Goal: Task Accomplishment & Management: Manage account settings

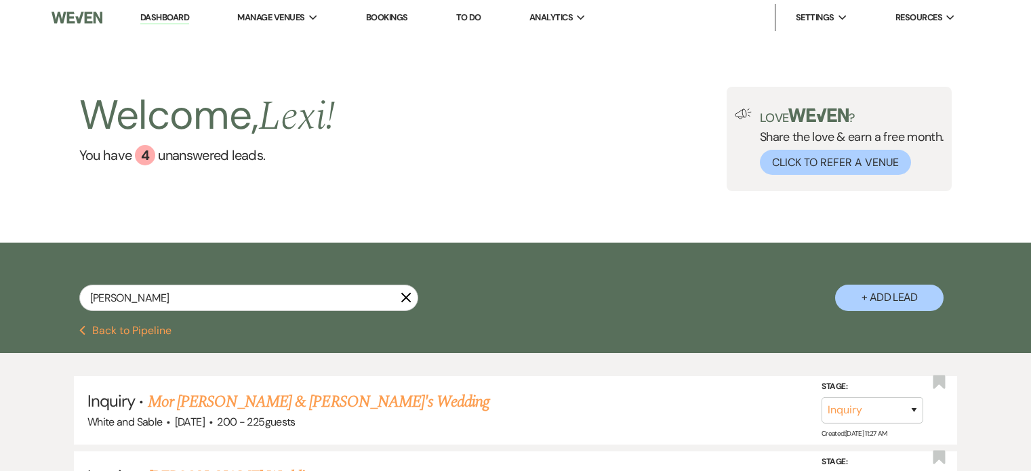
select select "8"
select select "5"
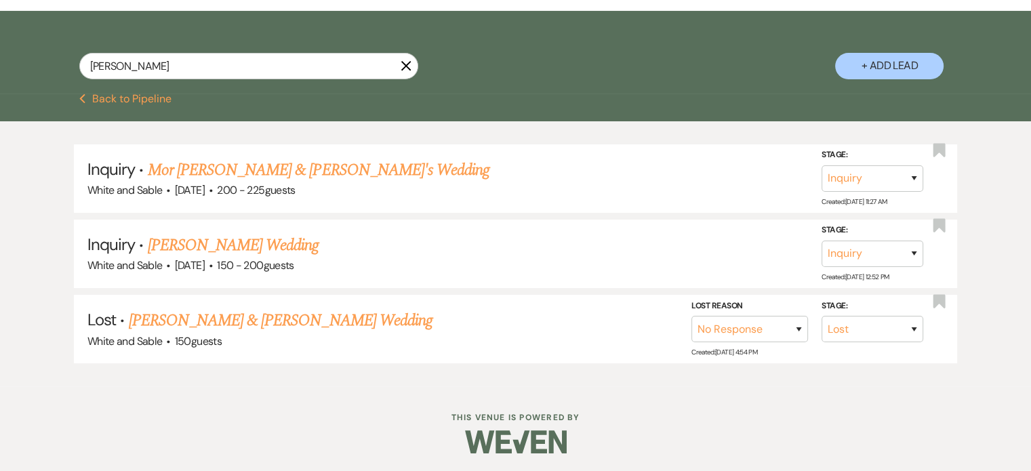
click at [408, 68] on use "button" at bounding box center [406, 65] width 10 height 10
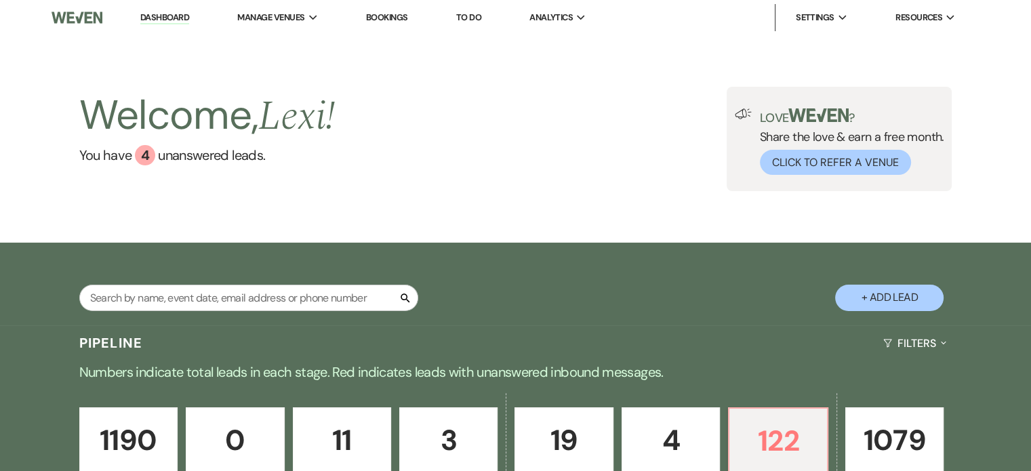
click at [461, 18] on link "To Do" at bounding box center [468, 18] width 25 height 12
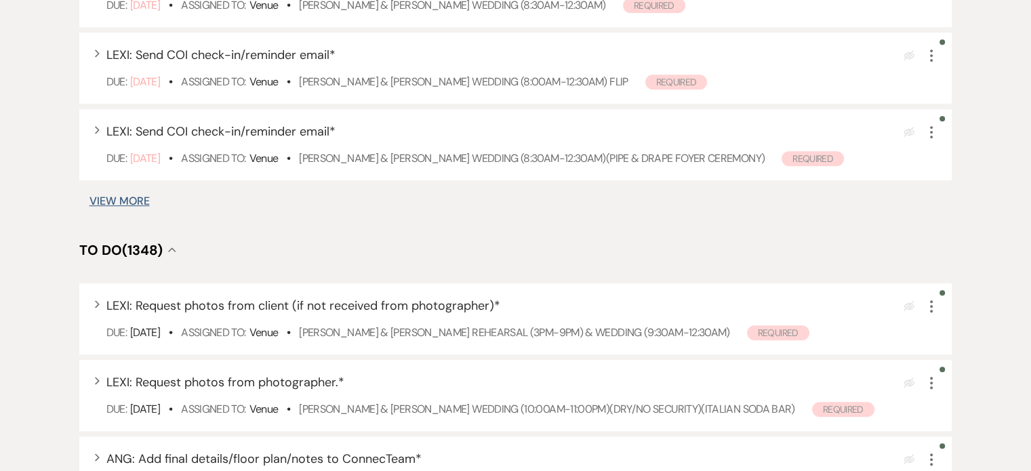
scroll to position [893, 0]
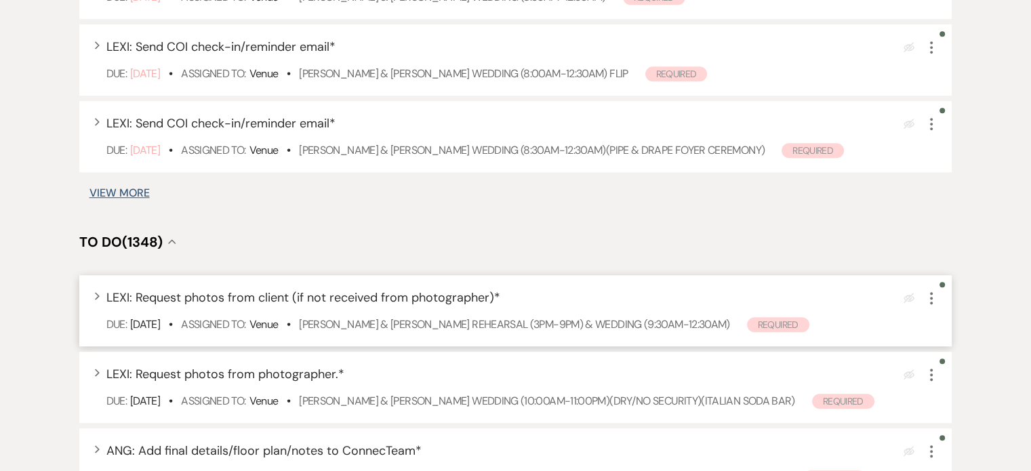
click at [930, 300] on icon "More" at bounding box center [931, 298] width 16 height 16
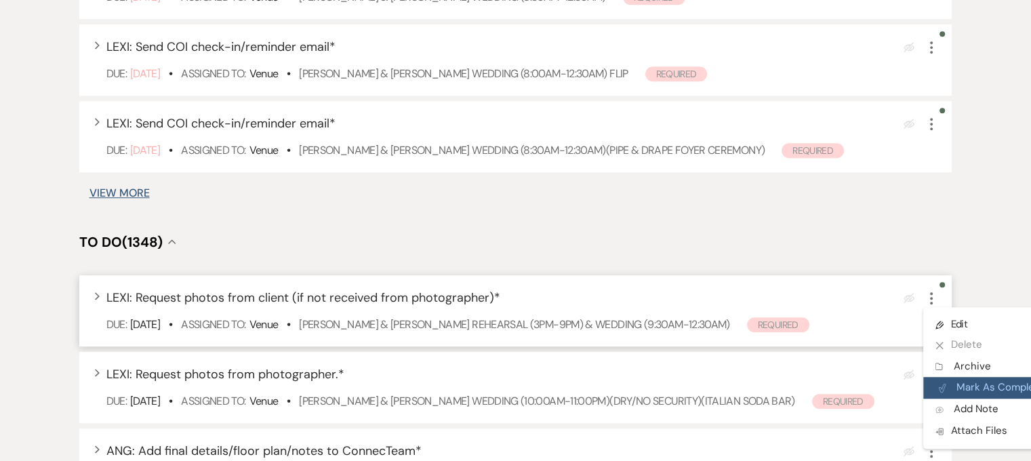
click at [979, 388] on button "Plan Portal Link Mark As Complete" at bounding box center [989, 388] width 133 height 22
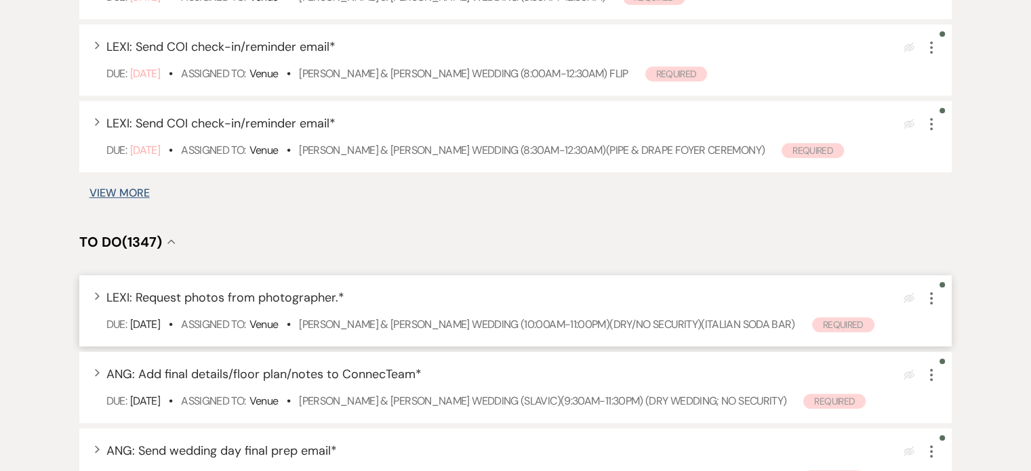
click at [935, 301] on icon "More" at bounding box center [931, 298] width 16 height 16
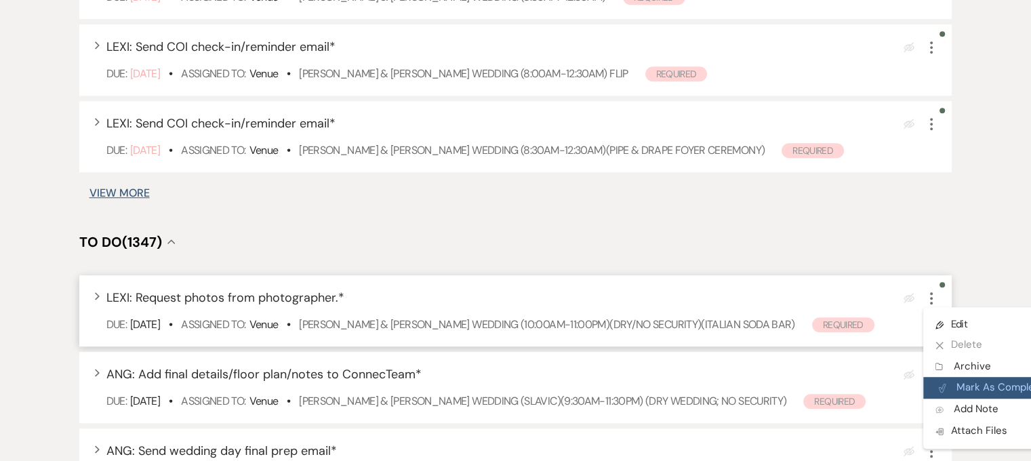
click at [971, 380] on button "Plan Portal Link Mark As Complete" at bounding box center [989, 388] width 133 height 22
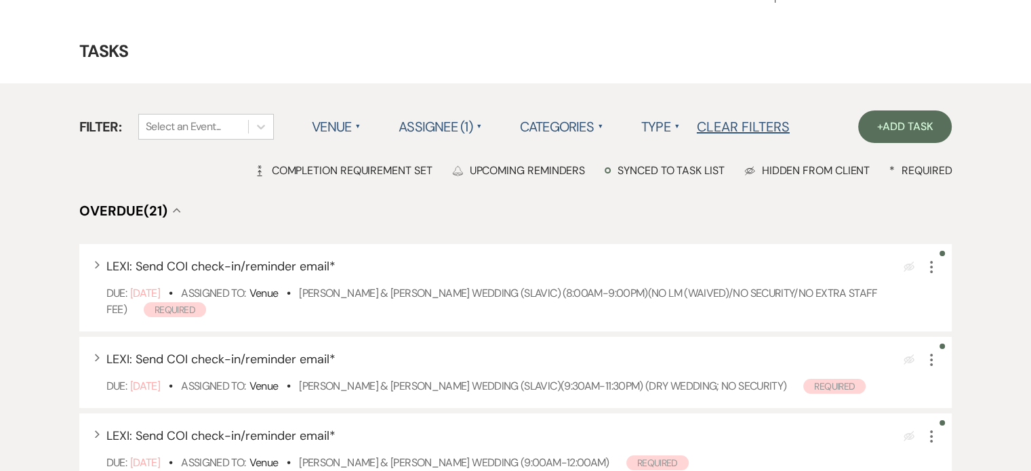
scroll to position [0, 0]
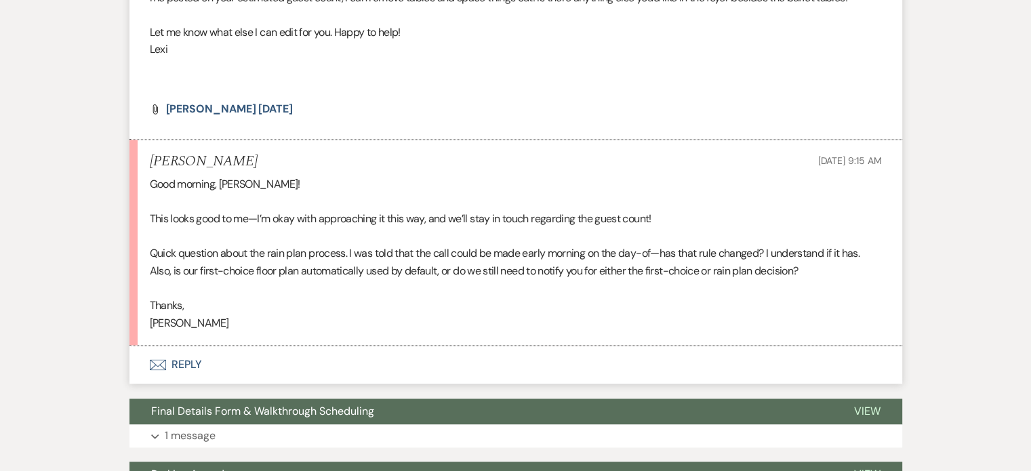
scroll to position [2046, 0]
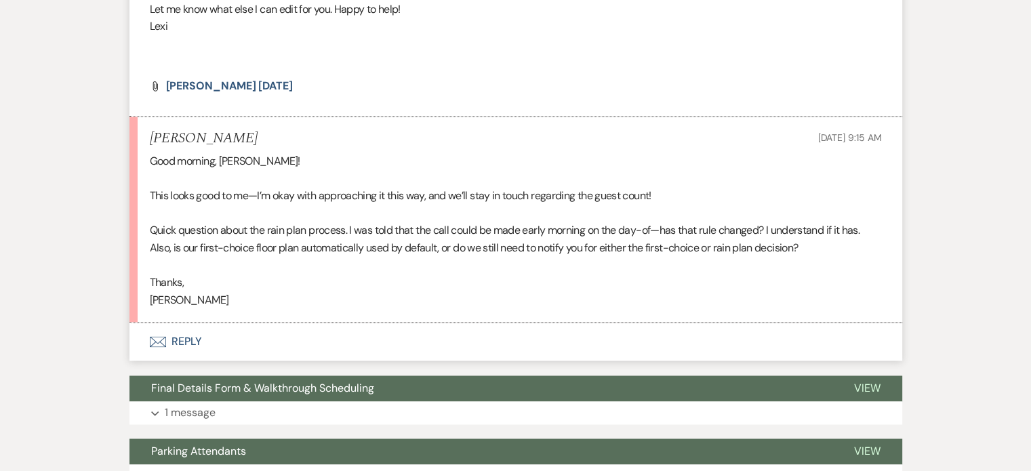
click at [181, 353] on button "Envelope Reply" at bounding box center [515, 342] width 773 height 38
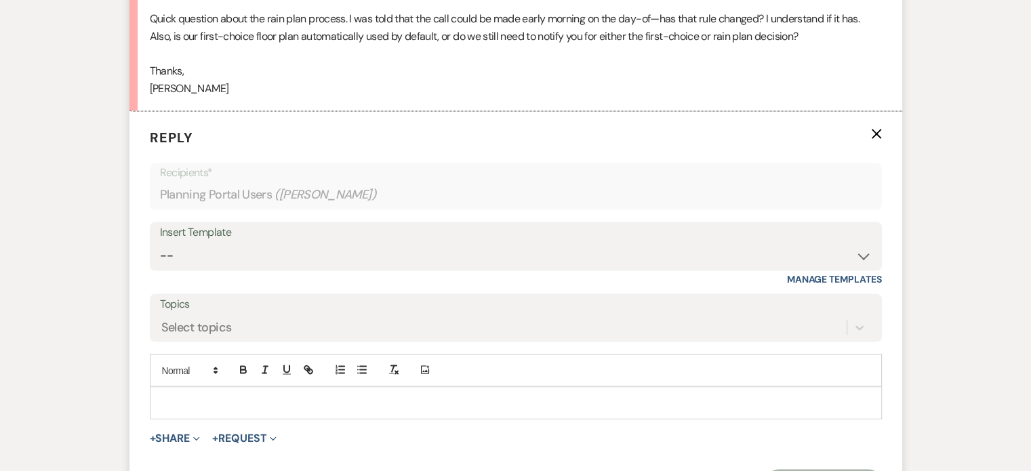
scroll to position [2285, 0]
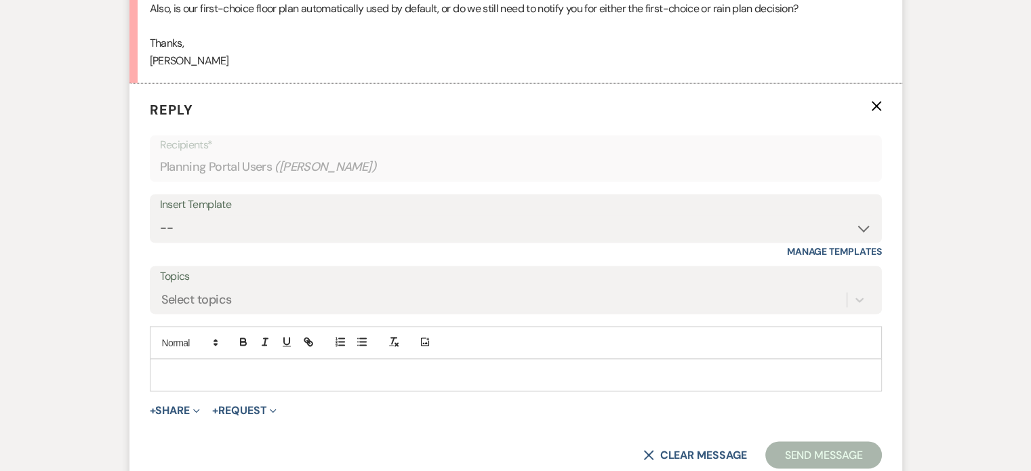
click at [209, 378] on div at bounding box center [515, 374] width 731 height 31
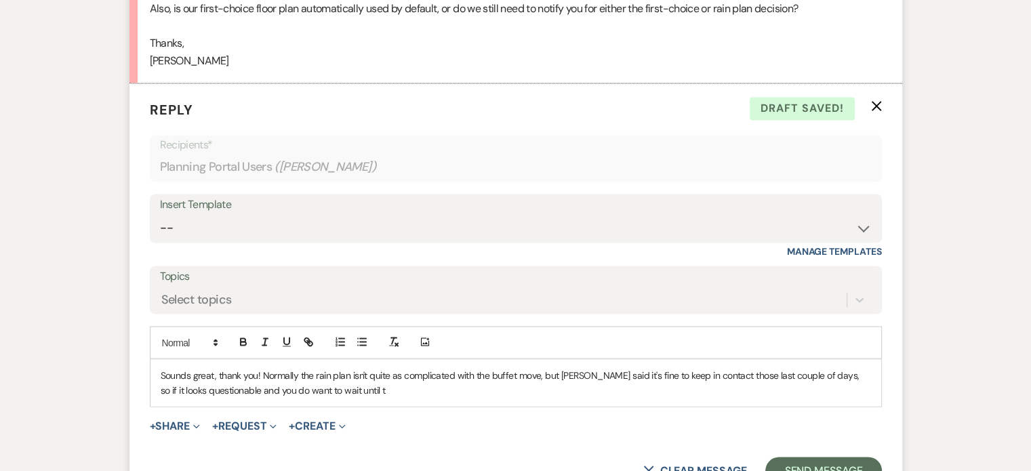
click at [537, 393] on p "Sounds great, thank you! Normally the rain plan isn't quite as complicated with…" at bounding box center [516, 382] width 710 height 30
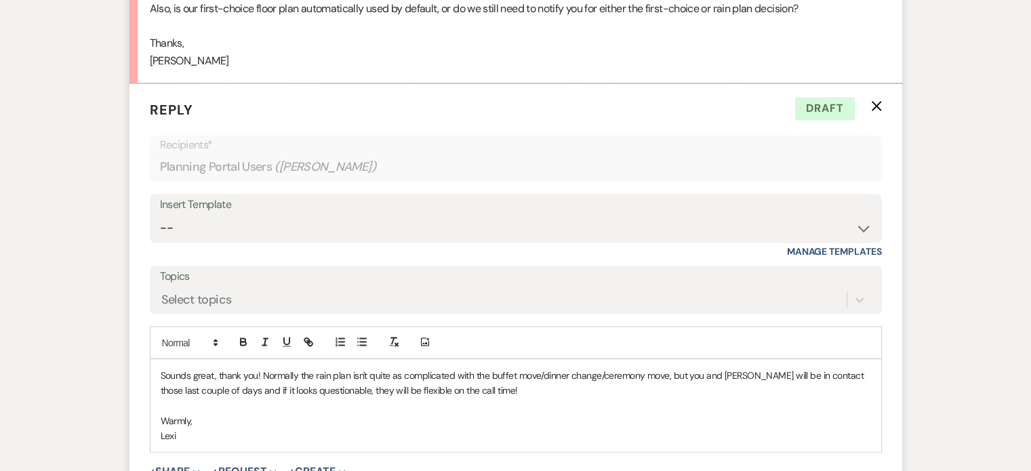
scroll to position [2383, 0]
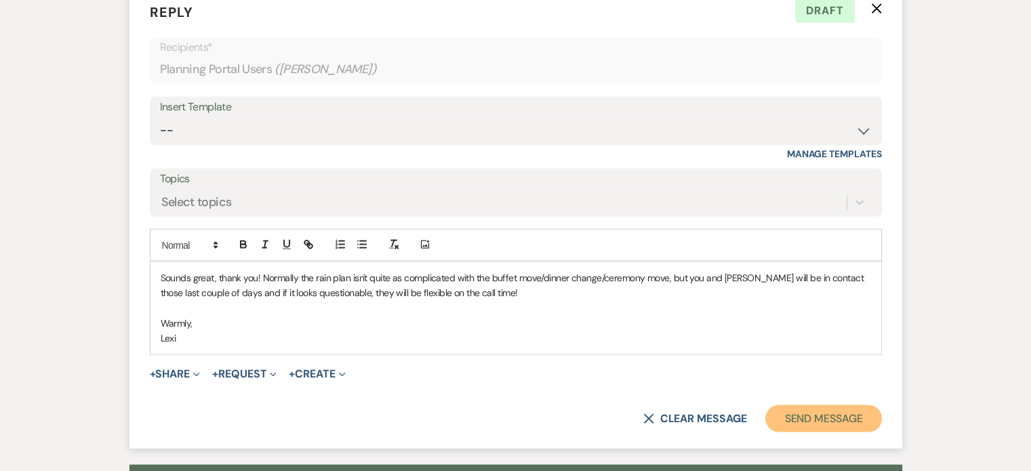
click at [828, 432] on button "Send Message" at bounding box center [823, 418] width 116 height 27
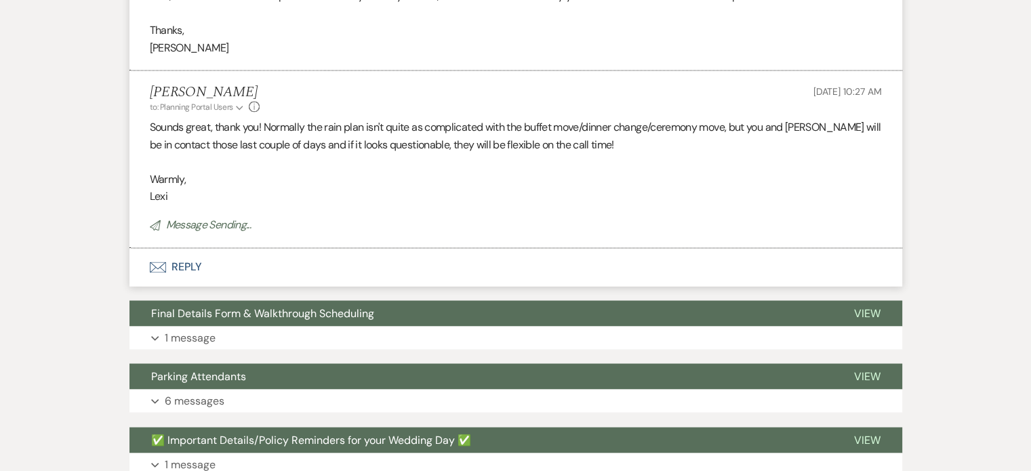
scroll to position [2297, 0]
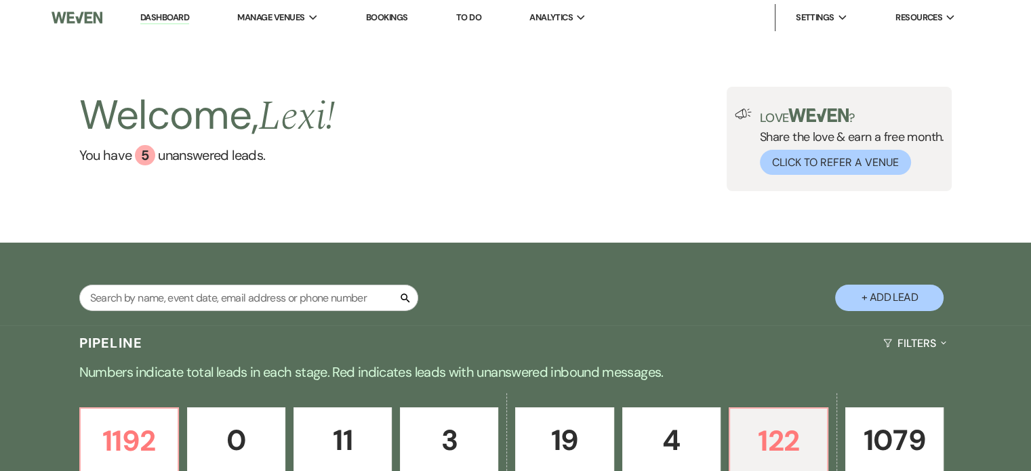
scroll to position [160, 0]
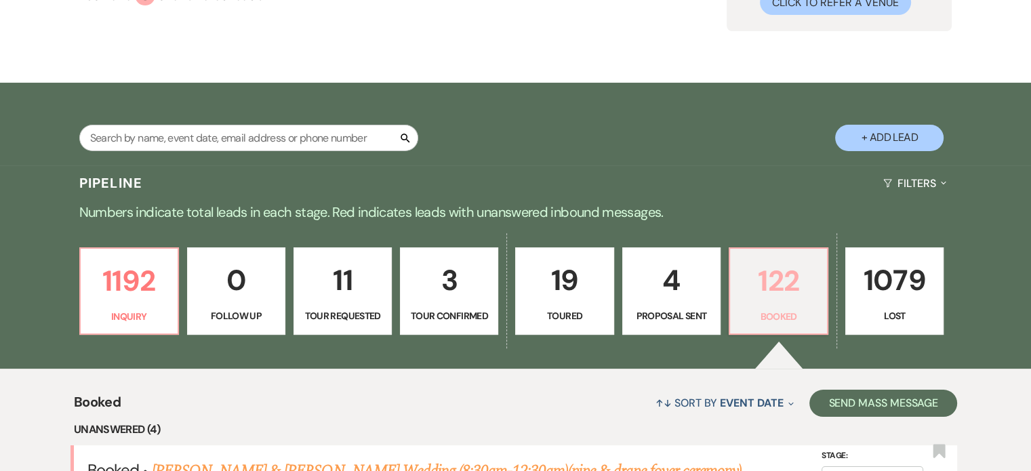
click at [765, 315] on p "Booked" at bounding box center [778, 316] width 81 height 15
click at [212, 135] on input "text" at bounding box center [248, 138] width 339 height 26
type input "morland"
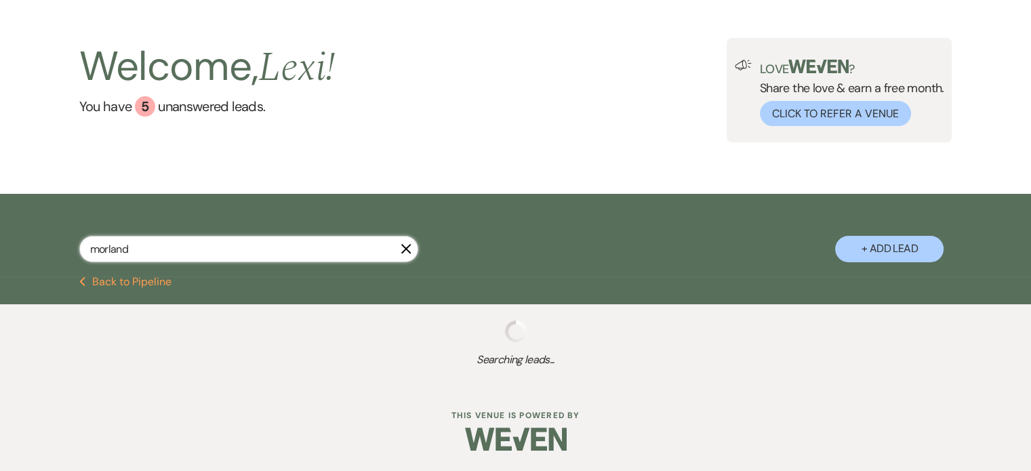
scroll to position [83, 0]
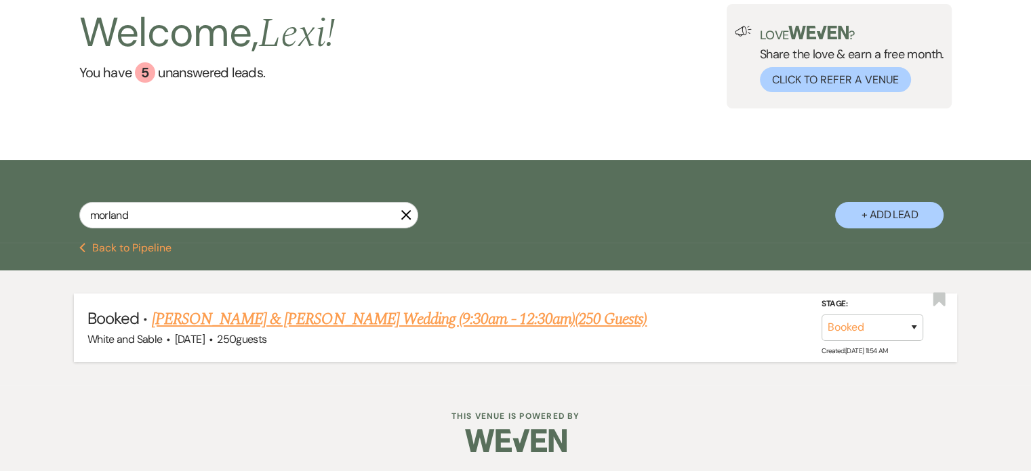
click at [337, 310] on link "[PERSON_NAME] & [PERSON_NAME] Wedding (9:30am - 12:30am)(250 Guests)" at bounding box center [399, 319] width 495 height 24
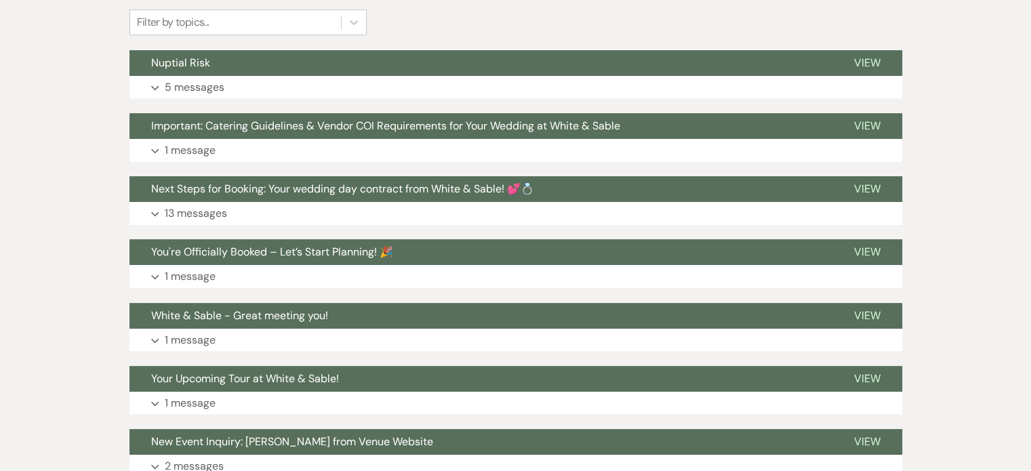
scroll to position [370, 0]
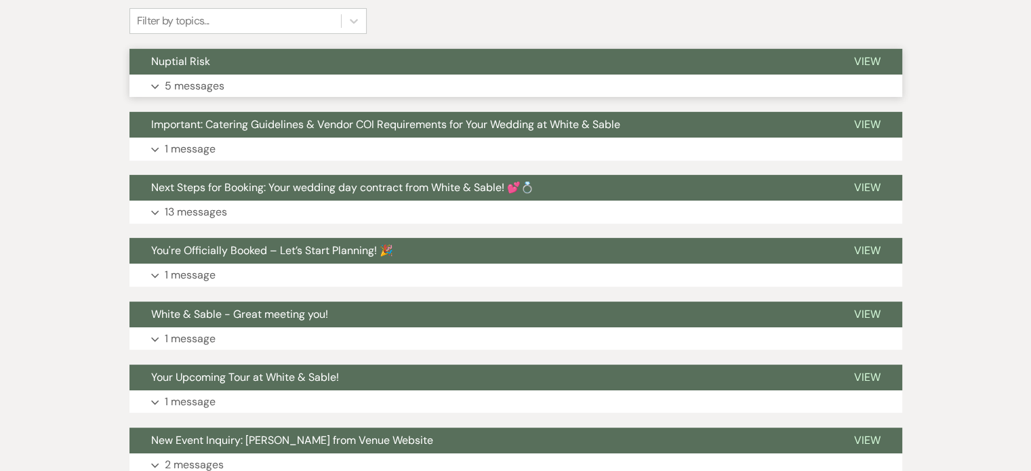
click at [190, 85] on p "5 messages" at bounding box center [195, 86] width 60 height 18
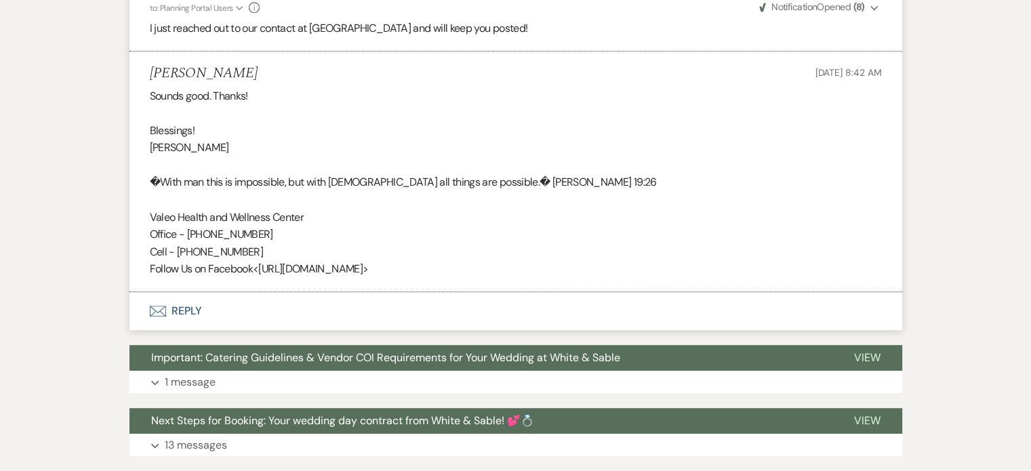
scroll to position [933, 0]
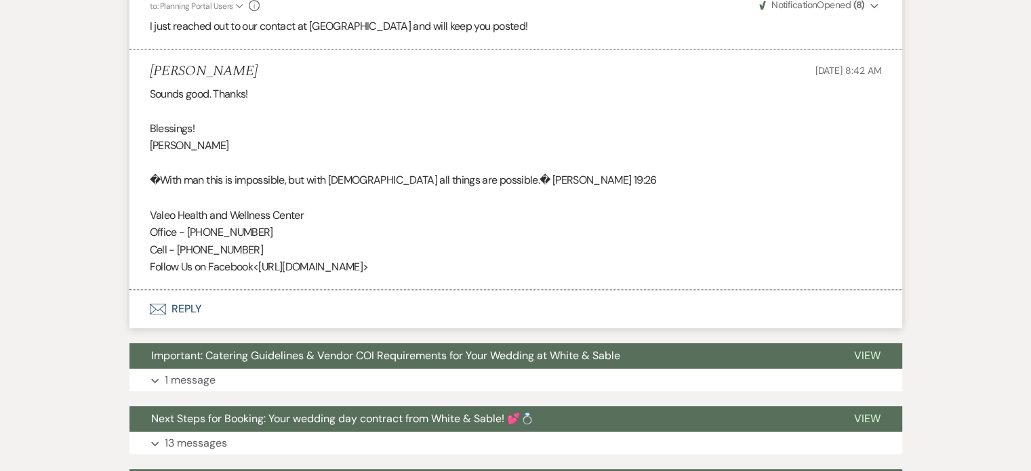
click at [188, 311] on button "Envelope Reply" at bounding box center [515, 309] width 773 height 38
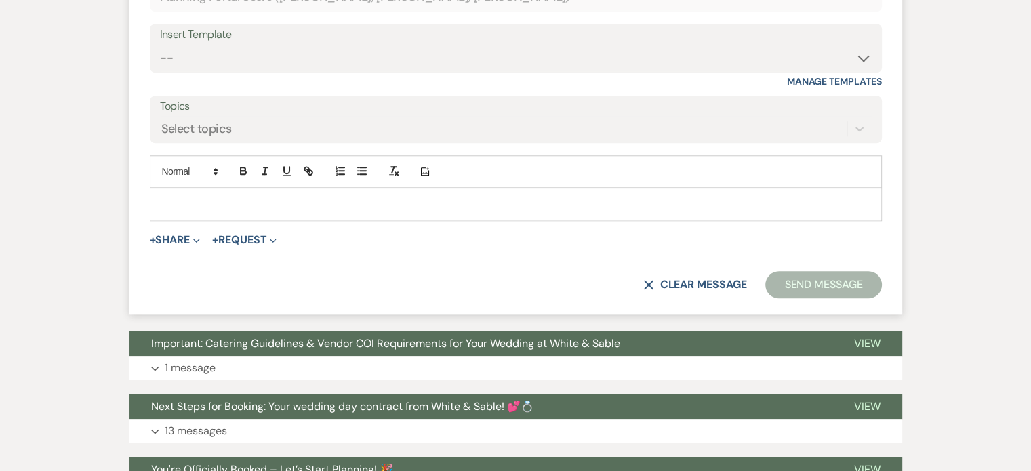
scroll to position [1299, 0]
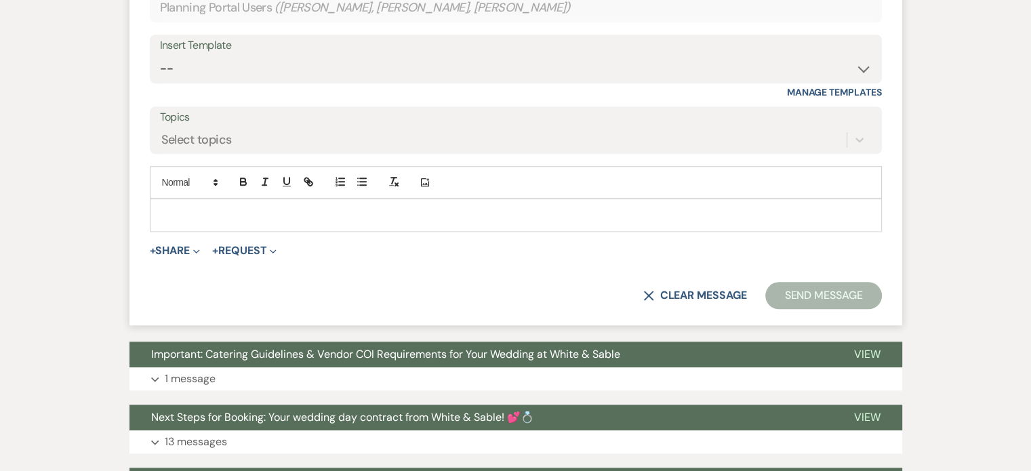
click at [184, 222] on div at bounding box center [515, 214] width 731 height 31
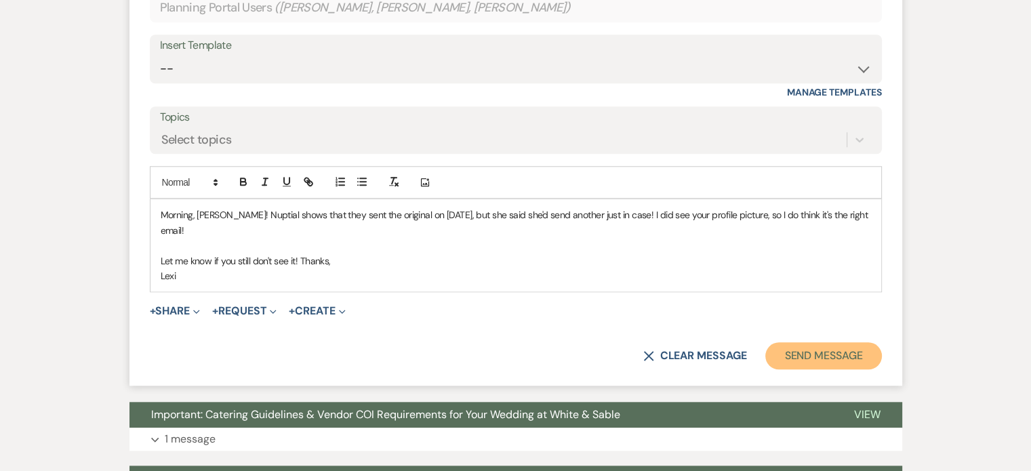
click at [778, 346] on button "Send Message" at bounding box center [823, 355] width 116 height 27
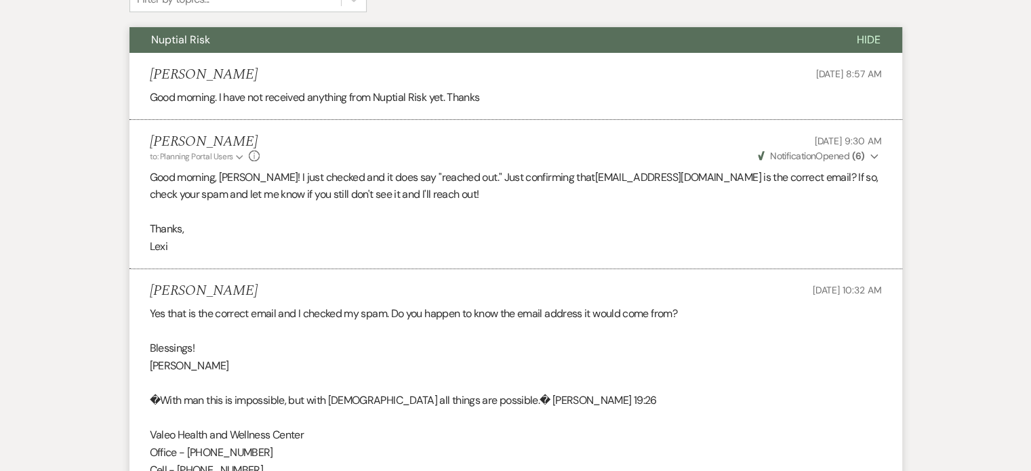
scroll to position [0, 0]
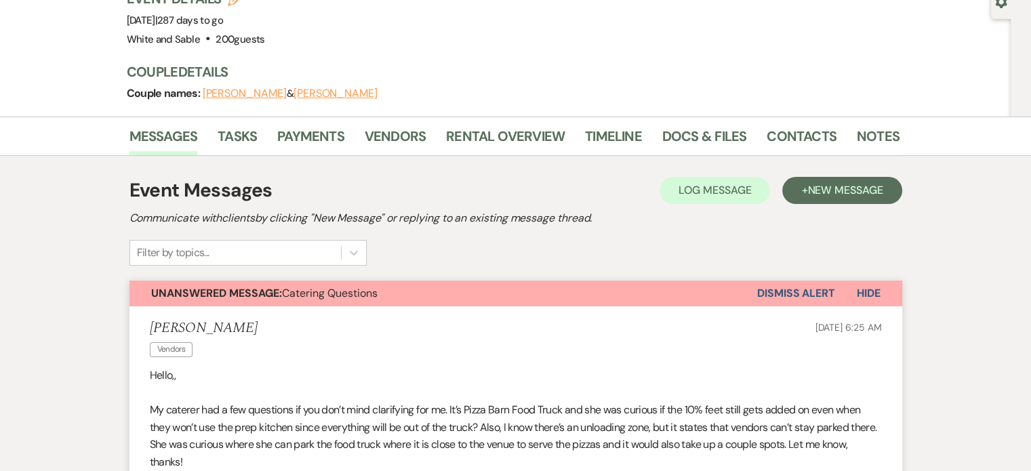
scroll to position [138, 0]
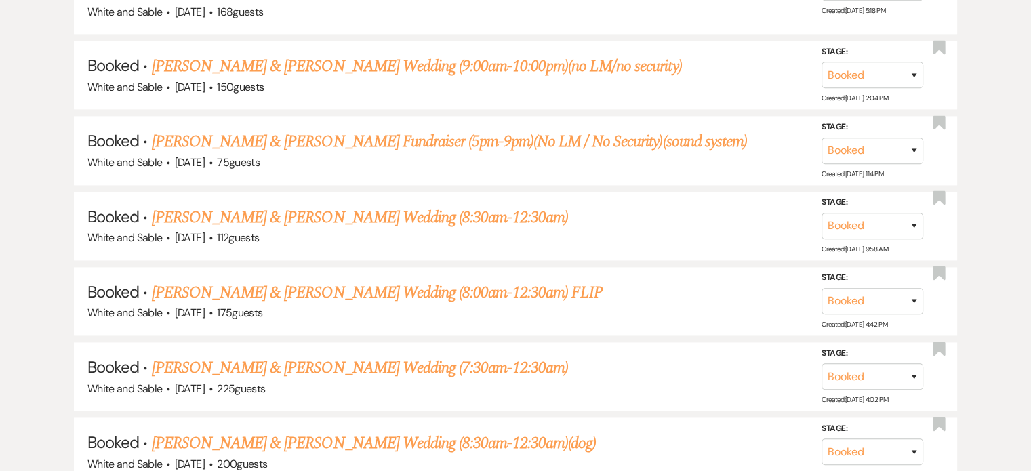
scroll to position [1735, 0]
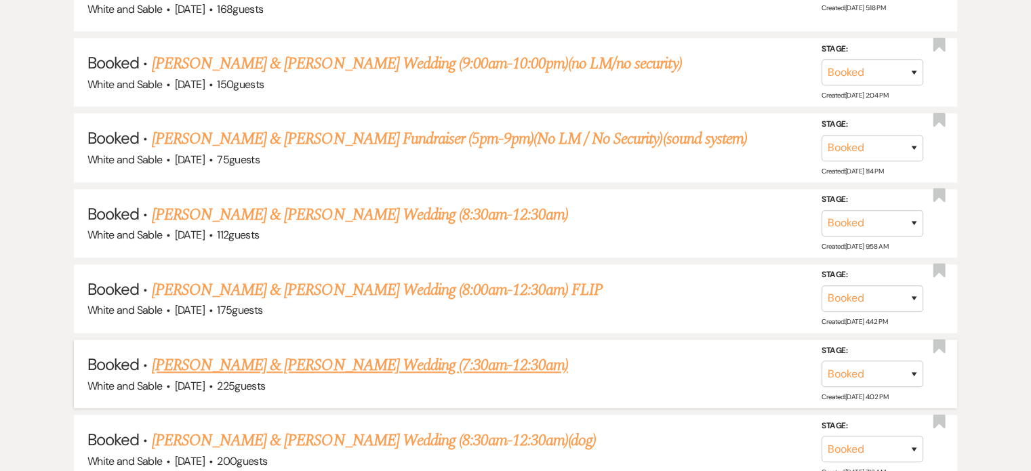
click at [389, 353] on link "Carson Fossum & Maddie Rooney's Wedding (7:30am-12:30am)" at bounding box center [360, 365] width 416 height 24
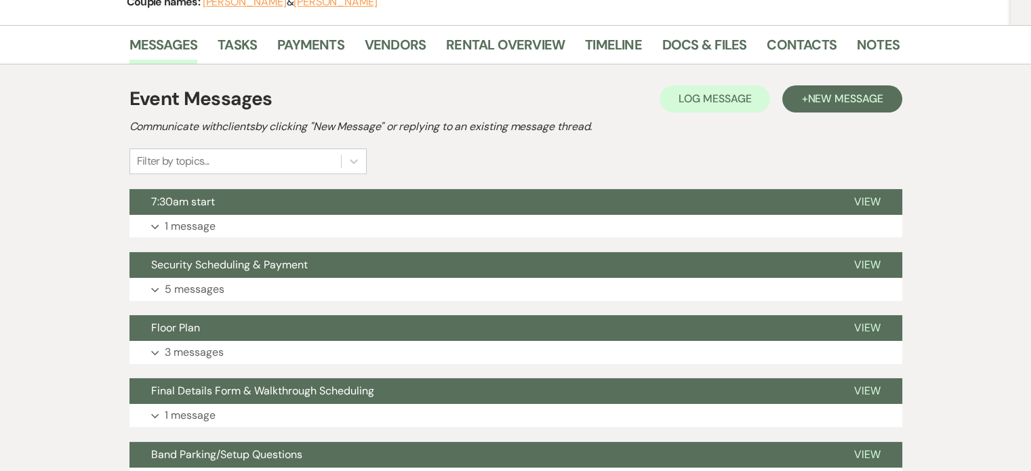
scroll to position [241, 0]
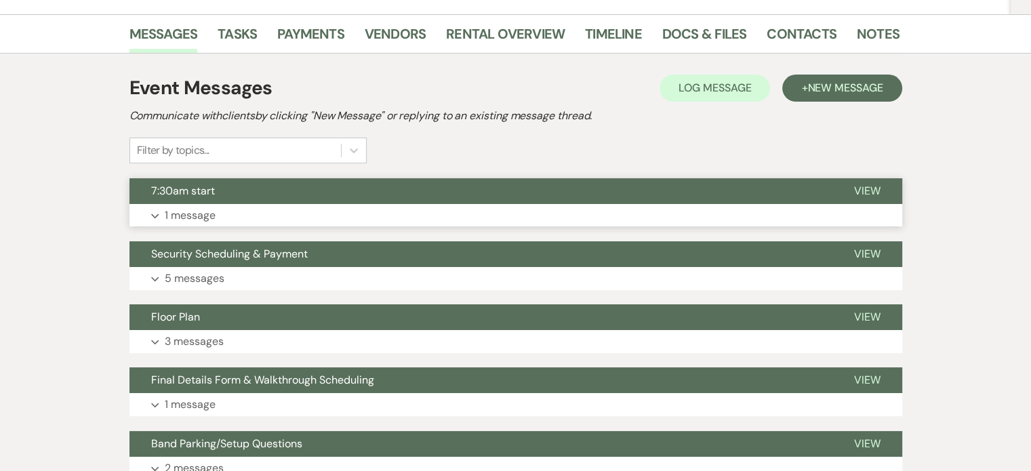
click at [169, 207] on p "1 message" at bounding box center [190, 216] width 51 height 18
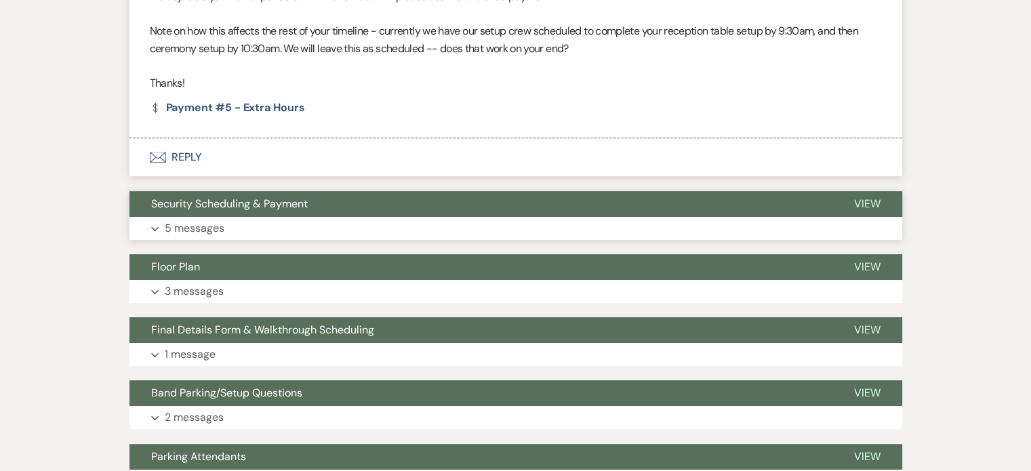
scroll to position [536, 0]
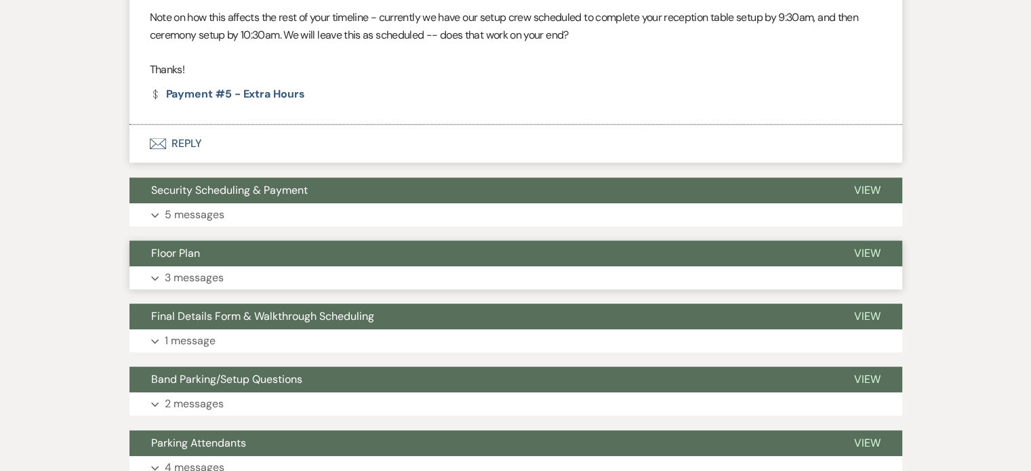
click at [185, 269] on p "3 messages" at bounding box center [194, 278] width 59 height 18
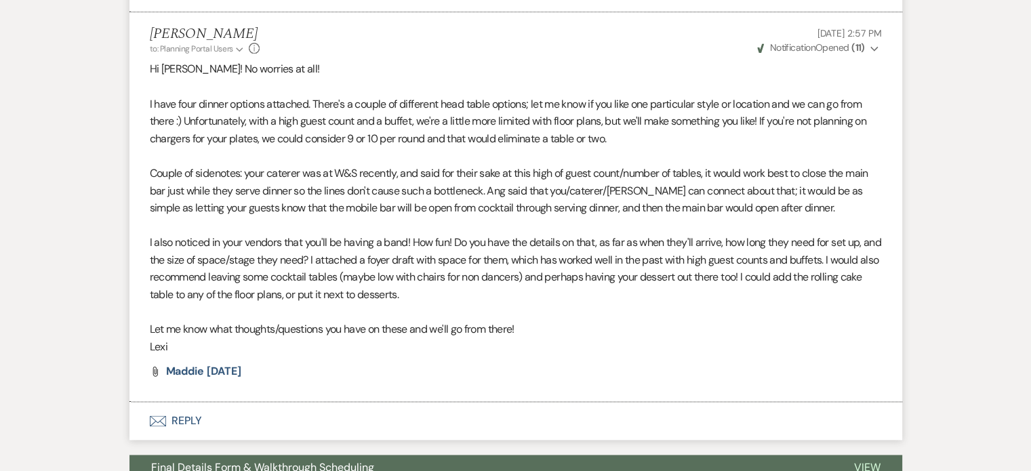
scroll to position [1717, 0]
click at [166, 401] on button "Envelope Reply" at bounding box center [515, 420] width 773 height 38
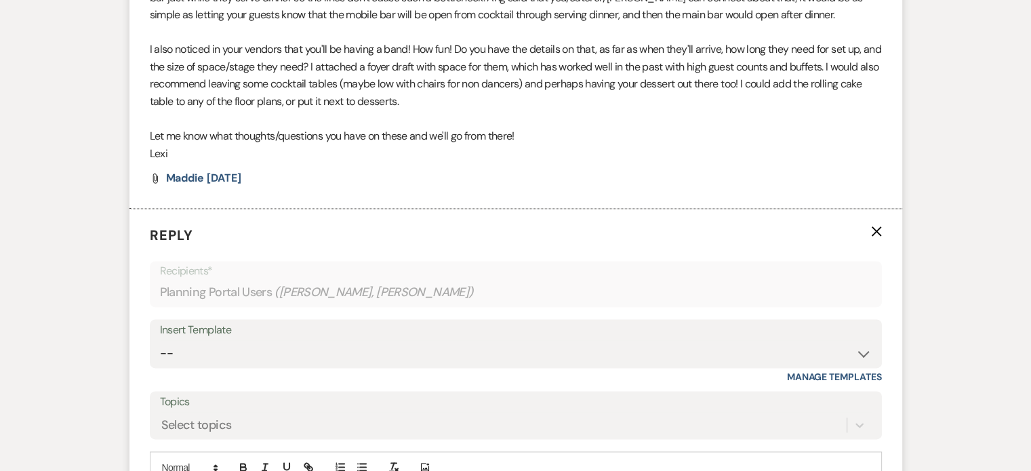
scroll to position [1990, 0]
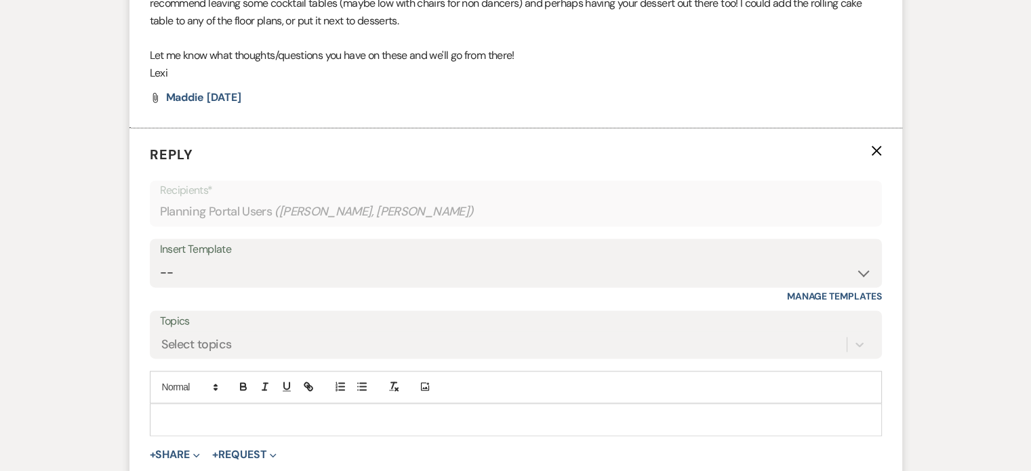
click at [190, 412] on p at bounding box center [516, 419] width 710 height 15
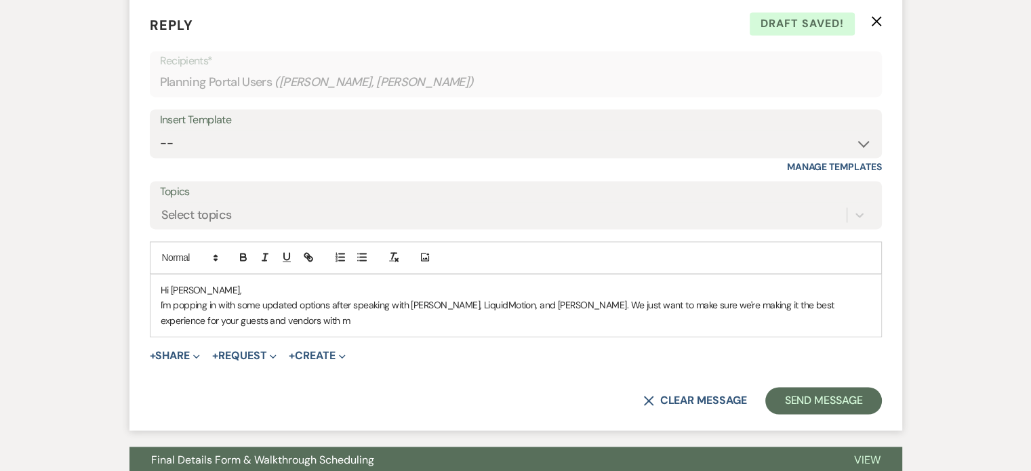
scroll to position [2159, 0]
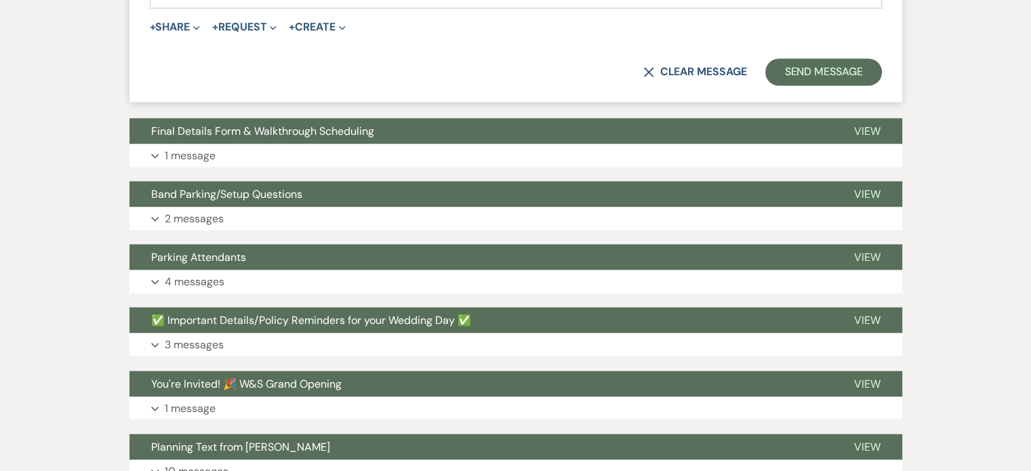
scroll to position [2188, 0]
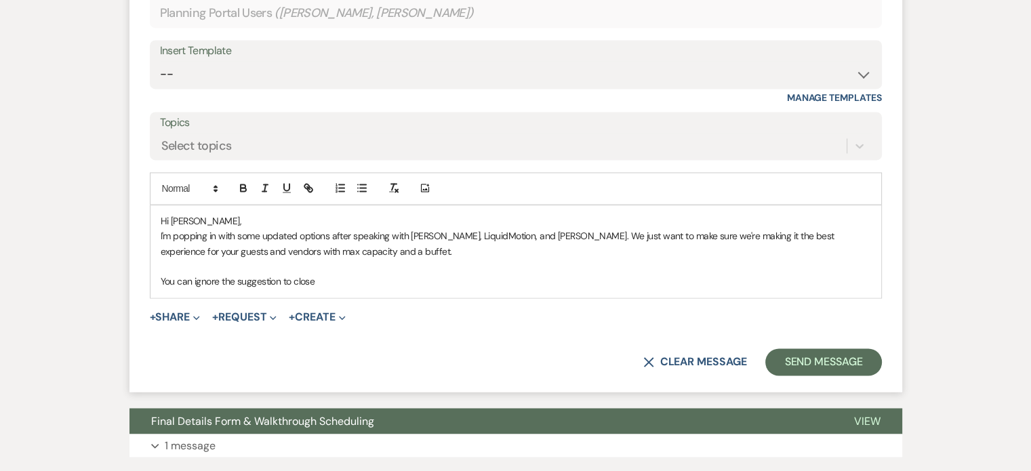
click at [356, 274] on p "You can ignore the suggestion to close" at bounding box center [516, 281] width 710 height 15
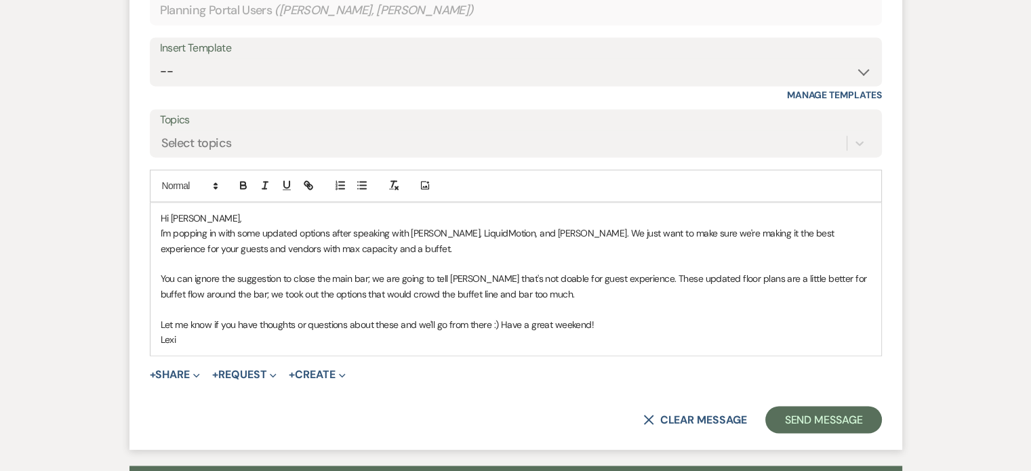
scroll to position [2193, 0]
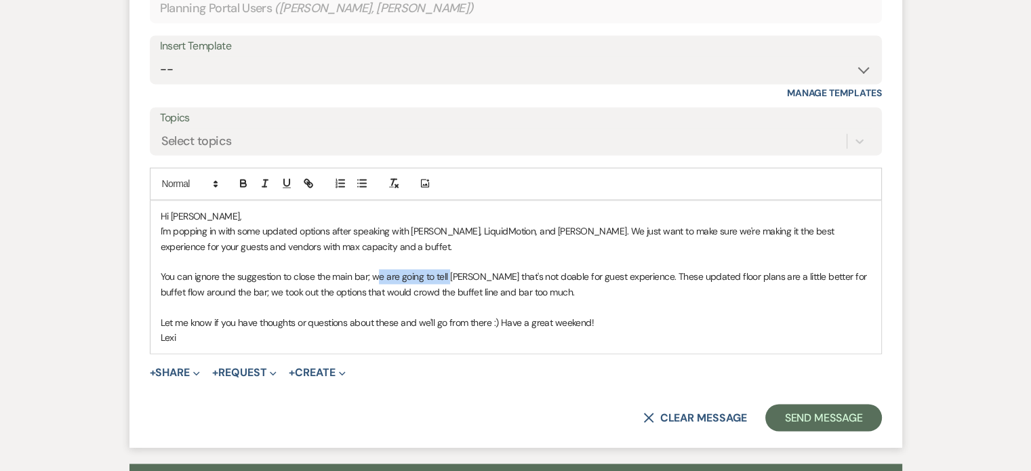
drag, startPoint x: 448, startPoint y: 243, endPoint x: 380, endPoint y: 243, distance: 67.8
click at [380, 269] on p "You can ignore the suggestion to close the main bar; we are going to tell Donat…" at bounding box center [516, 284] width 710 height 30
click at [529, 300] on p at bounding box center [516, 307] width 710 height 15
click at [480, 269] on p "You can ignore the suggestion to close the main bar; we spoke with Donatelli's …" at bounding box center [516, 284] width 710 height 30
click at [689, 300] on p at bounding box center [516, 307] width 710 height 15
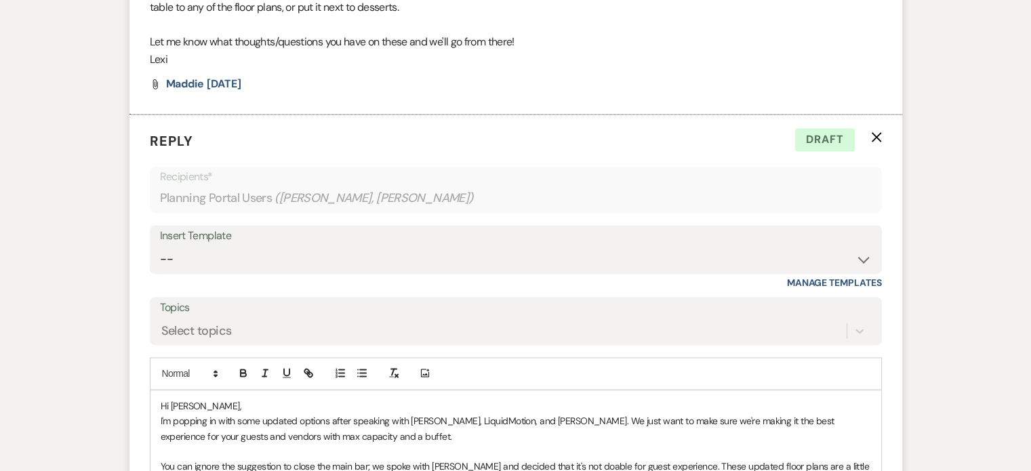
scroll to position [2176, 0]
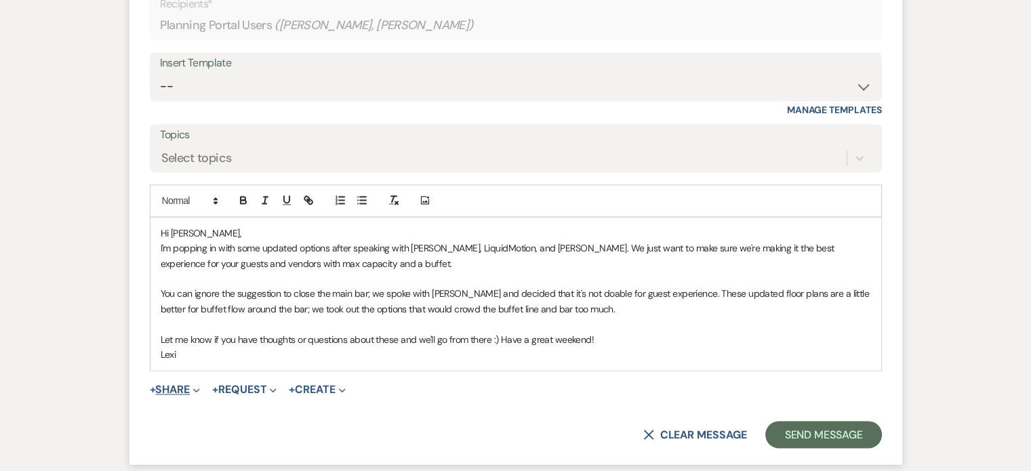
click at [177, 384] on button "+ Share Expand" at bounding box center [175, 389] width 51 height 11
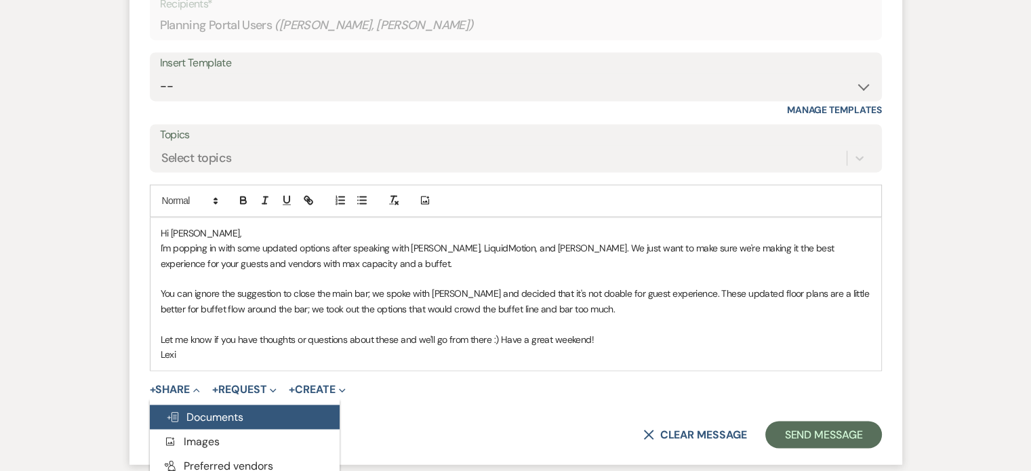
click at [190, 409] on span "Doc Upload Documents" at bounding box center [204, 416] width 77 height 14
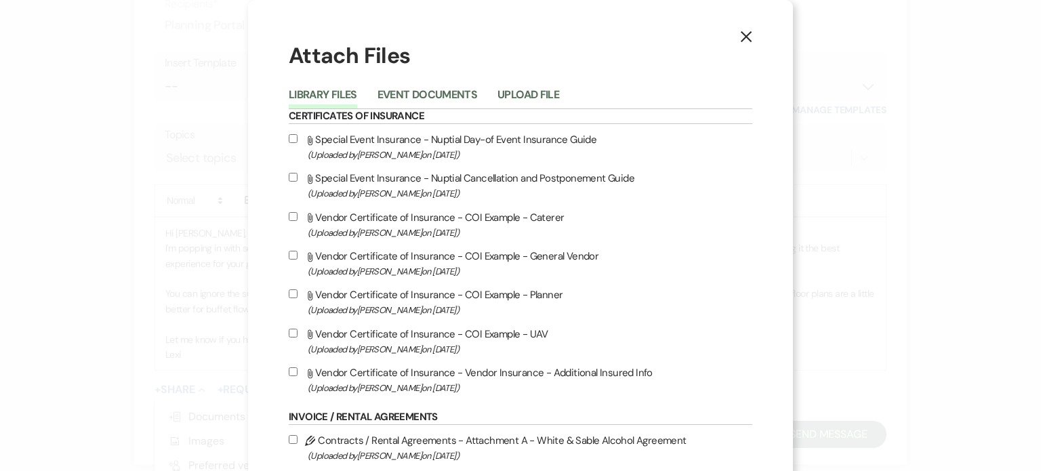
click at [546, 86] on li "Upload File" at bounding box center [538, 97] width 82 height 22
click at [531, 97] on button "Upload File" at bounding box center [528, 98] width 62 height 19
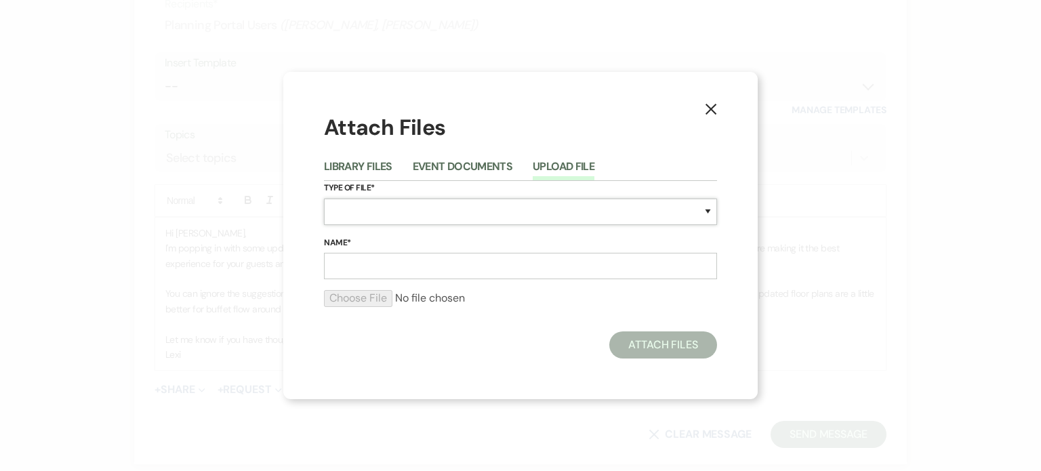
click at [373, 214] on select "Special Event Insurance Vendor Certificate of Insurance Contracts / Rental Agre…" at bounding box center [520, 212] width 393 height 26
select select "24"
click at [324, 199] on select "Special Event Insurance Vendor Certificate of Insurance Contracts / Rental Agre…" at bounding box center [520, 212] width 393 height 26
click at [367, 258] on input "Name*" at bounding box center [520, 266] width 393 height 26
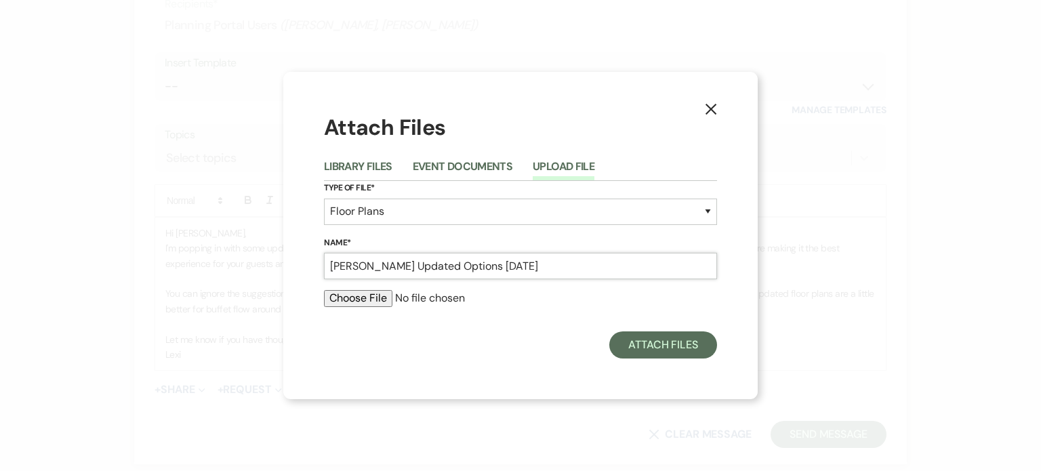
type input "Maddie Updated Options 8.14.25"
click at [346, 296] on input "file" at bounding box center [520, 298] width 393 height 16
type input "C:\fakepath\Maddie Updated 8.14.pdf"
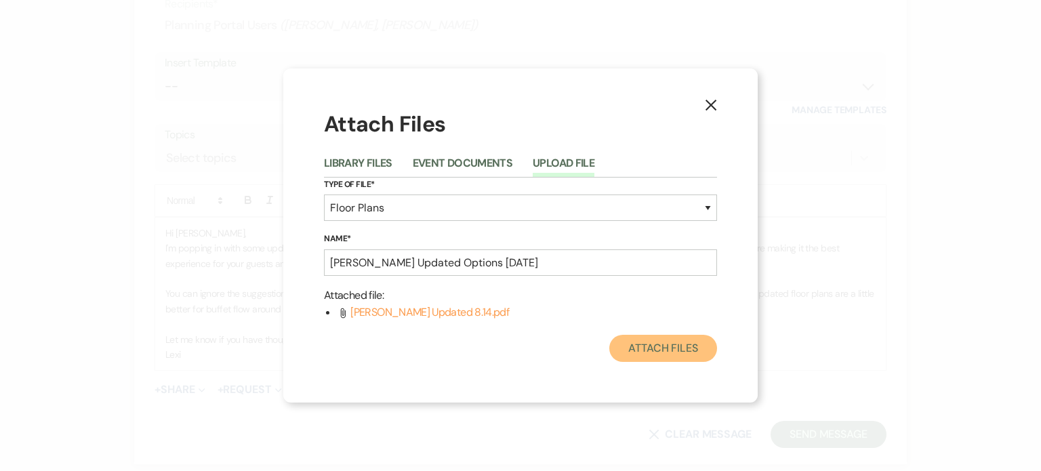
click at [659, 348] on button "Attach Files" at bounding box center [663, 348] width 108 height 27
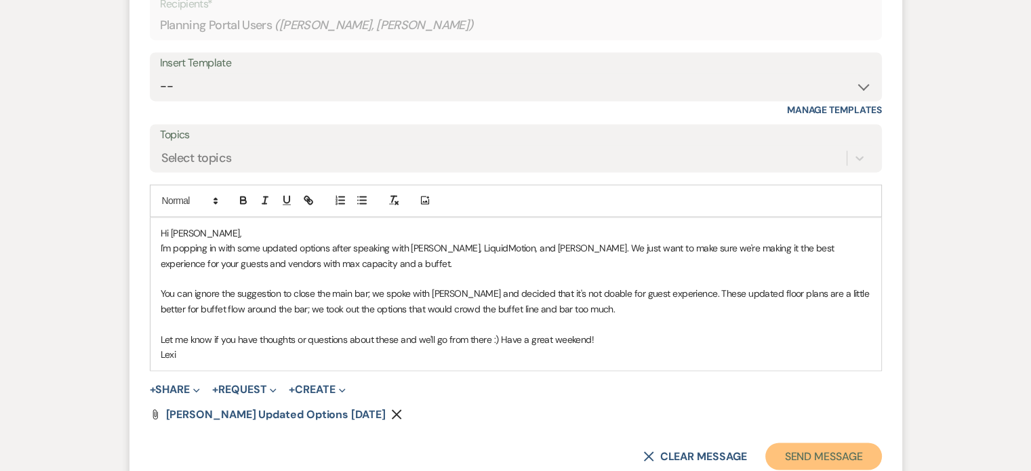
click at [832, 443] on button "Send Message" at bounding box center [823, 456] width 116 height 27
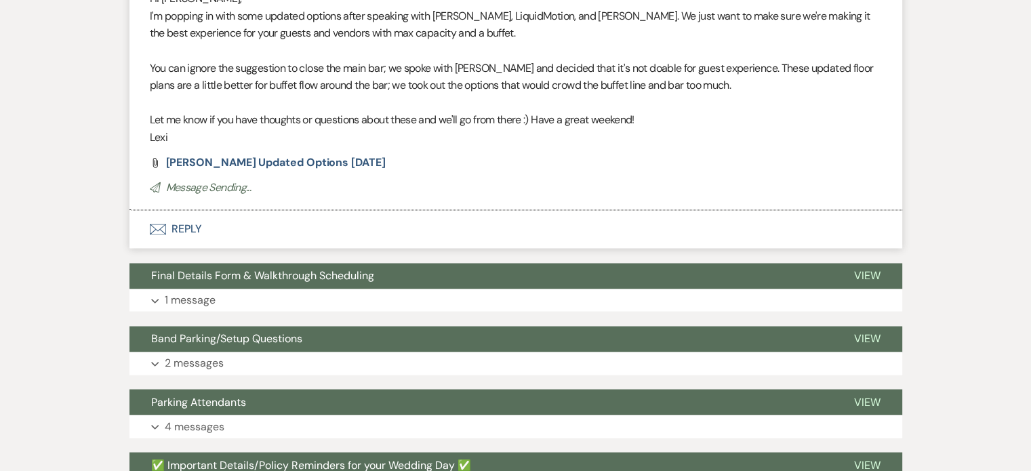
scroll to position [2445, 0]
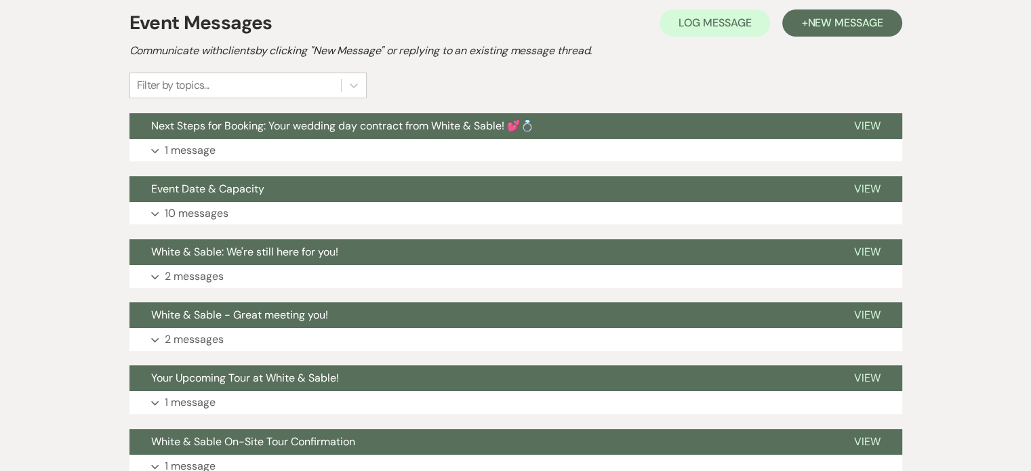
scroll to position [542, 0]
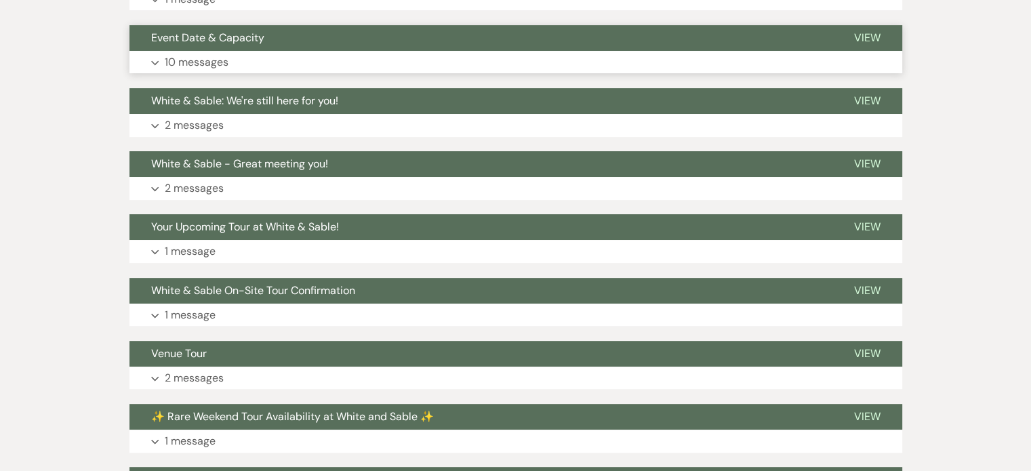
click at [185, 60] on p "10 messages" at bounding box center [197, 63] width 64 height 18
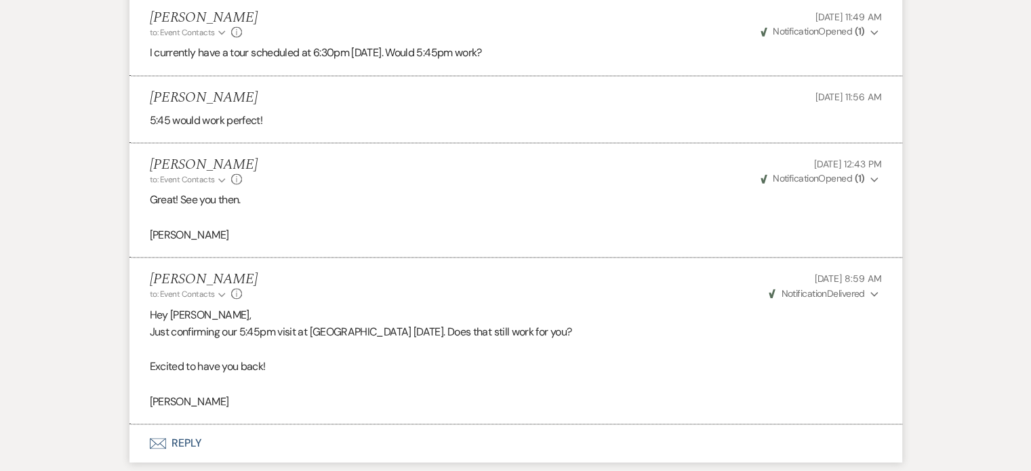
scroll to position [2159, 0]
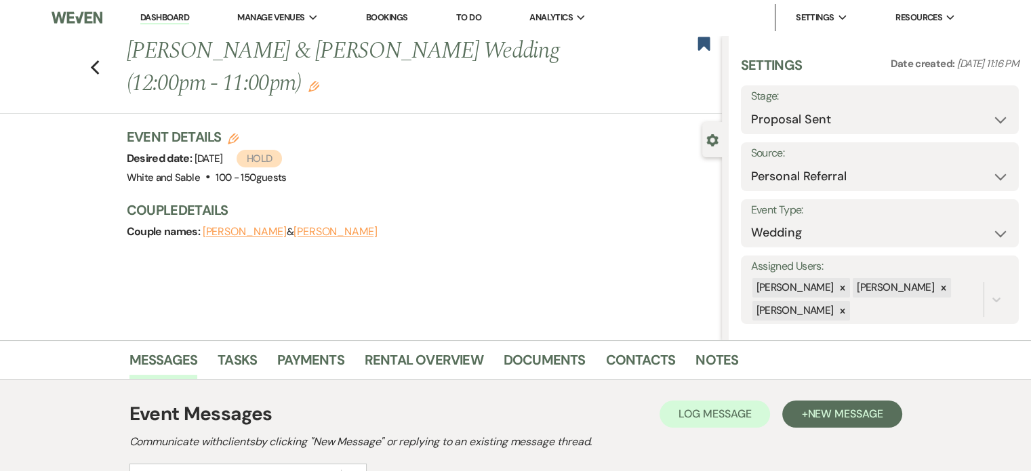
scroll to position [339, 0]
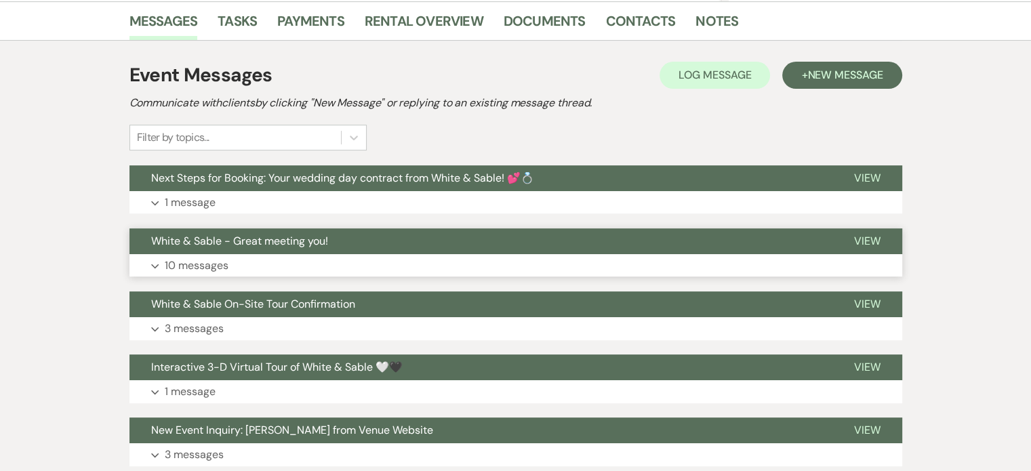
click at [186, 257] on p "10 messages" at bounding box center [197, 266] width 64 height 18
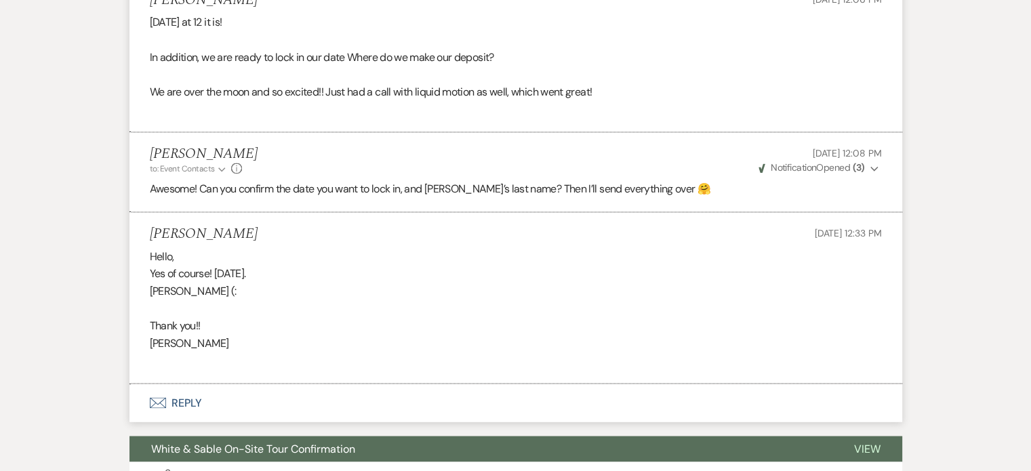
scroll to position [2226, 0]
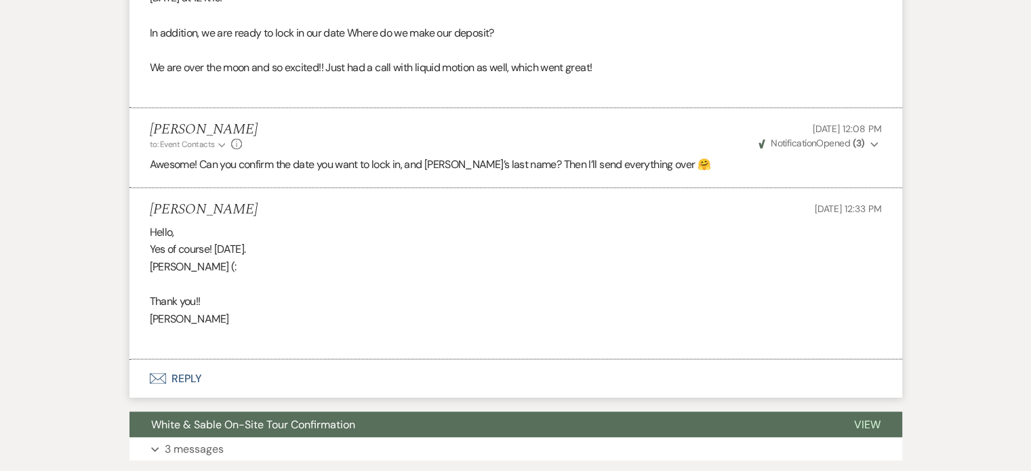
click at [169, 317] on div "Hello, Yes of course! June 10, 2027. Andre Rush (: Thank you!! Angela lyscio" at bounding box center [516, 284] width 732 height 121
copy div "Angela lyscio"
click at [653, 35] on div "Tomorrow at 12 it is! In addition, we are ready to lock in our date Where do we…" at bounding box center [516, 41] width 732 height 104
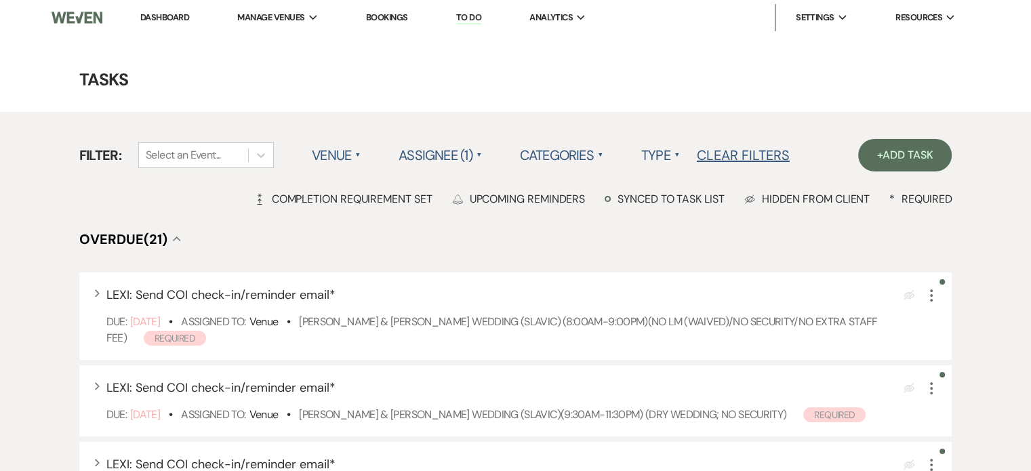
click at [170, 18] on link "Dashboard" at bounding box center [164, 18] width 49 height 12
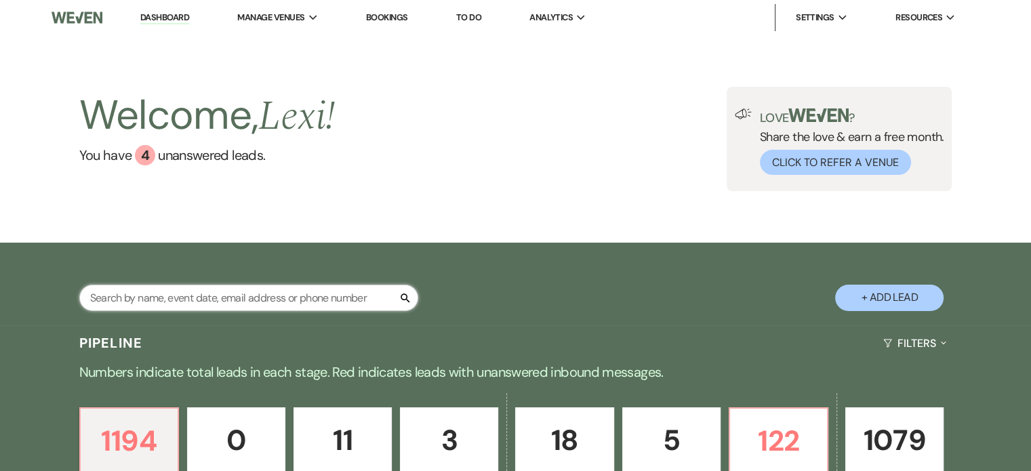
click at [256, 296] on input "text" at bounding box center [248, 298] width 339 height 26
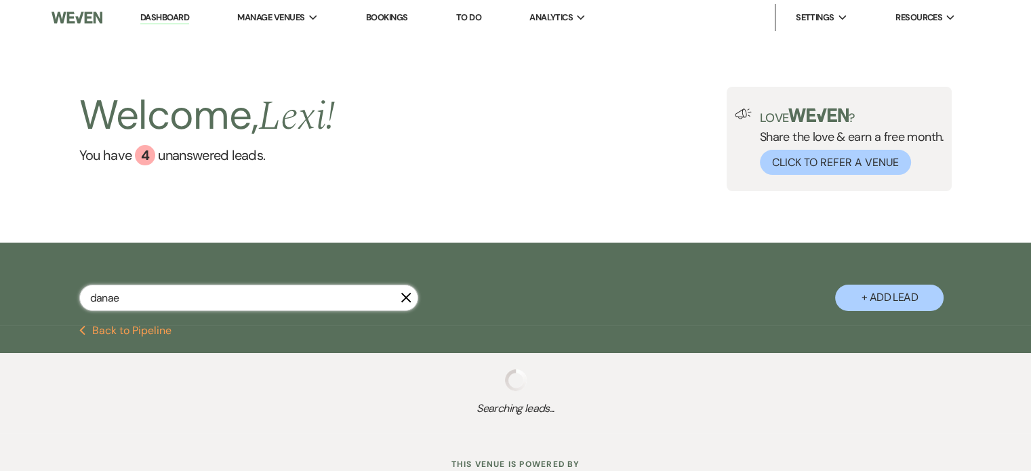
type input "danae"
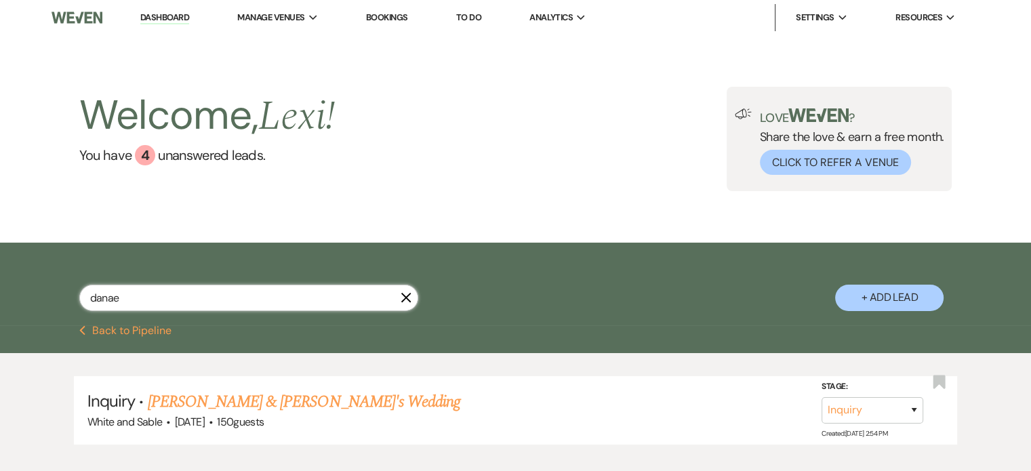
drag, startPoint x: 228, startPoint y: 300, endPoint x: 0, endPoint y: 300, distance: 227.7
click at [0, 300] on div "danae X + Add Lead" at bounding box center [515, 284] width 1031 height 83
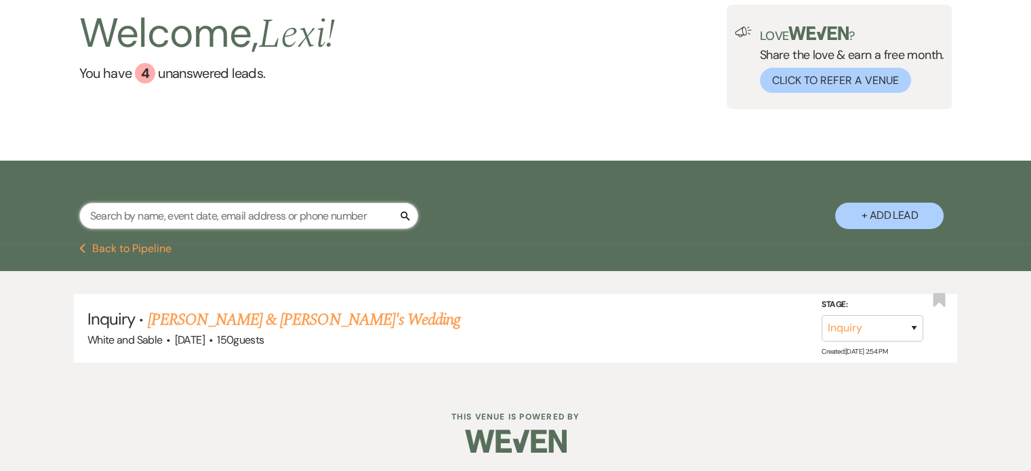
scroll to position [83, 0]
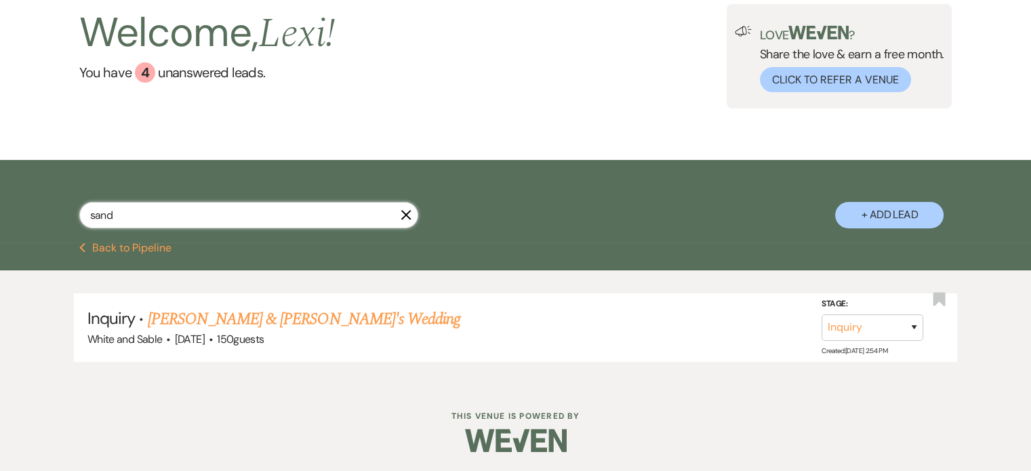
type input "sandy"
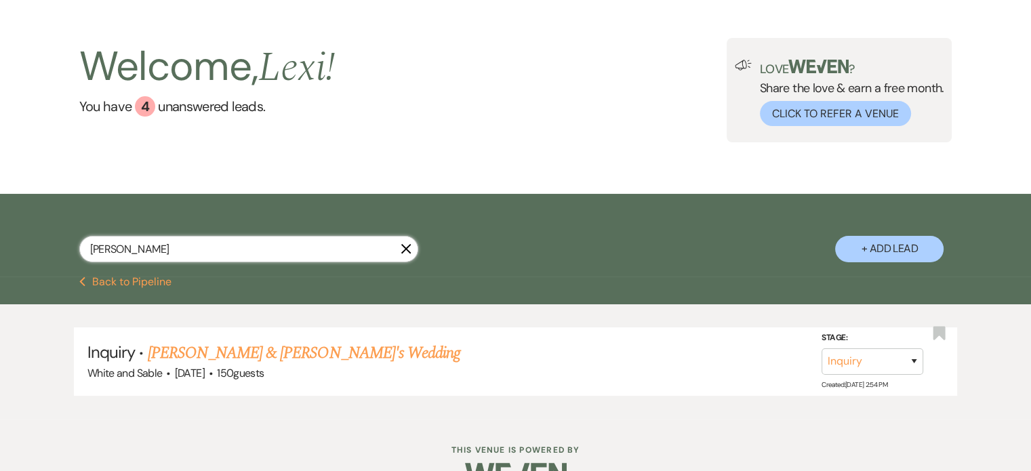
select select "8"
select select "2"
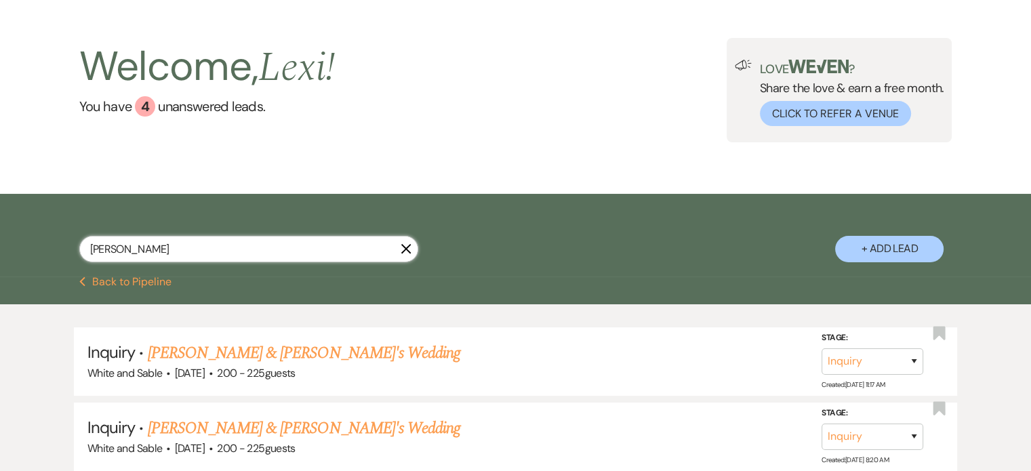
scroll to position [83, 0]
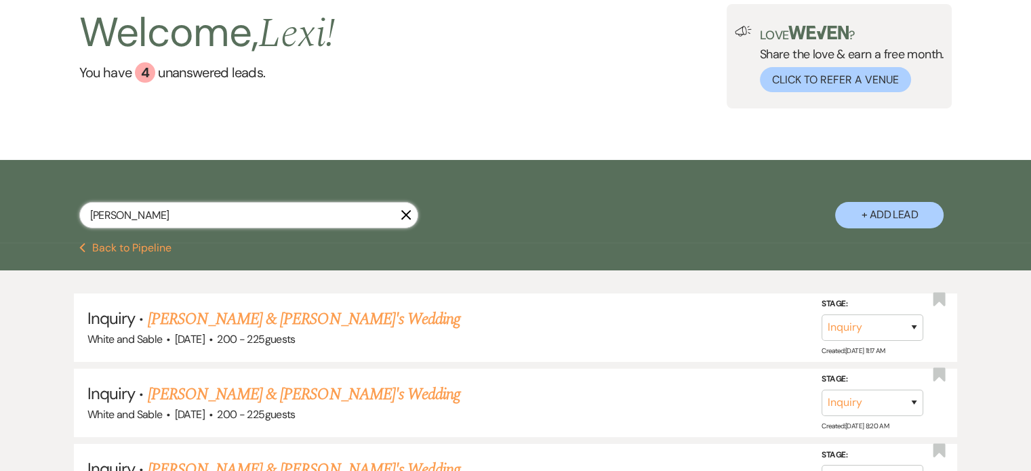
type input "sandy"
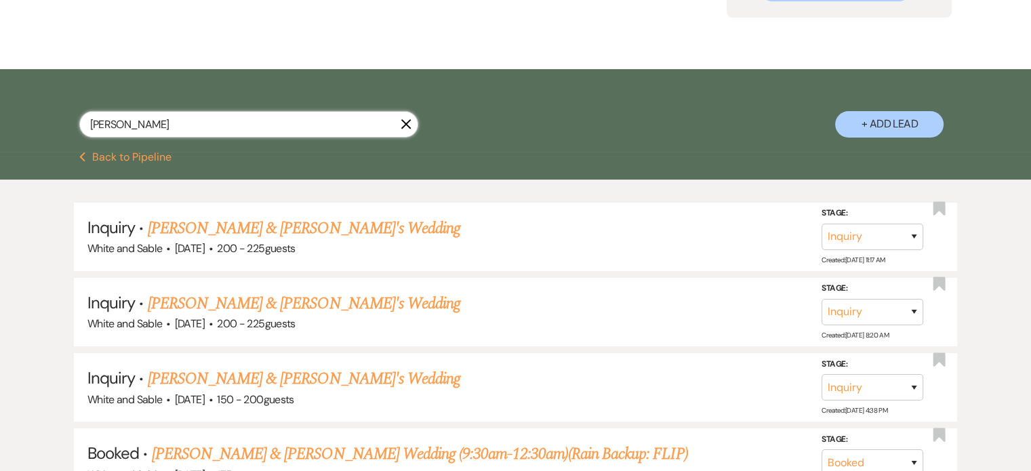
scroll to position [354, 0]
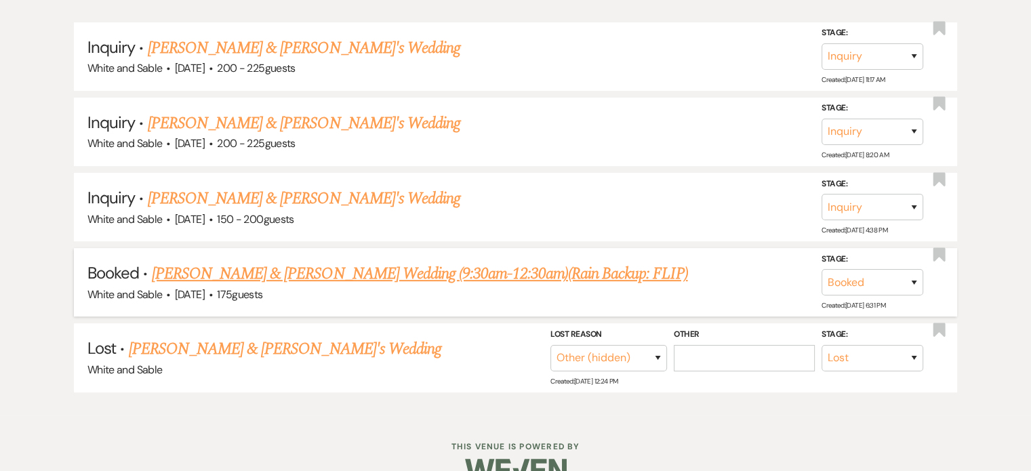
click at [331, 262] on link "Sandy Camacho & Matt Davis's Wedding (9:30am-12:30am)(Rain Backup: FLIP)" at bounding box center [420, 274] width 536 height 24
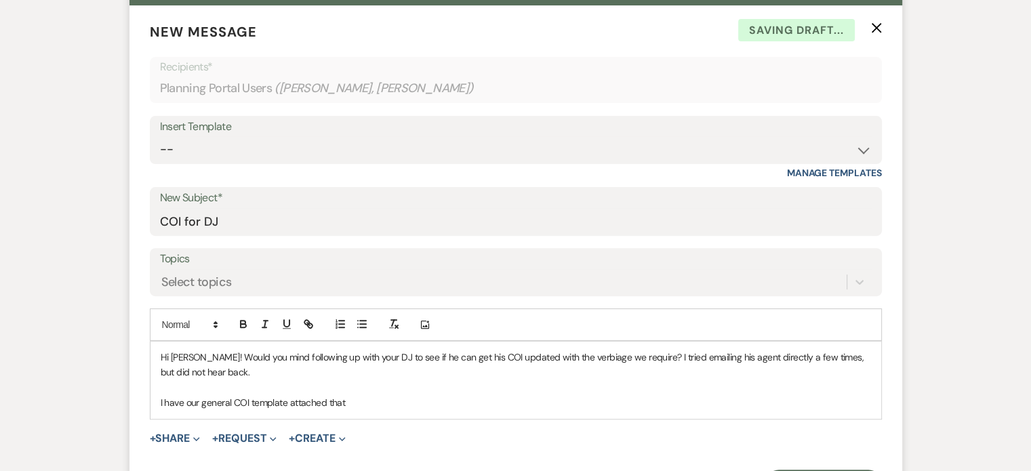
scroll to position [542, 0]
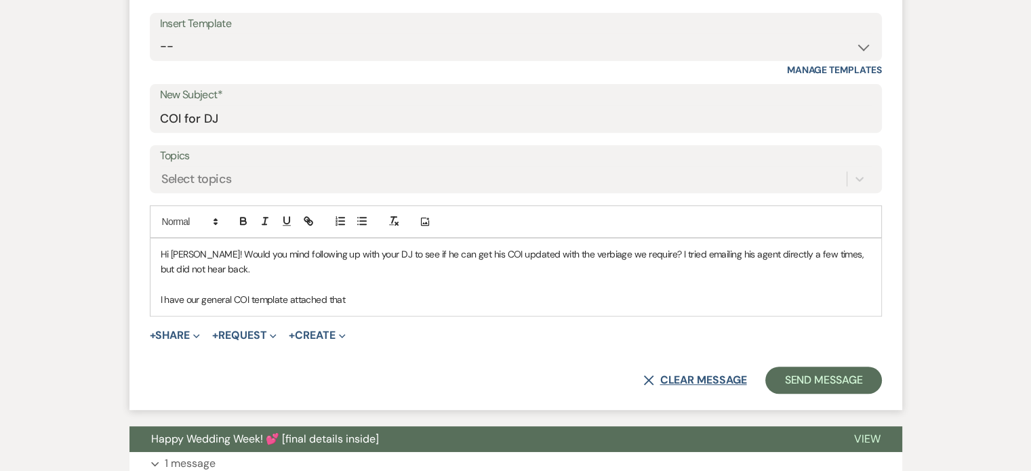
click at [710, 379] on button "X Clear message" at bounding box center [694, 380] width 103 height 11
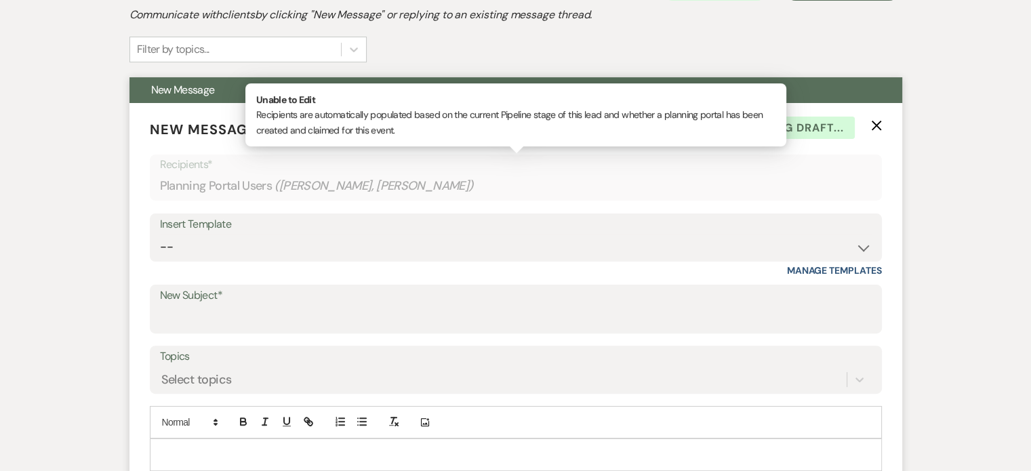
scroll to position [339, 0]
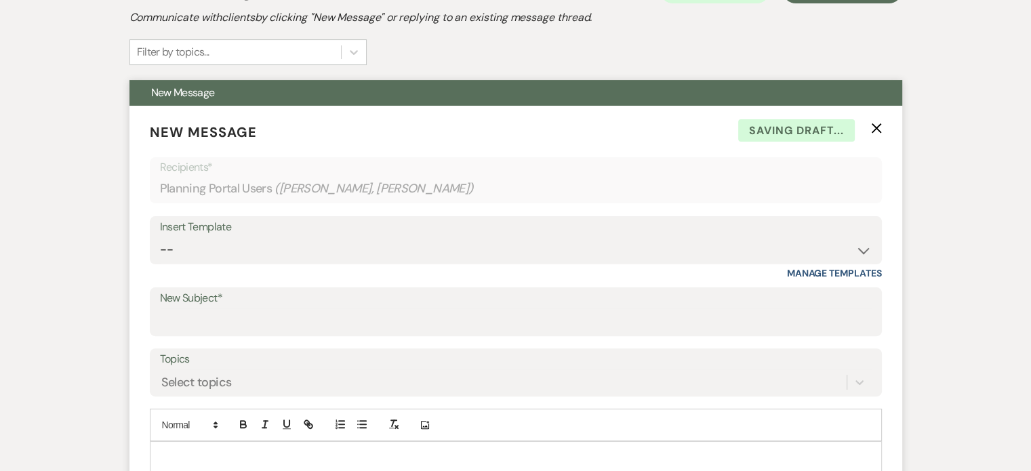
click at [874, 123] on icon "X" at bounding box center [876, 128] width 11 height 11
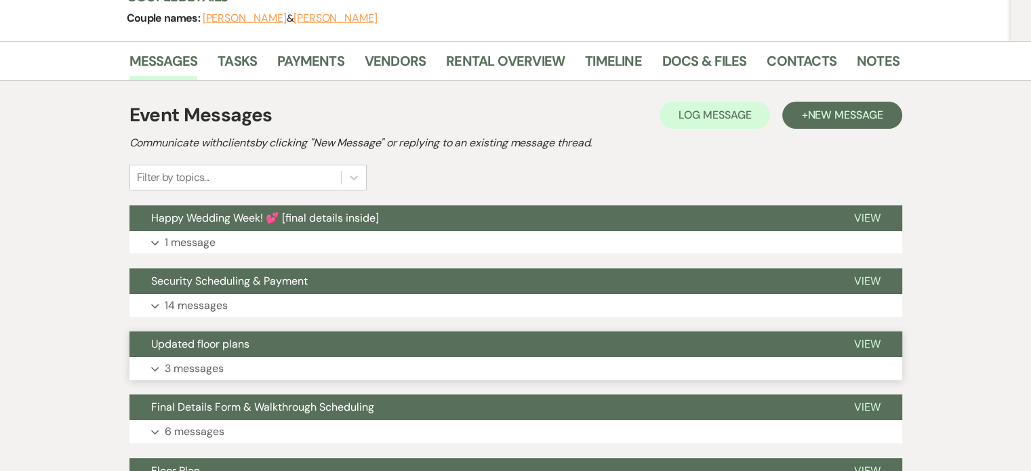
scroll to position [0, 0]
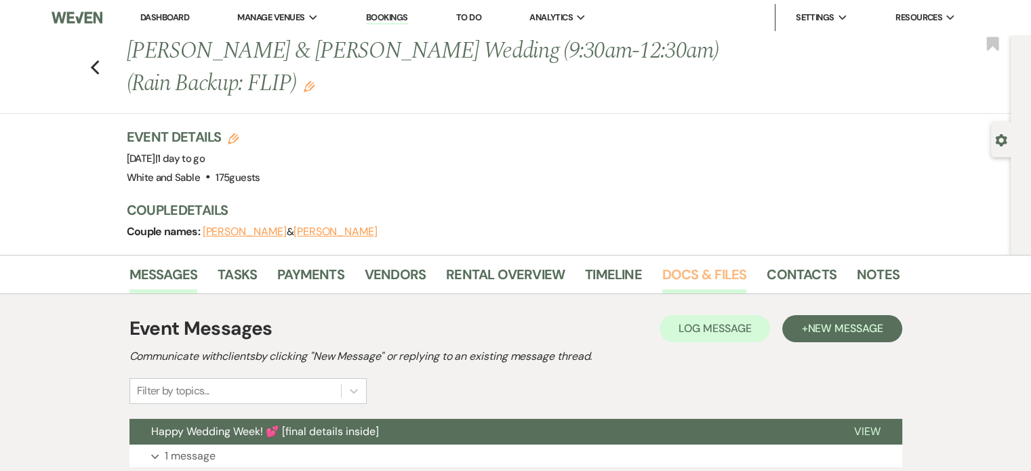
click at [715, 273] on link "Docs & Files" at bounding box center [704, 279] width 84 height 30
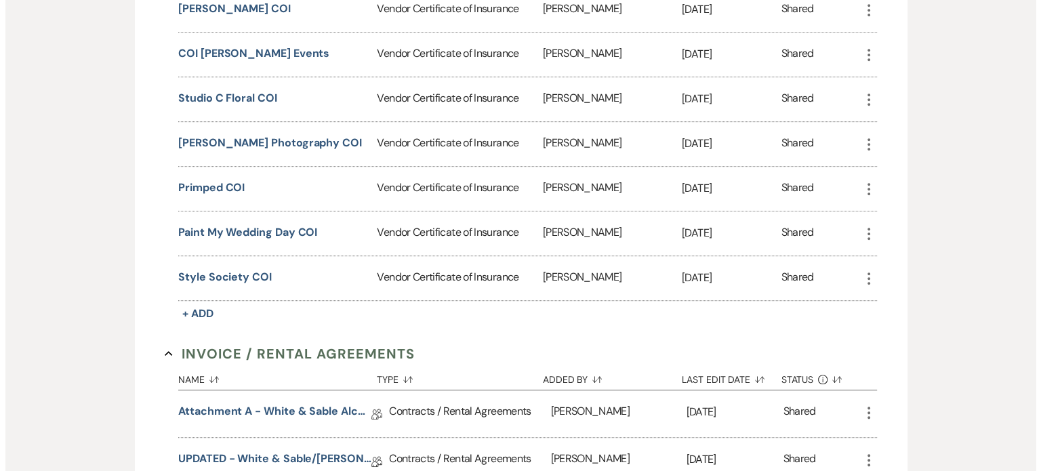
scroll to position [746, 0]
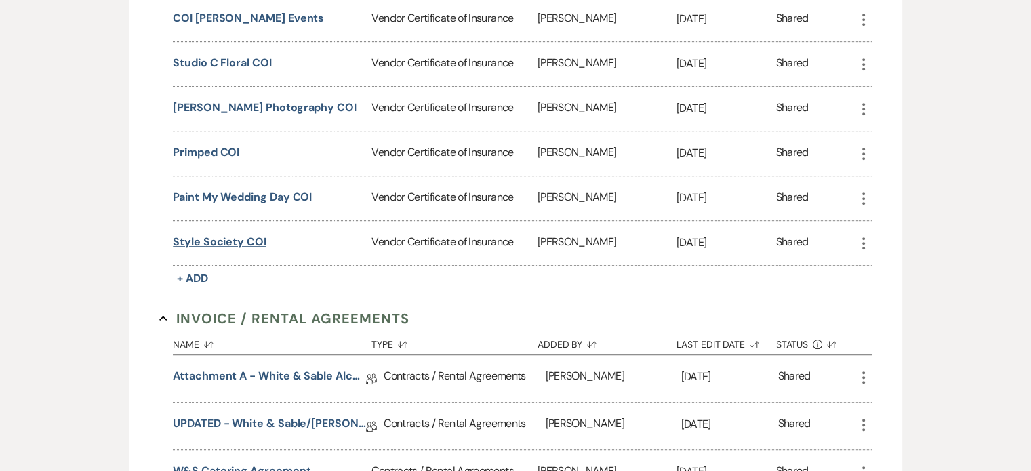
click at [239, 234] on button "Style Society COI" at bounding box center [220, 242] width 94 height 16
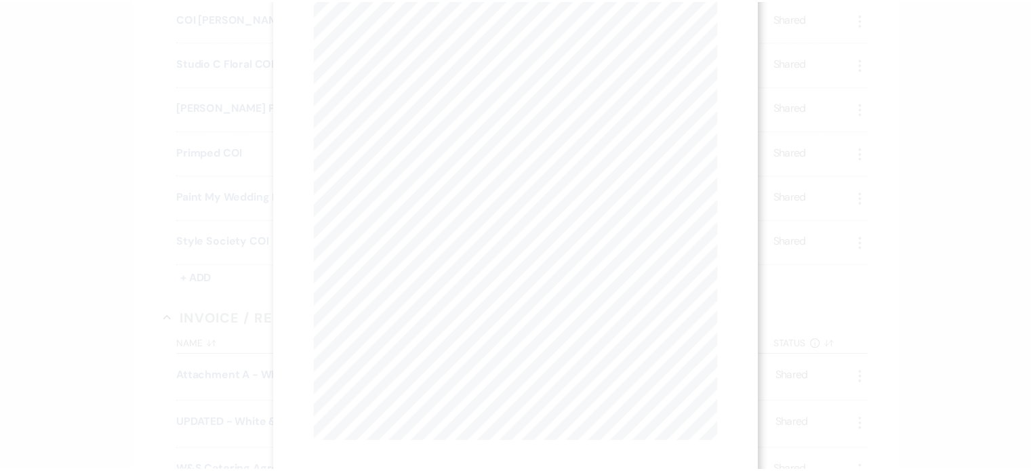
scroll to position [166, 0]
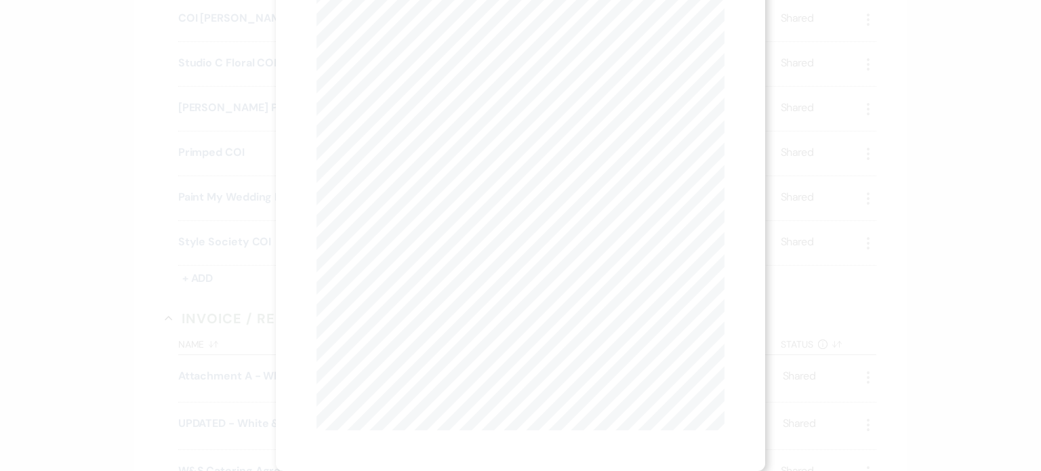
drag, startPoint x: 995, startPoint y: 238, endPoint x: 865, endPoint y: 236, distance: 130.1
click at [989, 236] on div "X Previous Previous Next Next Page 1 of 1 - Zoom + Download SHOULD ANY OF THE A…" at bounding box center [520, 235] width 1041 height 471
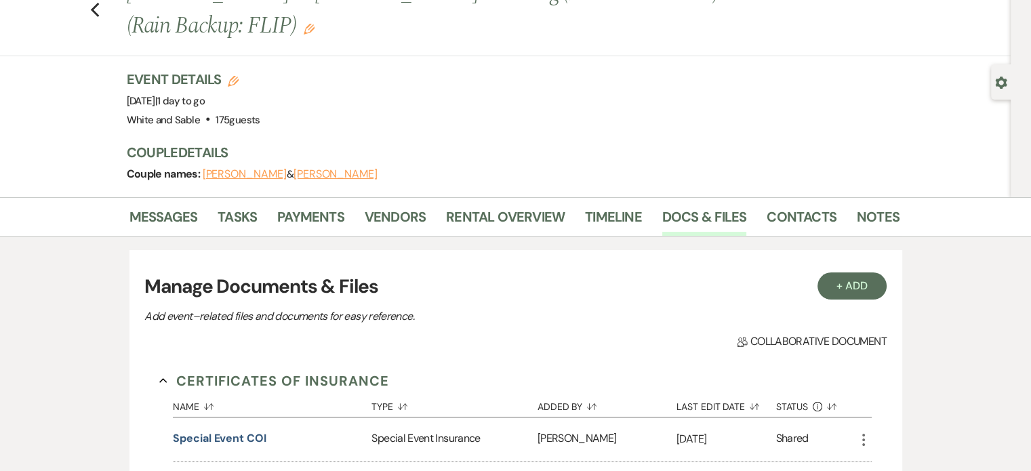
scroll to position [0, 0]
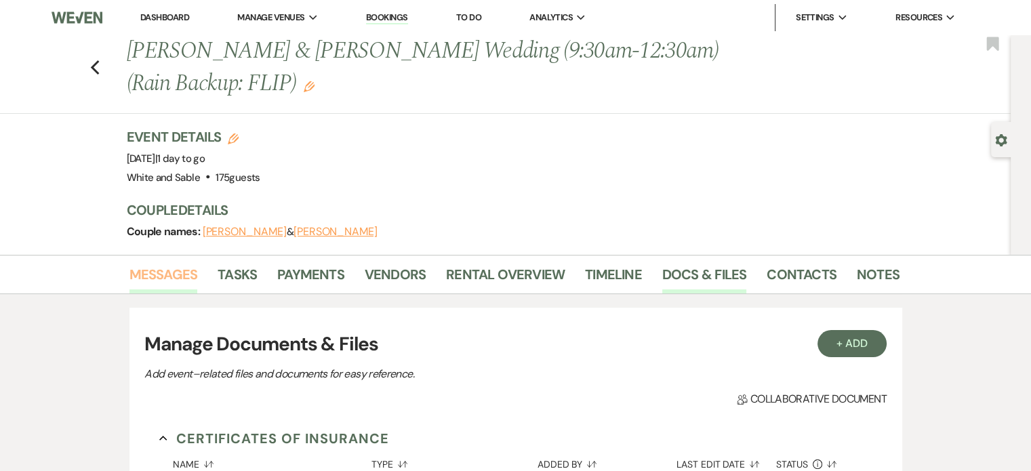
click at [192, 276] on link "Messages" at bounding box center [163, 279] width 68 height 30
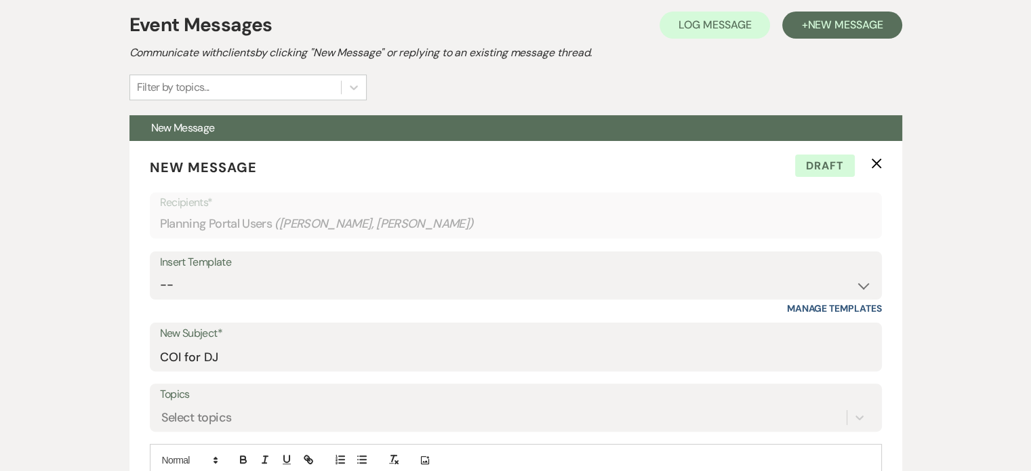
scroll to position [542, 0]
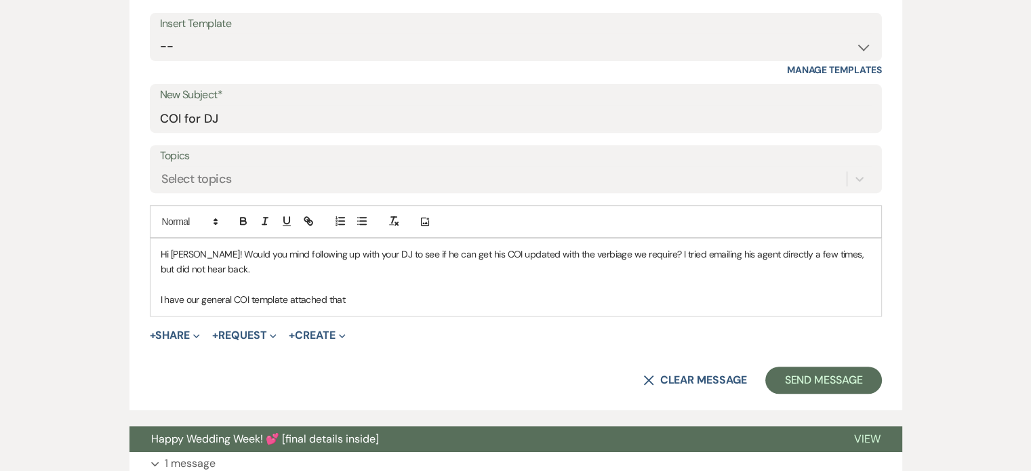
click at [719, 375] on button "X Clear message" at bounding box center [694, 380] width 103 height 11
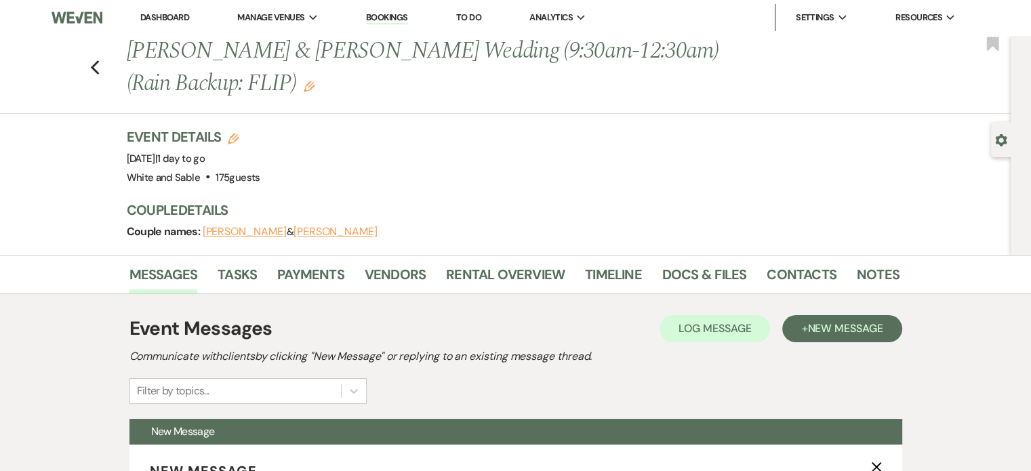
scroll to position [407, 0]
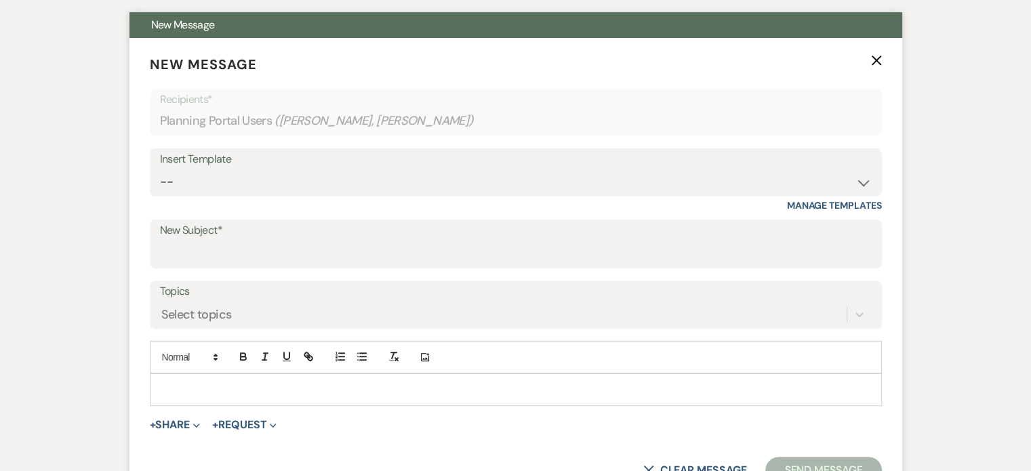
click at [875, 58] on use "button" at bounding box center [876, 61] width 10 height 10
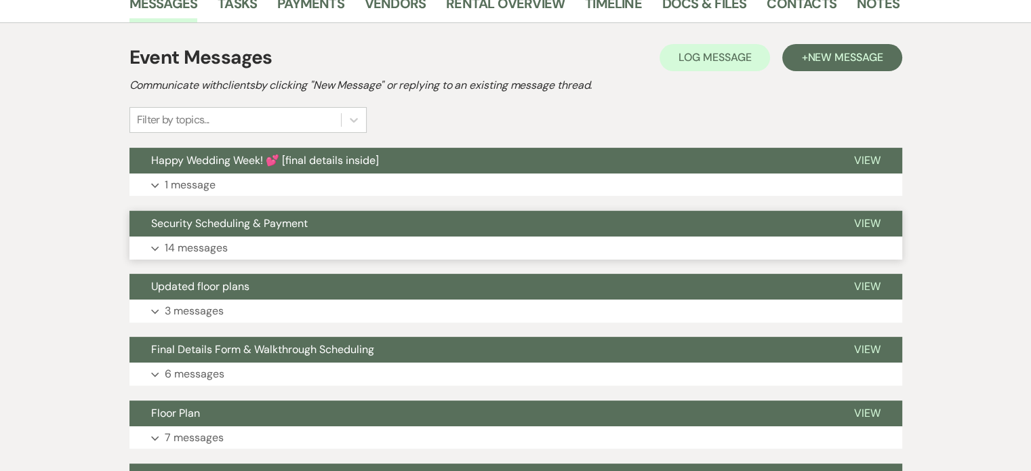
scroll to position [0, 0]
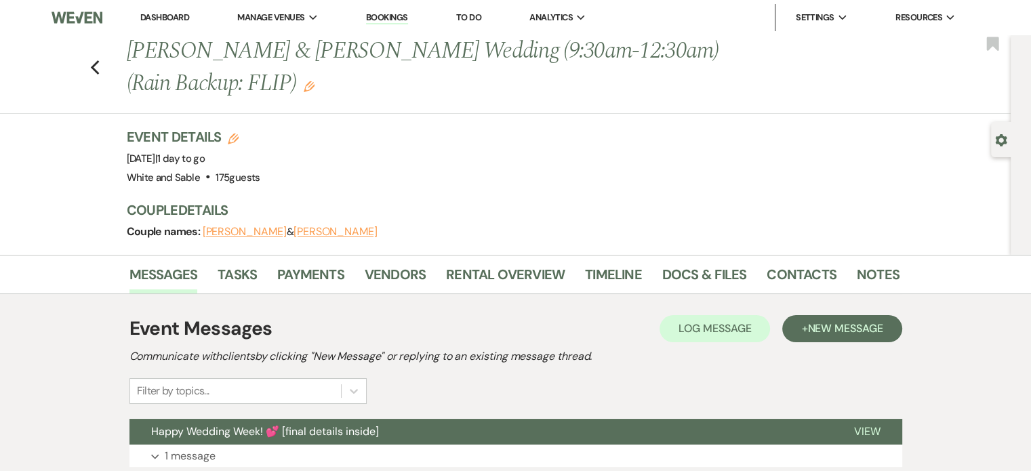
click at [163, 21] on link "Dashboard" at bounding box center [164, 18] width 49 height 12
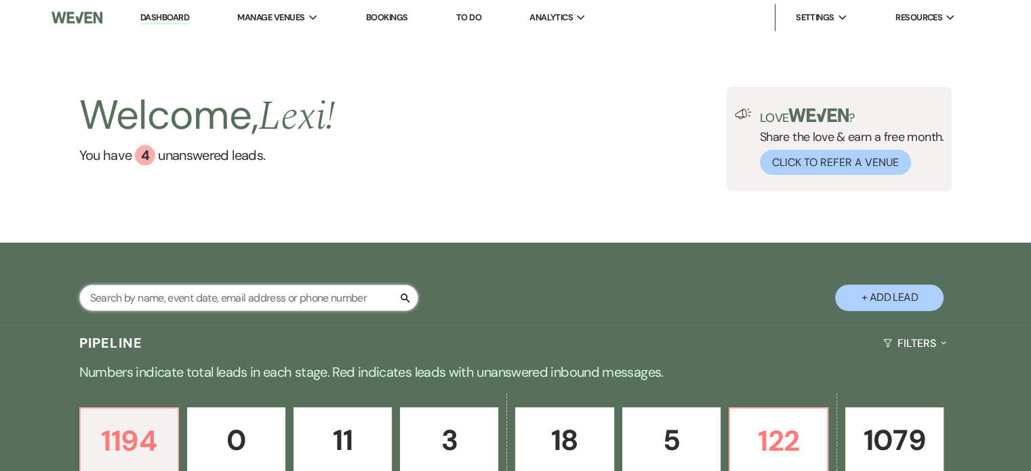
click at [238, 295] on input "text" at bounding box center [248, 298] width 339 height 26
type input "mya"
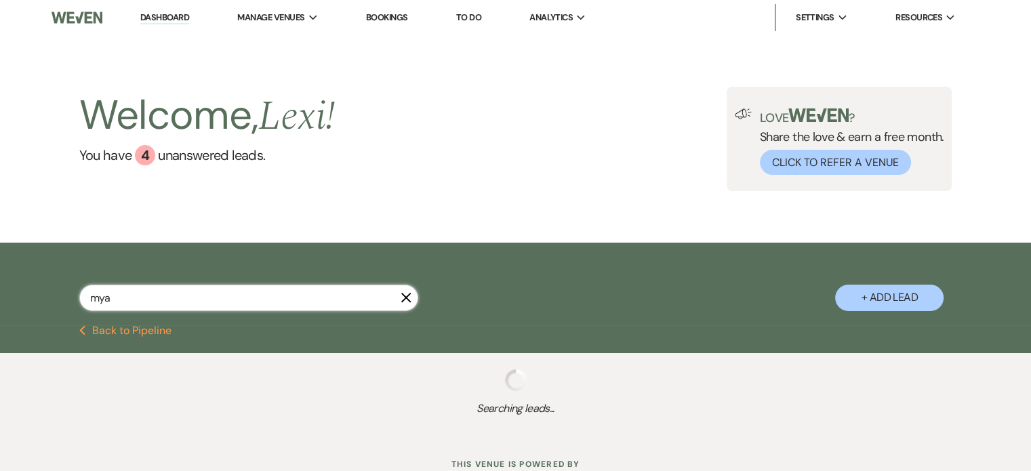
select select "8"
select select "6"
select select "8"
select select "2"
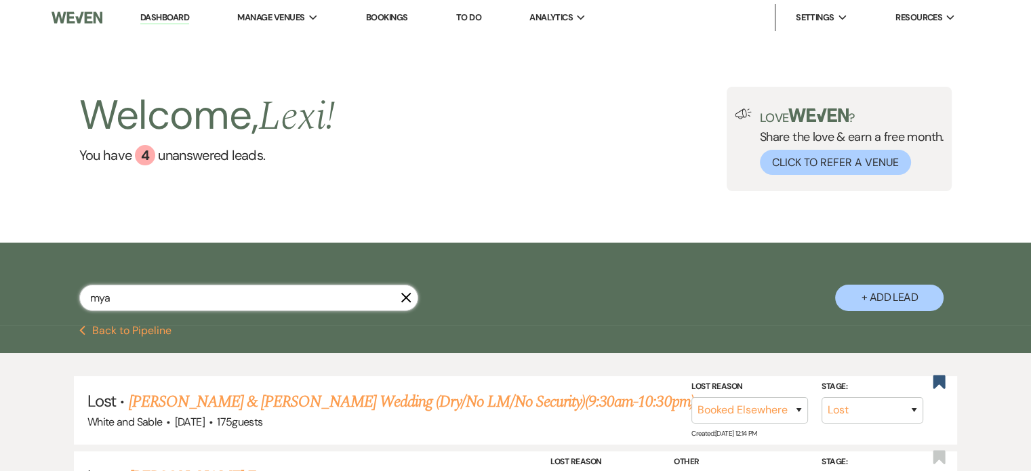
click at [414, 297] on input "mya" at bounding box center [248, 298] width 339 height 26
click at [406, 292] on icon "X" at bounding box center [406, 297] width 11 height 11
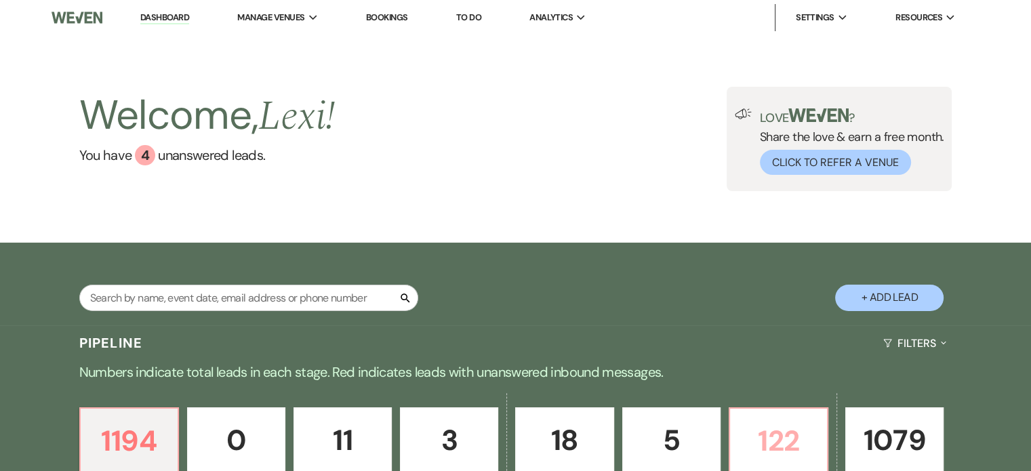
click at [757, 449] on p "122" at bounding box center [778, 440] width 81 height 45
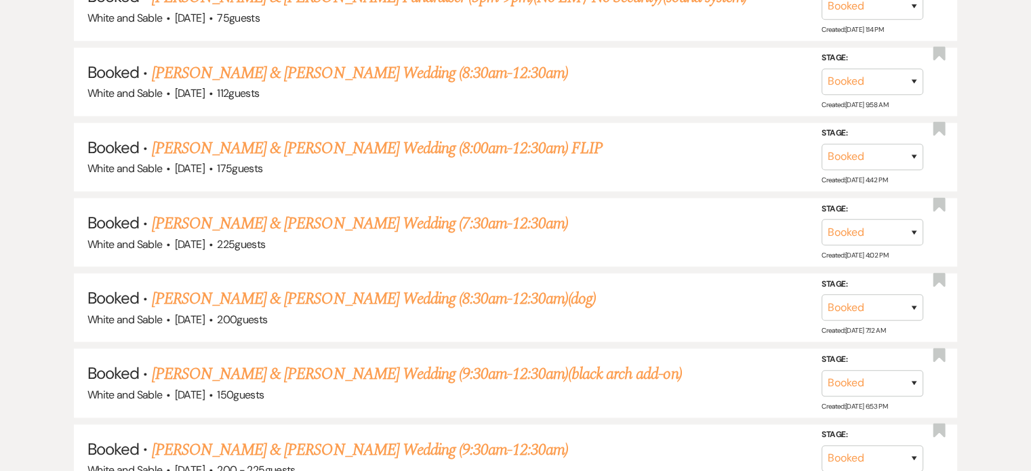
scroll to position [1830, 0]
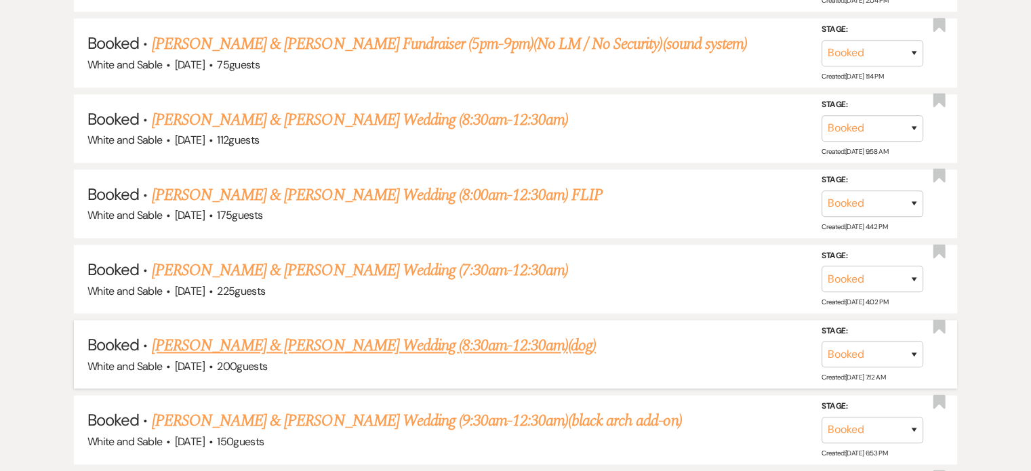
click at [334, 333] on link "Tommy Steffen & Mya Bredemus's Wedding (8:30am-12:30am)(dog)" at bounding box center [374, 345] width 444 height 24
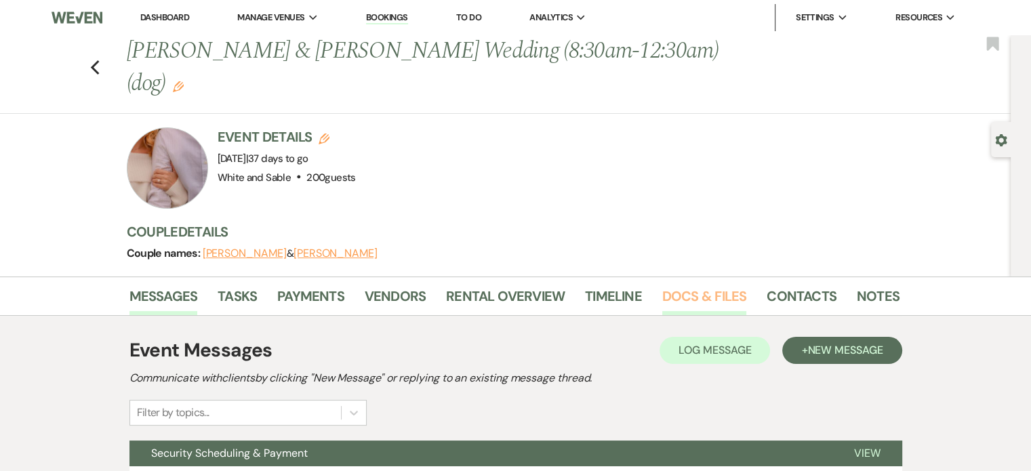
click at [690, 285] on link "Docs & Files" at bounding box center [704, 300] width 84 height 30
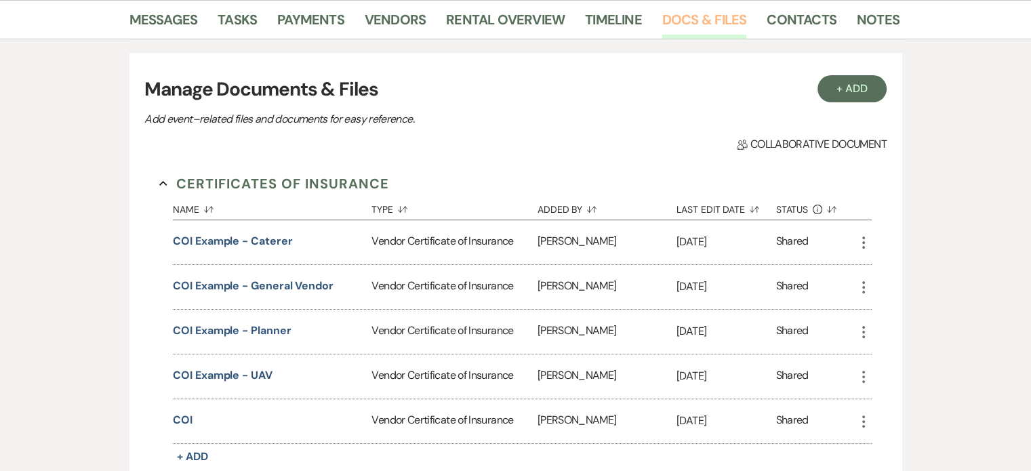
scroll to position [271, 0]
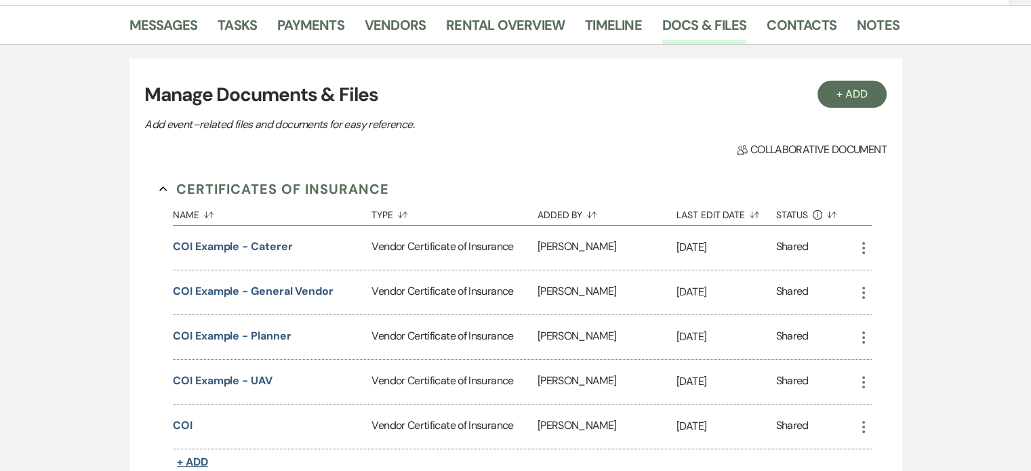
click at [199, 455] on span "+ Add" at bounding box center [192, 462] width 31 height 14
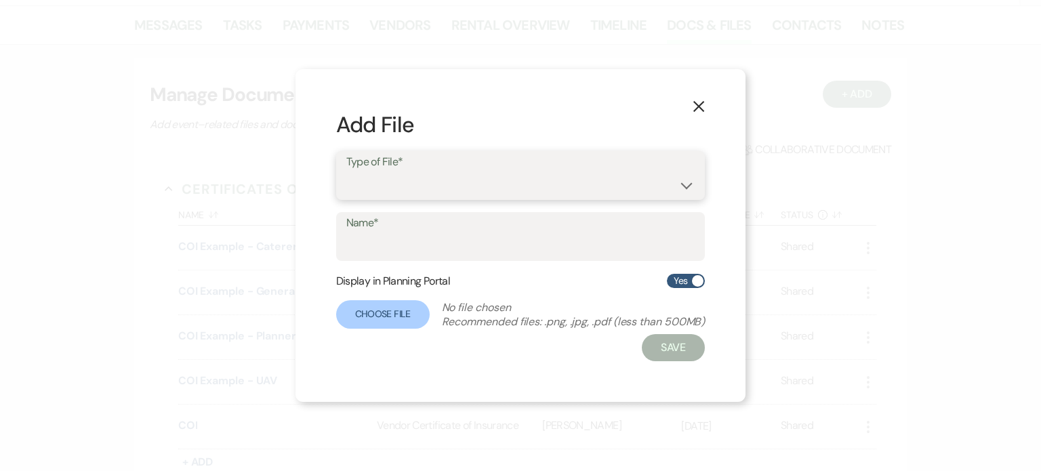
click at [385, 178] on select "Special Event Insurance Vendor Certificate of Insurance" at bounding box center [520, 185] width 349 height 26
select select "18"
click at [346, 172] on select "Special Event Insurance Vendor Certificate of Insurance" at bounding box center [520, 185] width 349 height 26
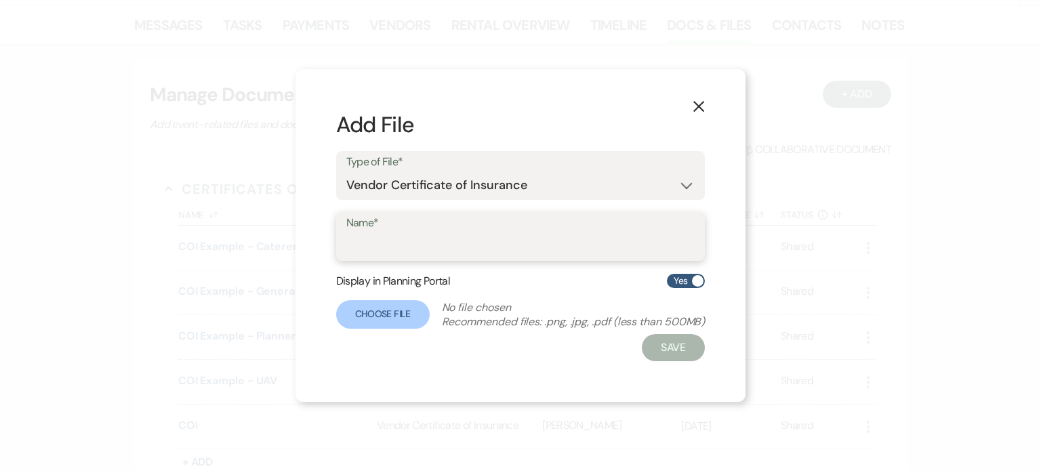
click at [398, 253] on input "Name*" at bounding box center [520, 246] width 349 height 26
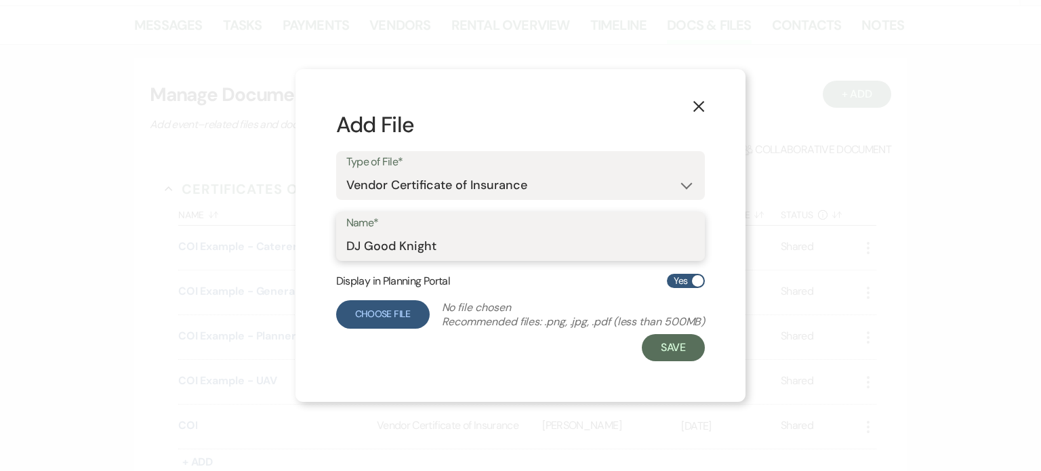
type input "DJ Good Knight"
click at [377, 312] on label "Choose File" at bounding box center [383, 314] width 94 height 28
click at [0, 0] on input "Choose File" at bounding box center [0, 0] width 0 height 0
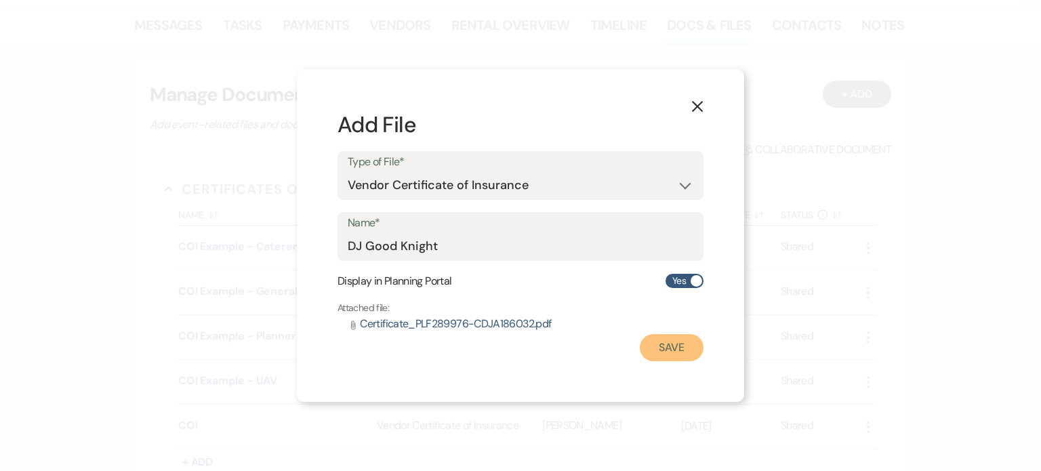
click at [665, 356] on button "Save" at bounding box center [672, 347] width 64 height 27
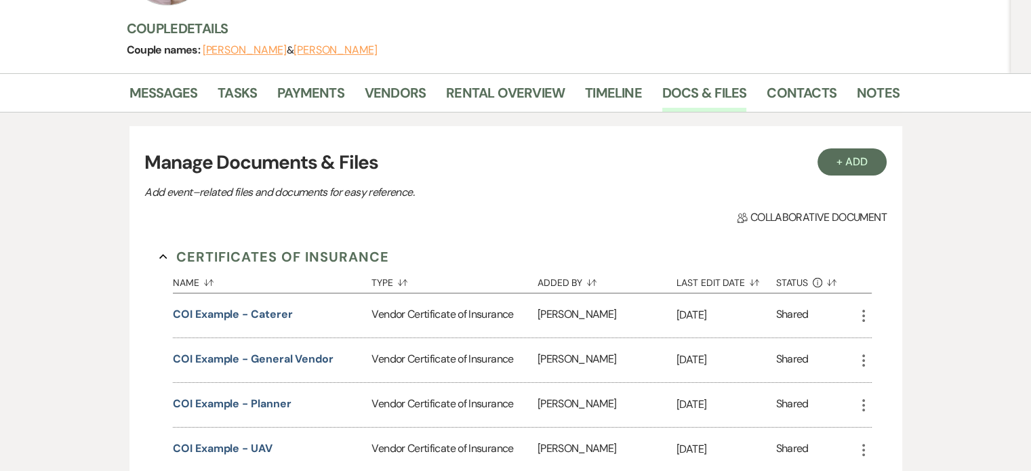
scroll to position [0, 0]
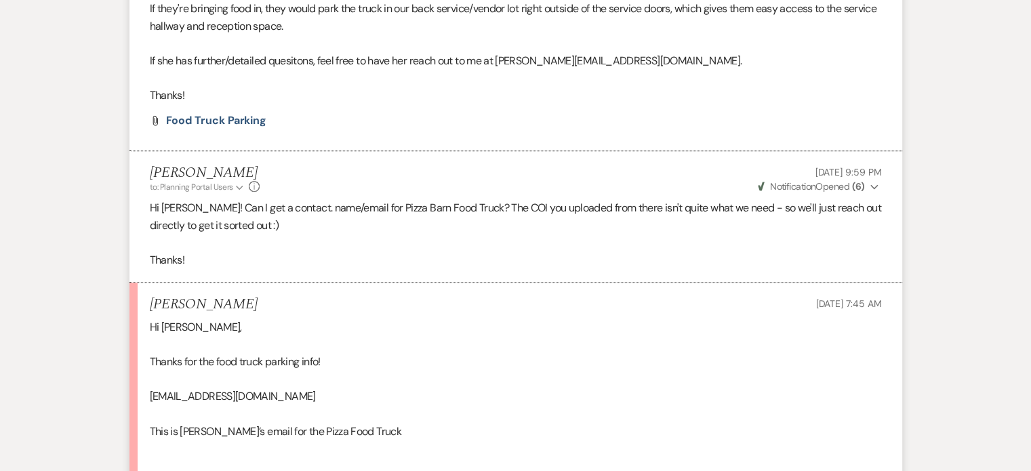
scroll to position [813, 0]
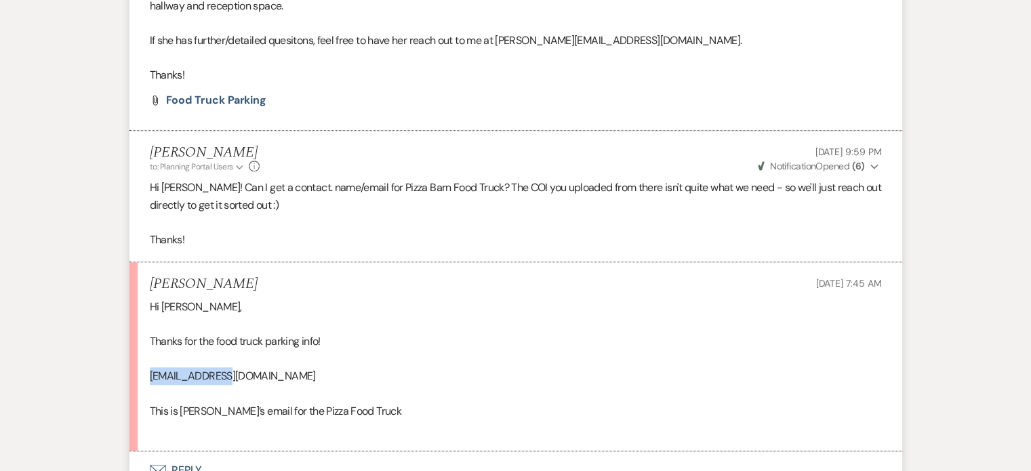
drag, startPoint x: 242, startPoint y: 345, endPoint x: 114, endPoint y: 342, distance: 128.1
click at [114, 342] on div "Messages Tasks Payments Vendors Rental Overview Timeline Docs & Files Contacts …" at bounding box center [515, 197] width 1031 height 1510
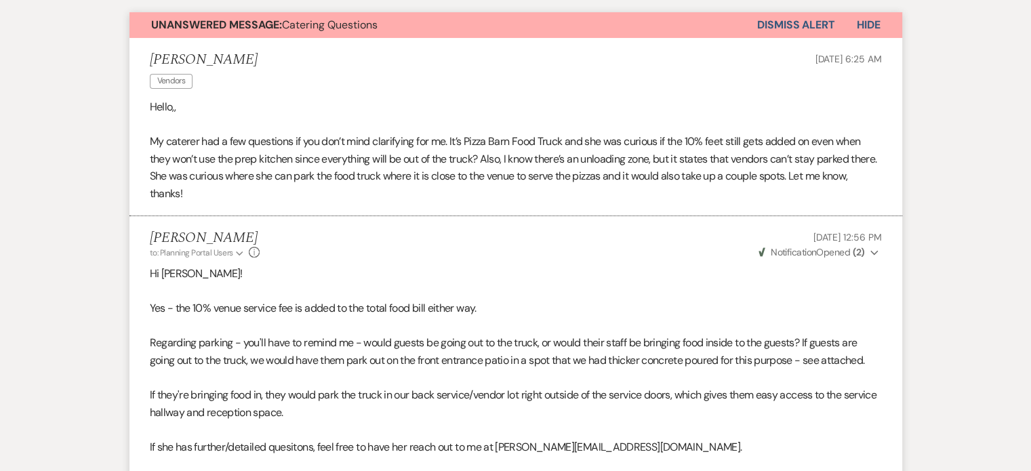
scroll to position [0, 0]
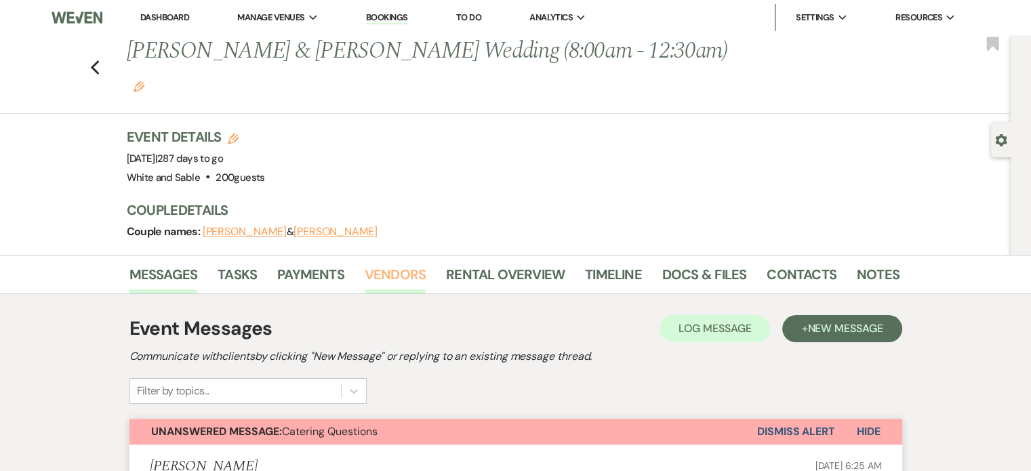
click at [400, 264] on link "Vendors" at bounding box center [395, 279] width 61 height 30
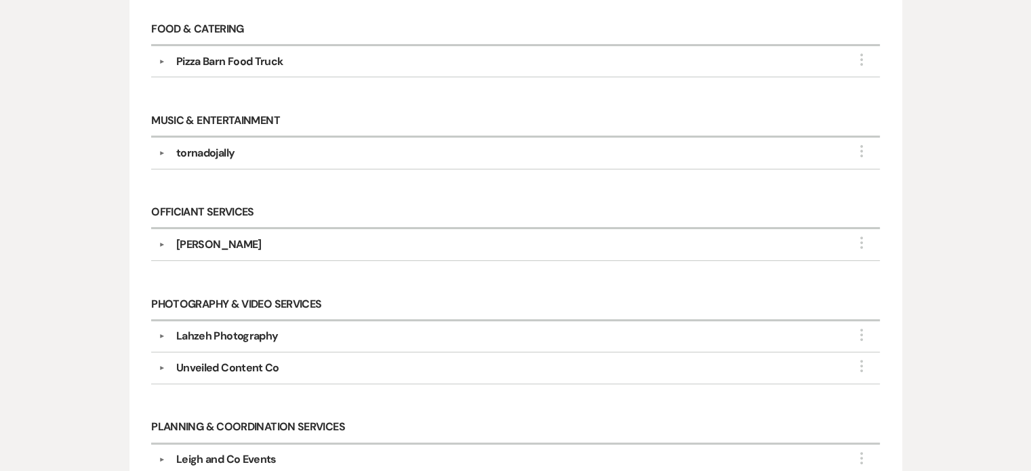
scroll to position [474, 0]
click at [207, 144] on div "tornadojally" at bounding box center [205, 152] width 58 height 16
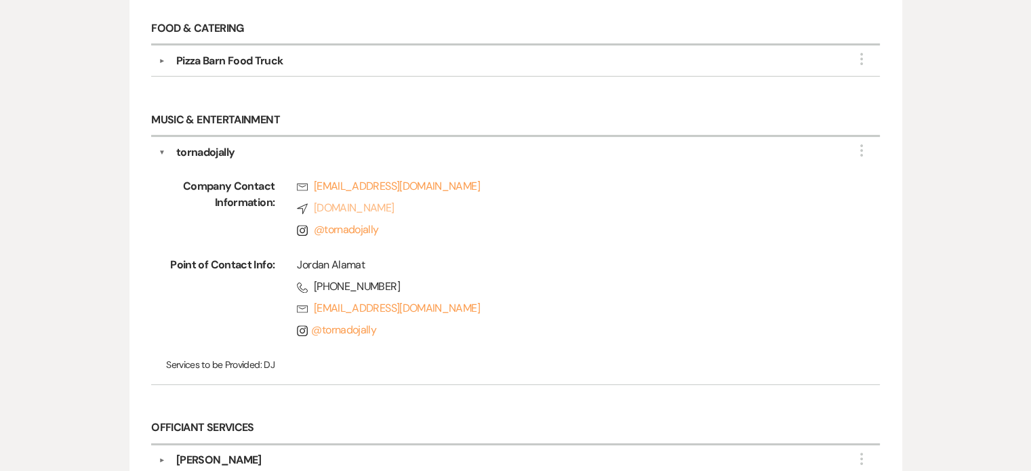
scroll to position [0, 0]
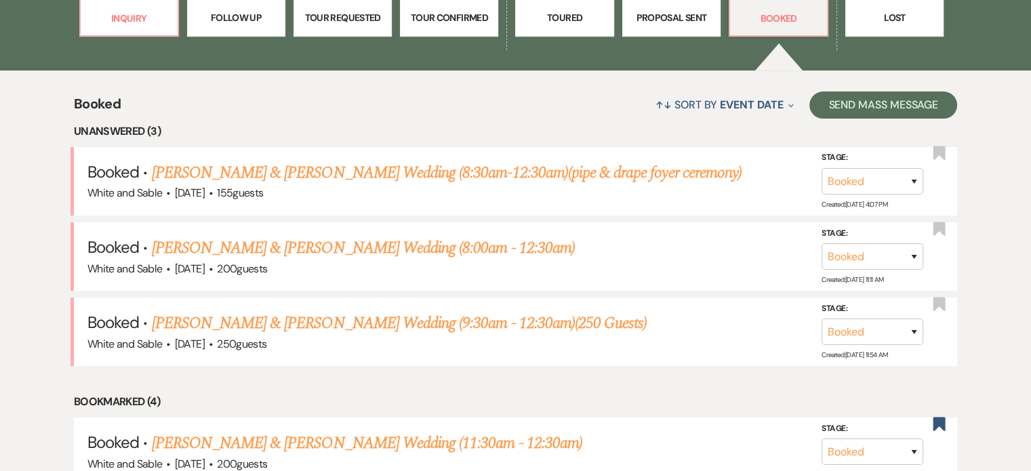
scroll to position [474, 0]
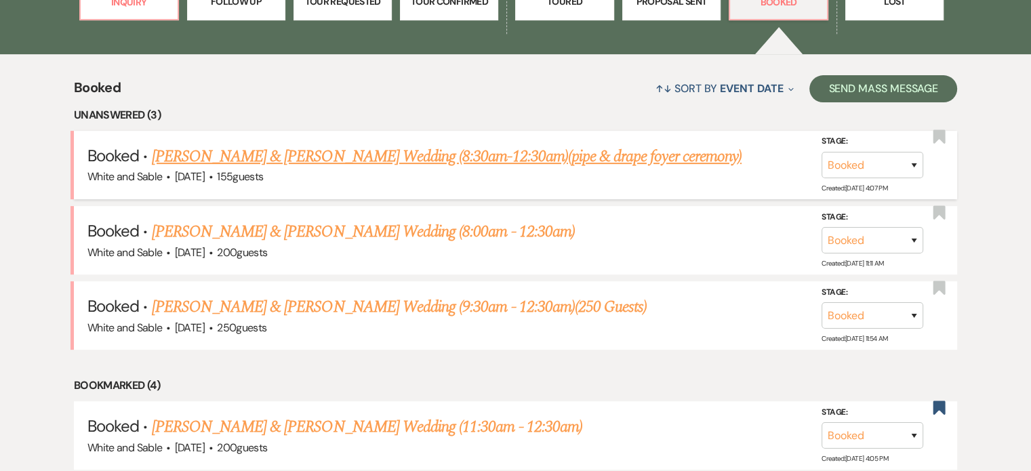
click at [293, 165] on link "[PERSON_NAME] & [PERSON_NAME] Wedding (8:30am-12:30am)(pipe & drape foyer cerem…" at bounding box center [447, 156] width 590 height 24
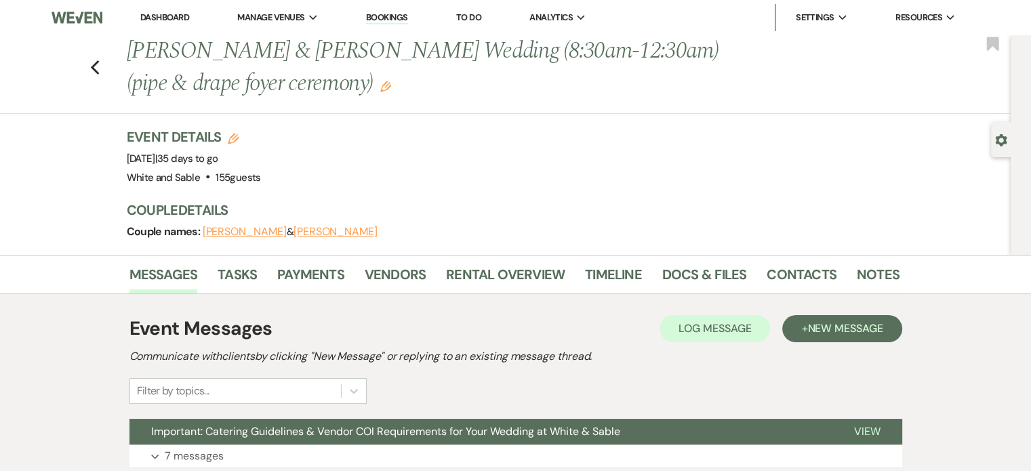
click at [180, 20] on link "Dashboard" at bounding box center [164, 18] width 49 height 12
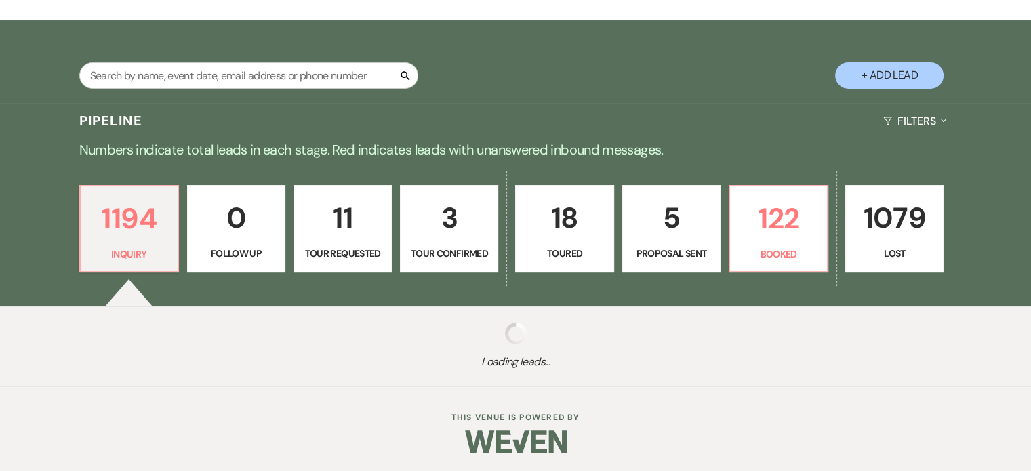
scroll to position [225, 0]
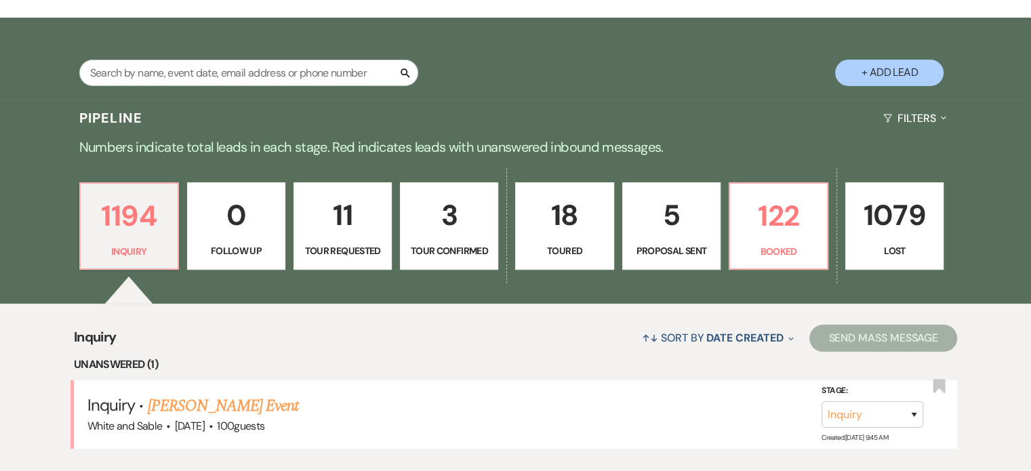
click at [717, 239] on link "5 Proposal Sent" at bounding box center [671, 226] width 98 height 88
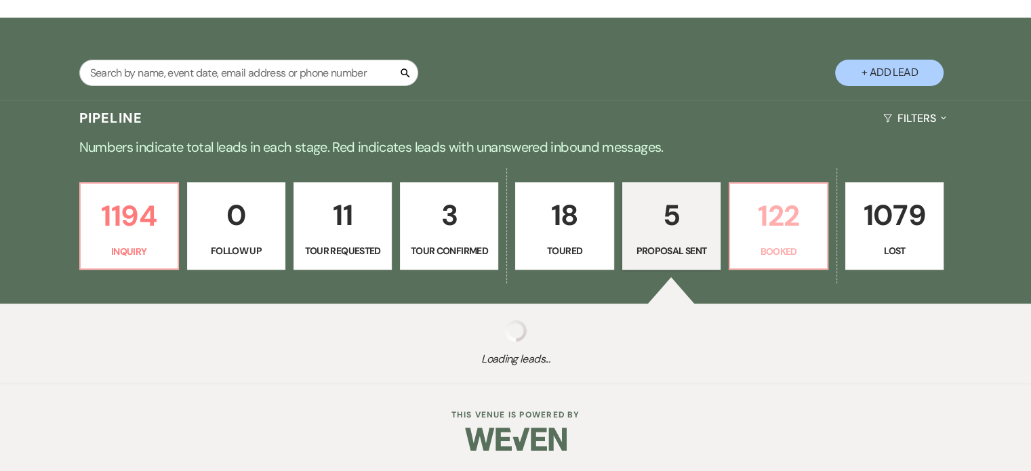
click at [775, 230] on p "122" at bounding box center [778, 215] width 81 height 45
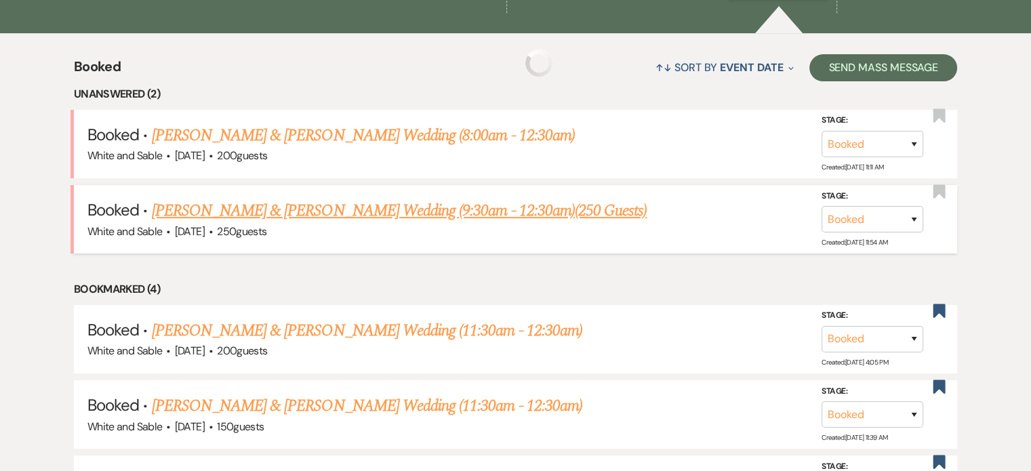
scroll to position [496, 0]
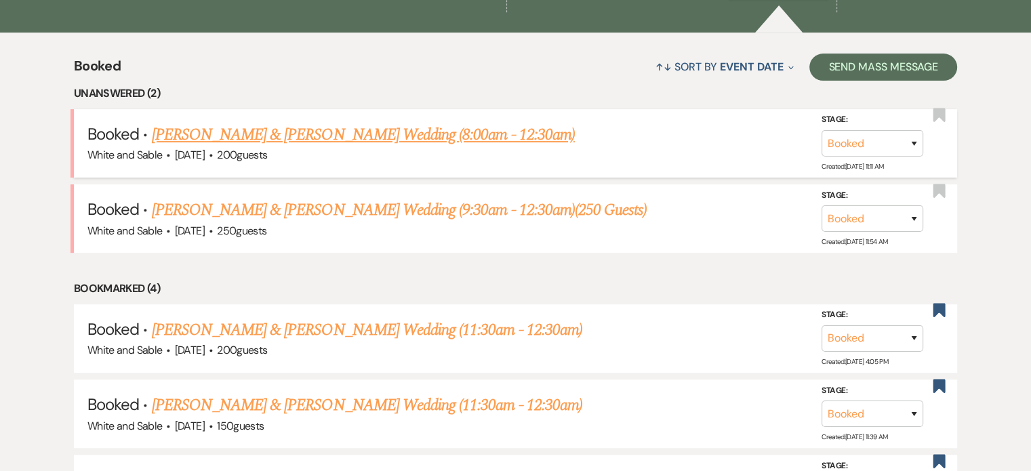
click at [289, 140] on link "Carly Hein & Casey Machajewski Wedding (8:00am - 12:30am)" at bounding box center [363, 135] width 423 height 24
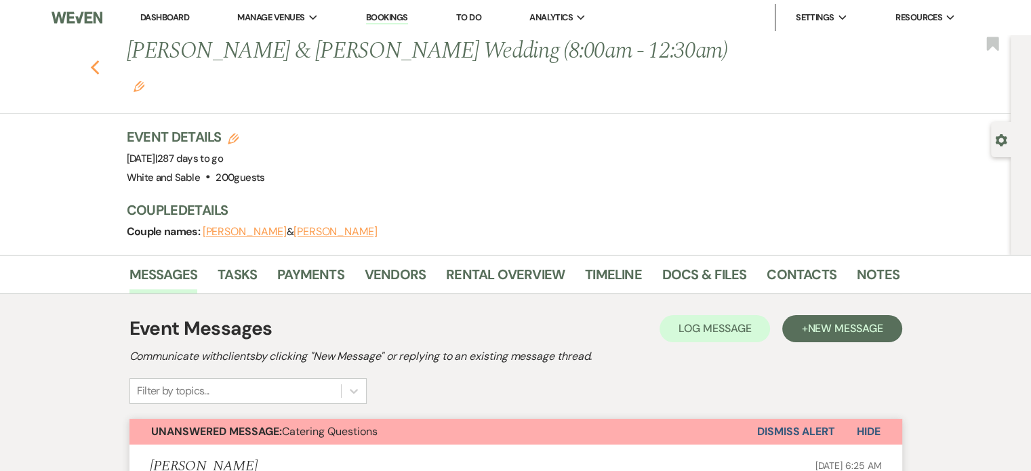
click at [100, 60] on icon "Previous" at bounding box center [95, 68] width 10 height 16
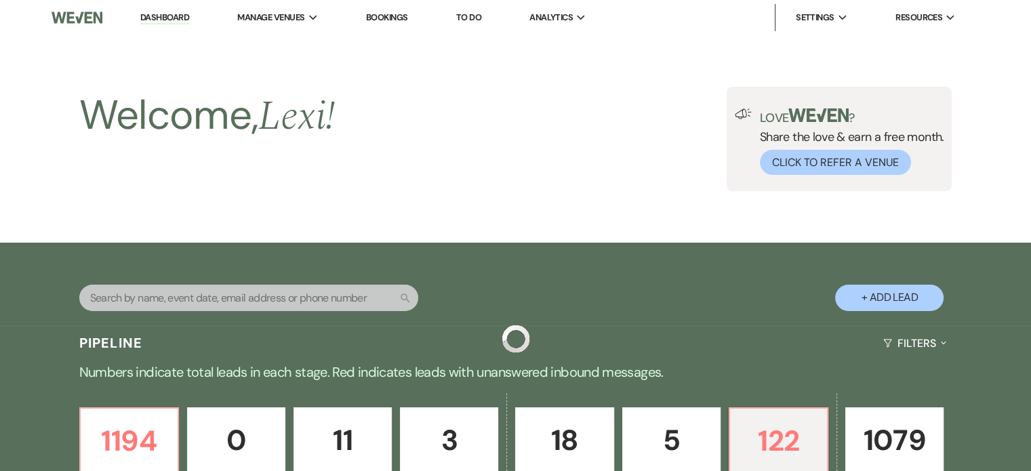
scroll to position [496, 0]
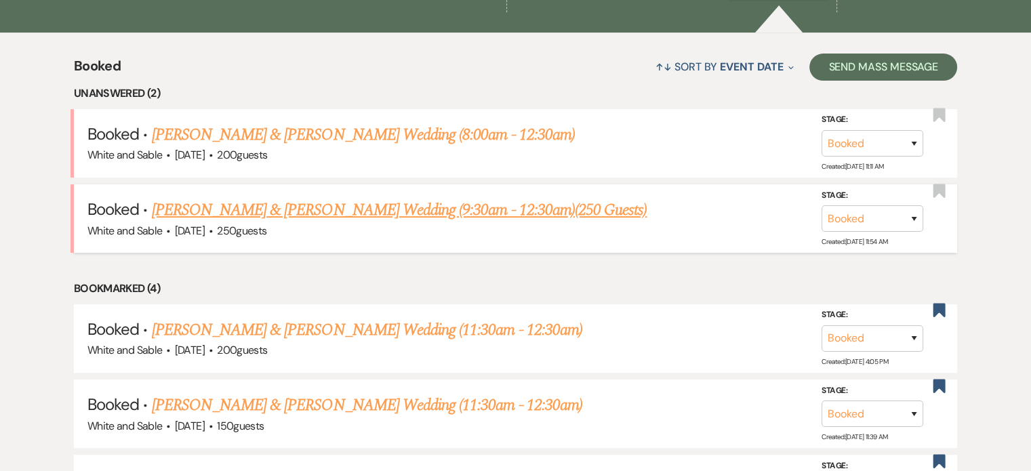
click at [228, 203] on link "Matthew Bauman & Brianna Morland's Wedding (9:30am - 12:30am)(250 Guests)" at bounding box center [399, 210] width 495 height 24
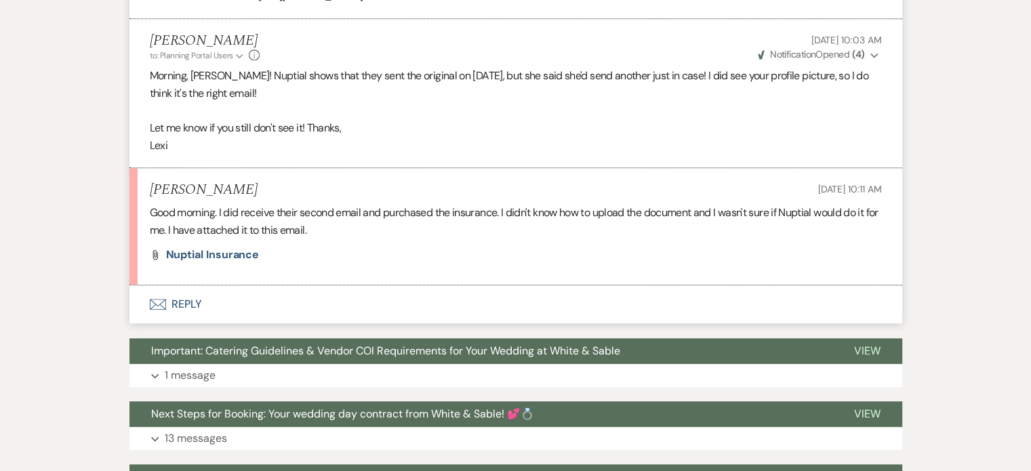
scroll to position [1220, 0]
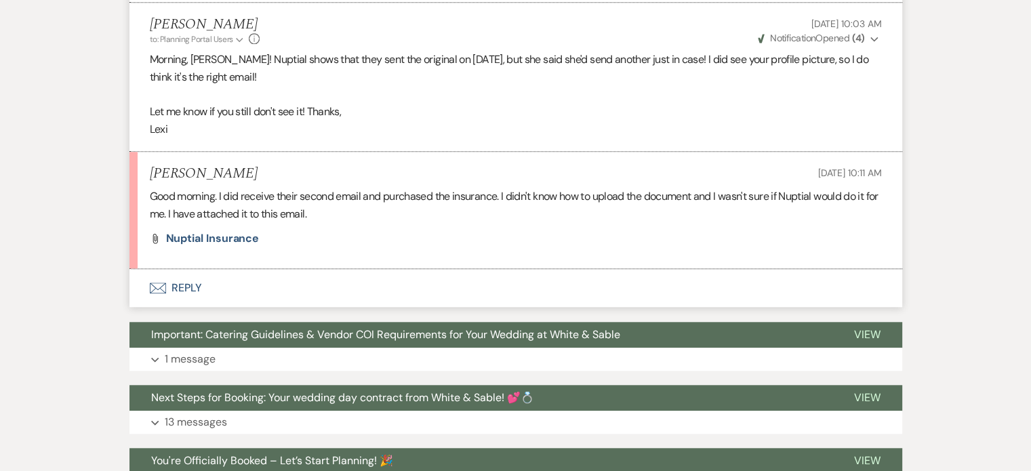
click at [195, 286] on button "Envelope Reply" at bounding box center [515, 288] width 773 height 38
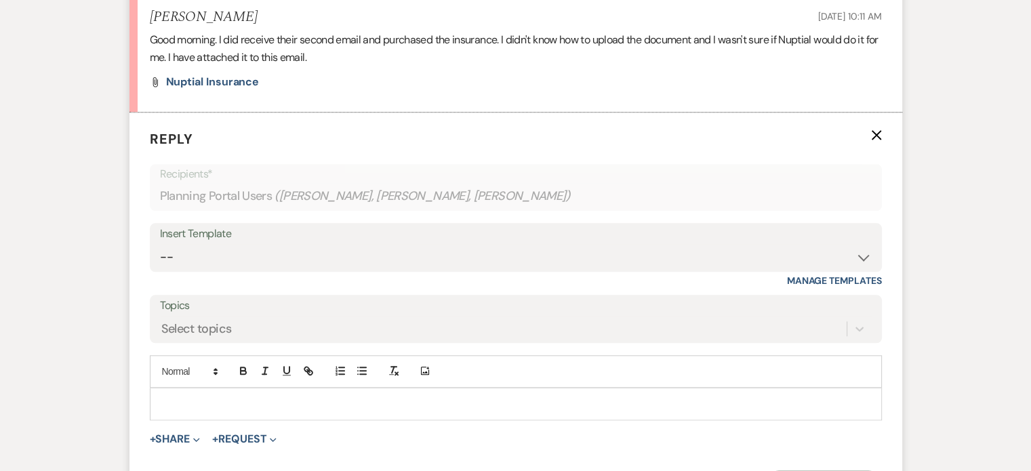
scroll to position [1392, 0]
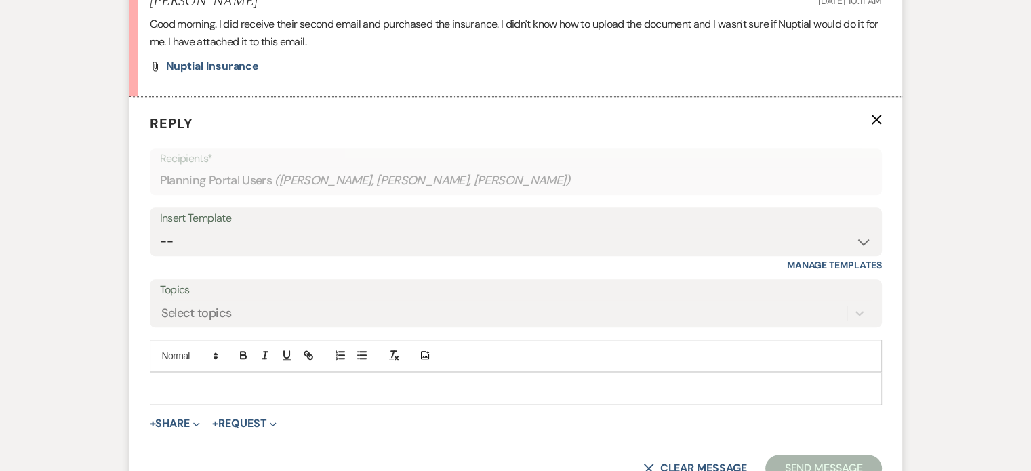
click at [216, 382] on p at bounding box center [516, 388] width 710 height 15
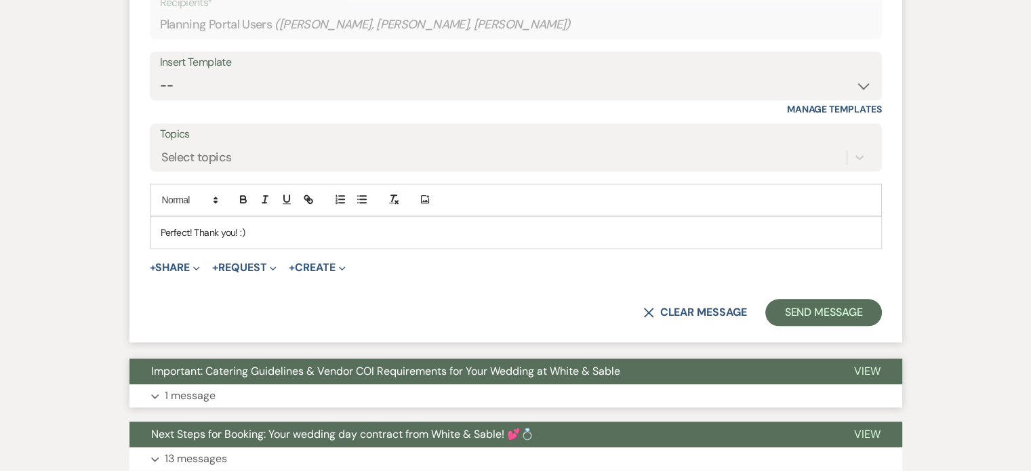
scroll to position [1595, 0]
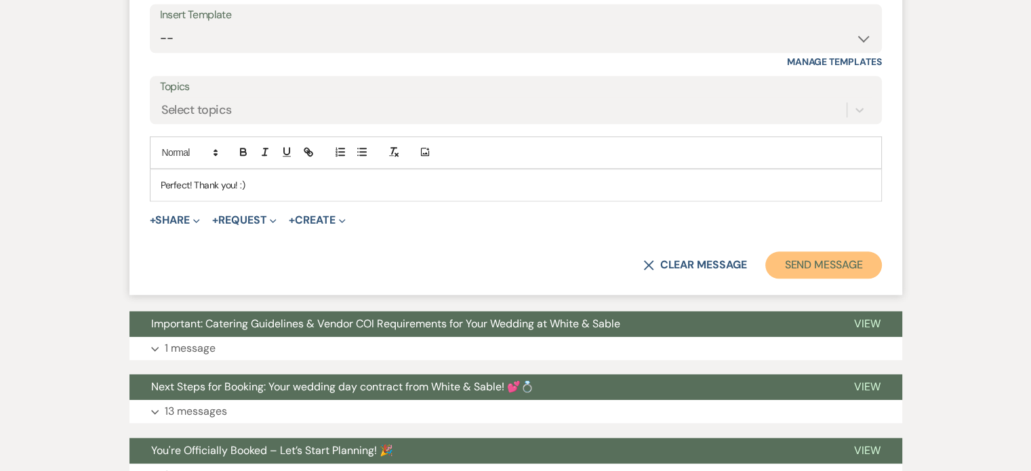
click at [867, 258] on button "Send Message" at bounding box center [823, 264] width 116 height 27
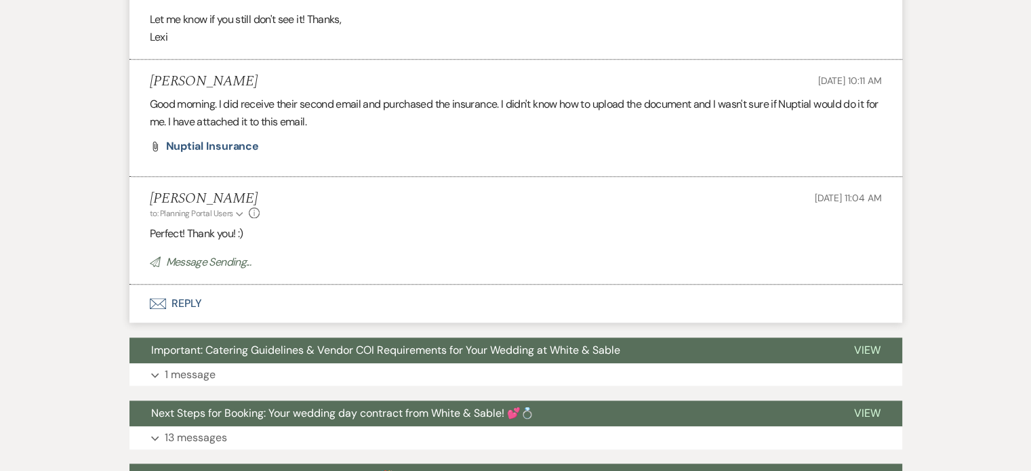
scroll to position [1309, 0]
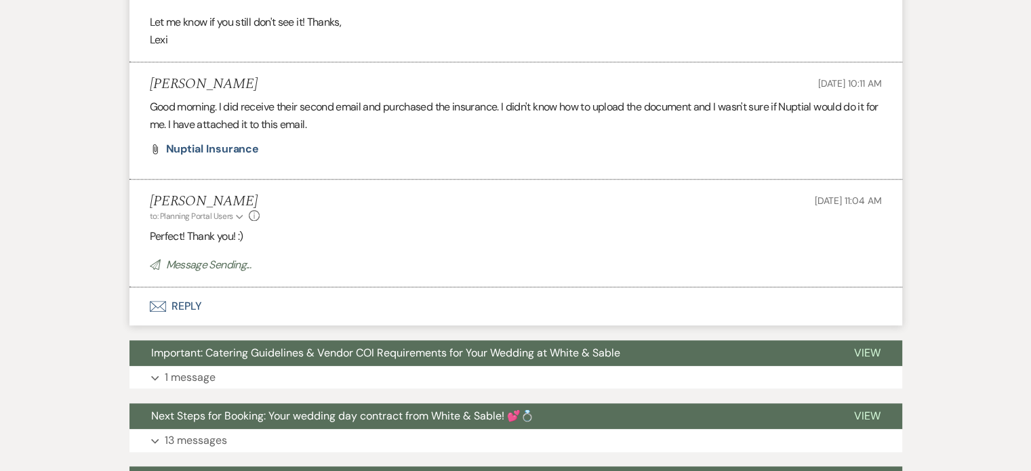
click at [201, 138] on li "Aaron Morland Aug 14, 2025, 10:11 AM Good morning. I did receive their second e…" at bounding box center [515, 120] width 773 height 117
click at [201, 146] on span "Nuptial Insurance" at bounding box center [213, 149] width 94 height 14
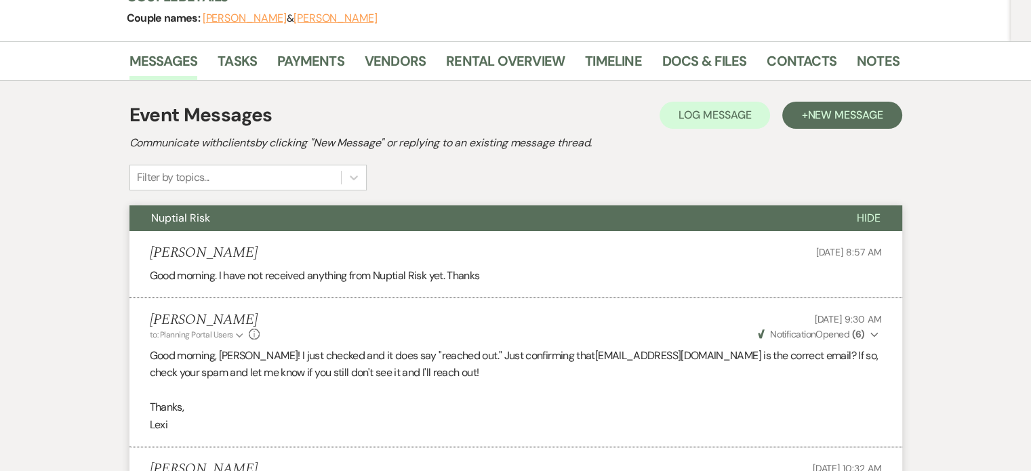
scroll to position [22, 0]
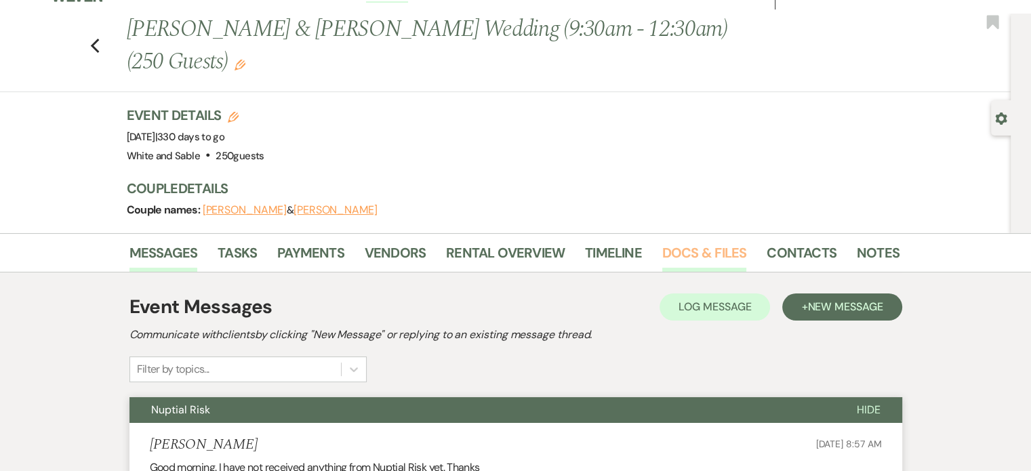
click at [662, 260] on link "Docs & Files" at bounding box center [704, 257] width 84 height 30
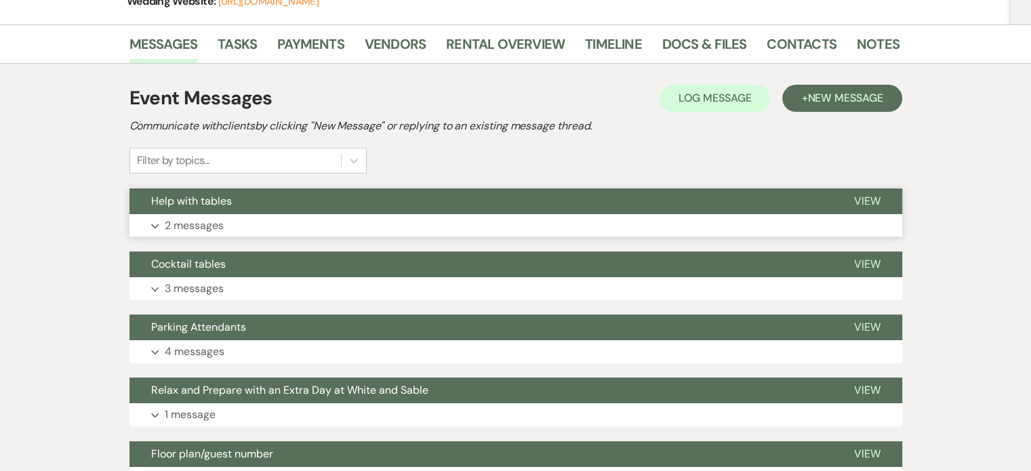
click at [211, 227] on p "2 messages" at bounding box center [194, 226] width 59 height 18
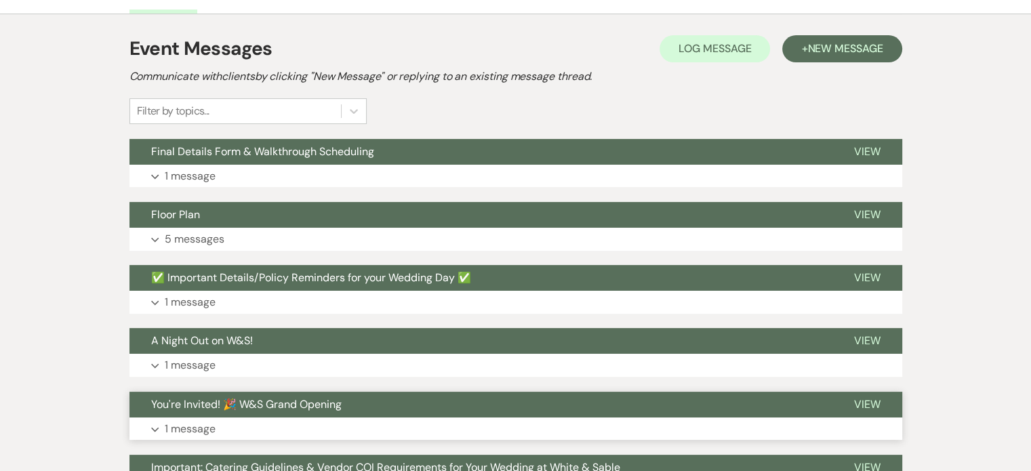
scroll to position [407, 0]
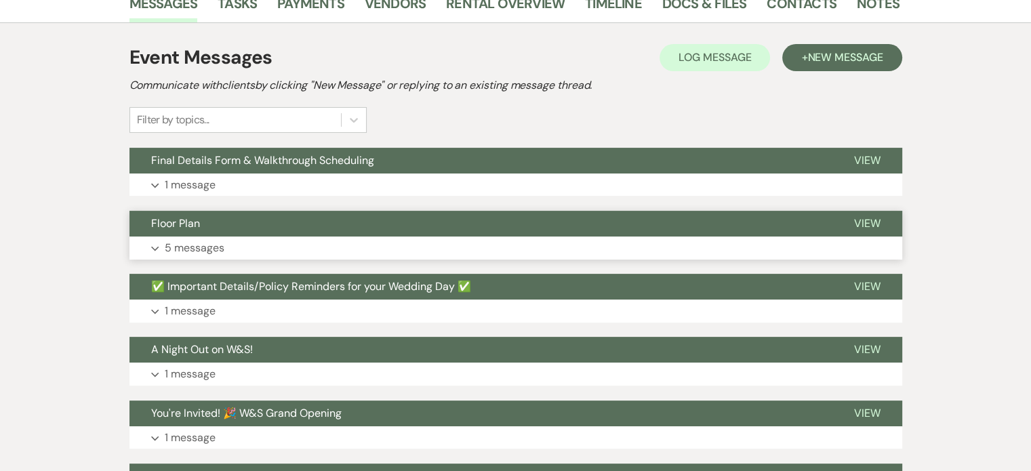
click at [212, 239] on p "5 messages" at bounding box center [195, 248] width 60 height 18
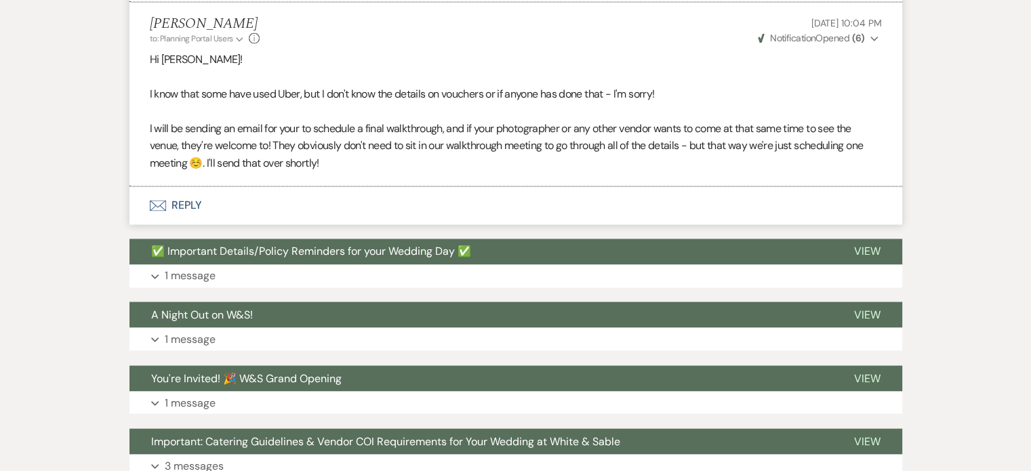
scroll to position [2292, 0]
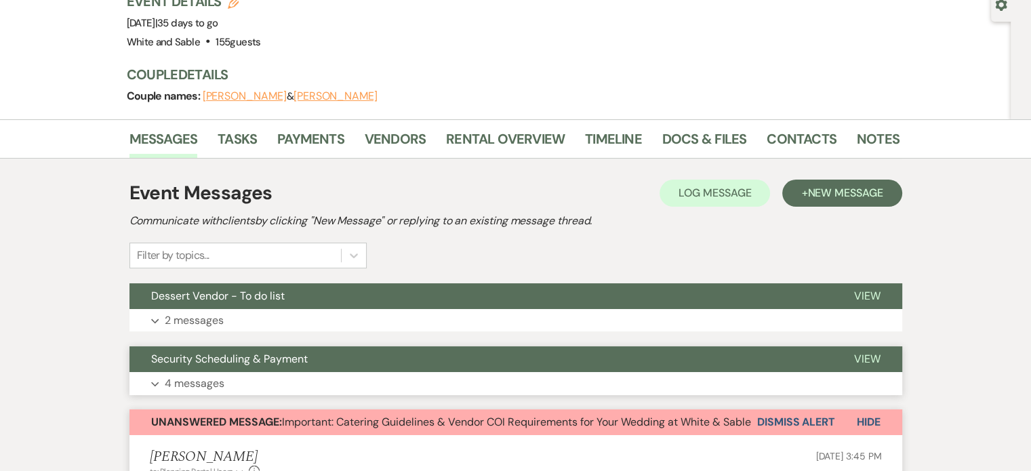
scroll to position [203, 0]
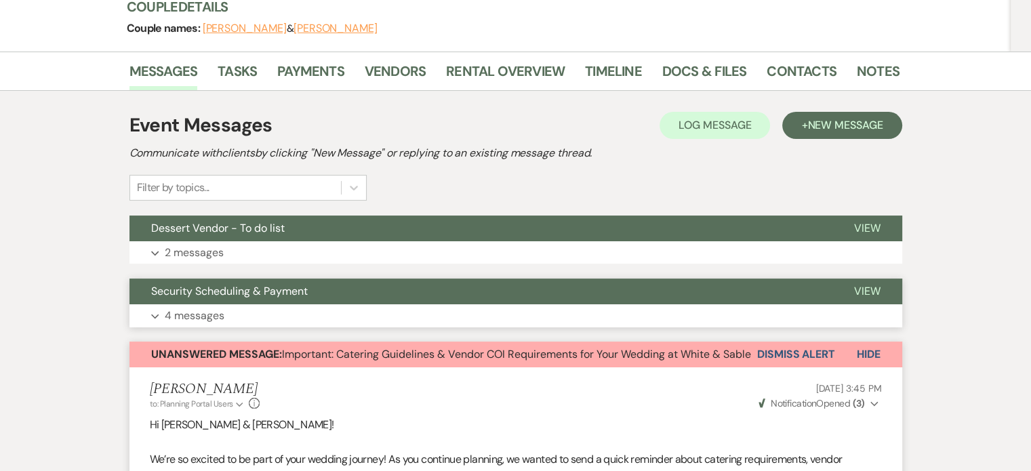
click at [202, 320] on p "4 messages" at bounding box center [195, 316] width 60 height 18
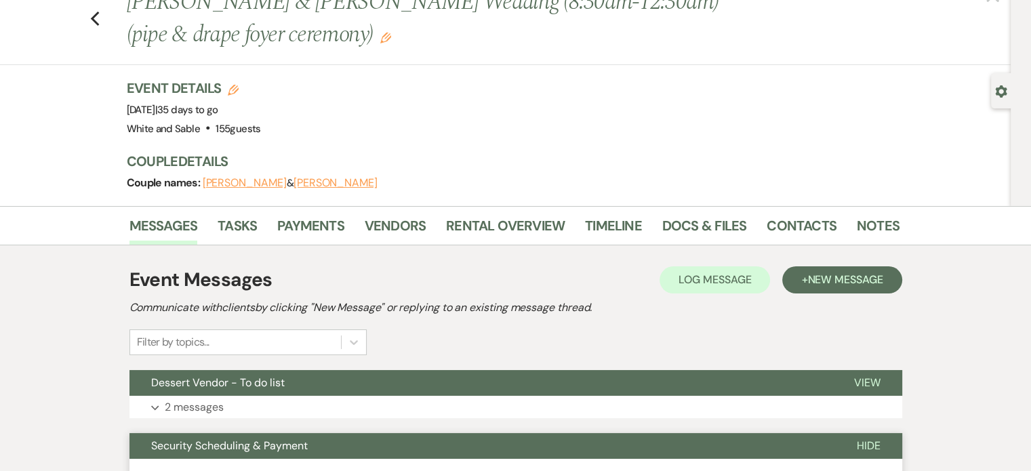
scroll to position [0, 0]
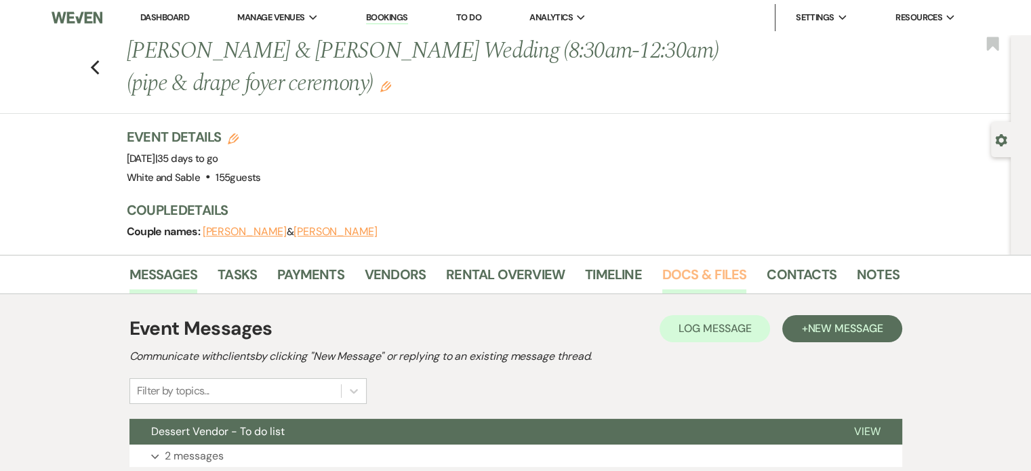
click at [728, 273] on link "Docs & Files" at bounding box center [704, 279] width 84 height 30
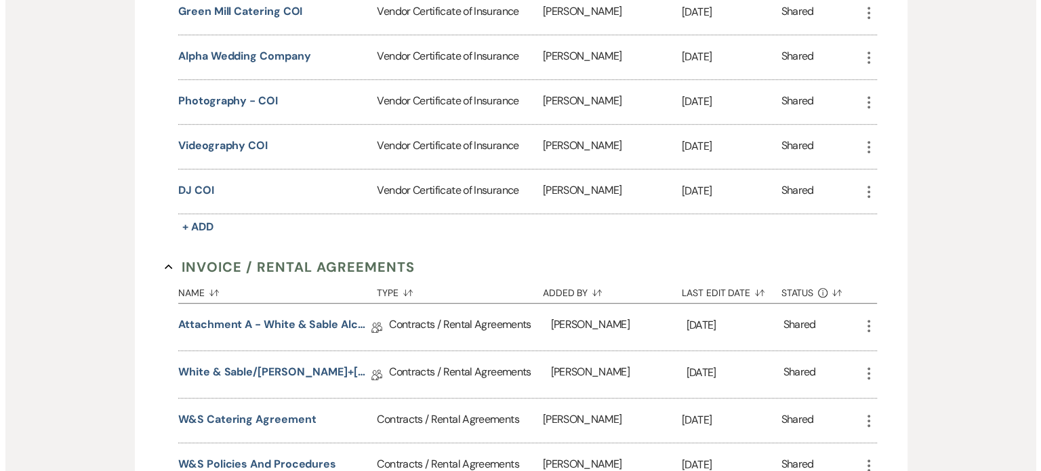
scroll to position [680, 0]
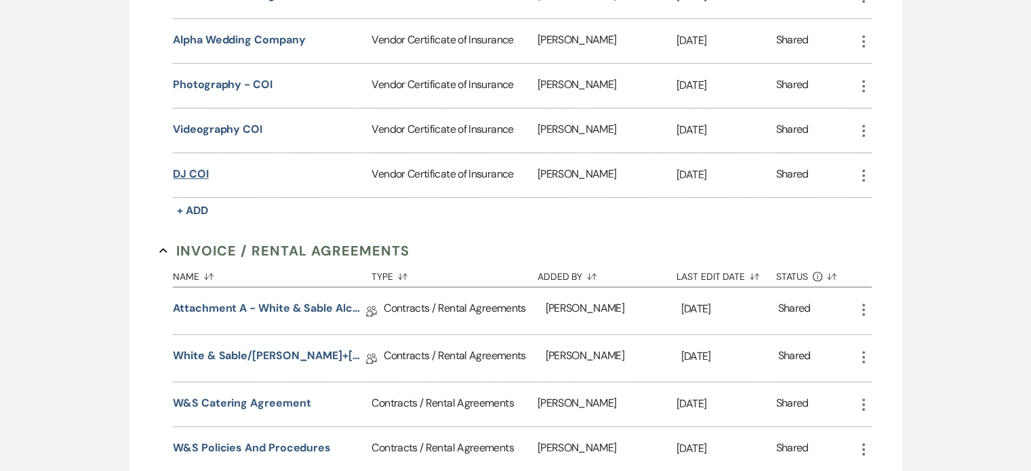
click at [205, 166] on button "DJ COI" at bounding box center [191, 174] width 36 height 16
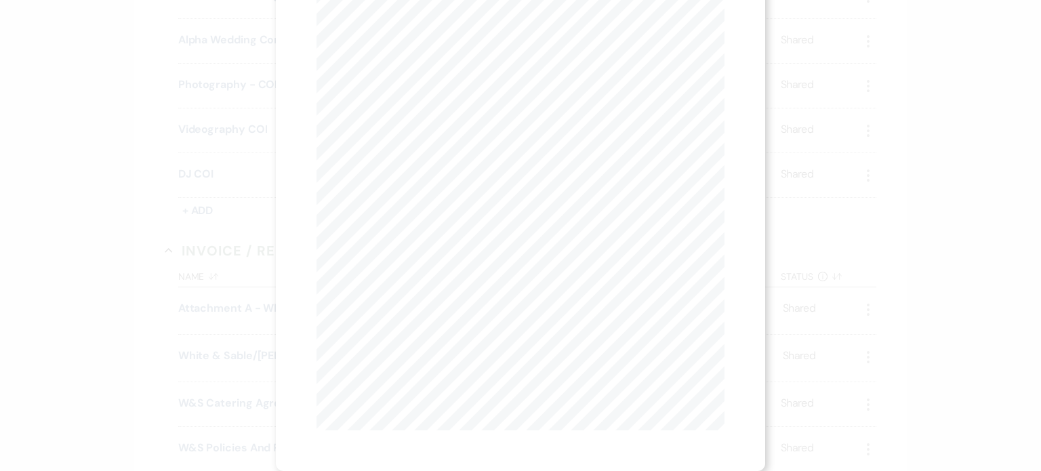
scroll to position [166, 0]
click at [143, 242] on div "X Previous Previous Next Next Page 1 of 1 - Zoom + Download 1001486 2005 155279…" at bounding box center [520, 235] width 1041 height 471
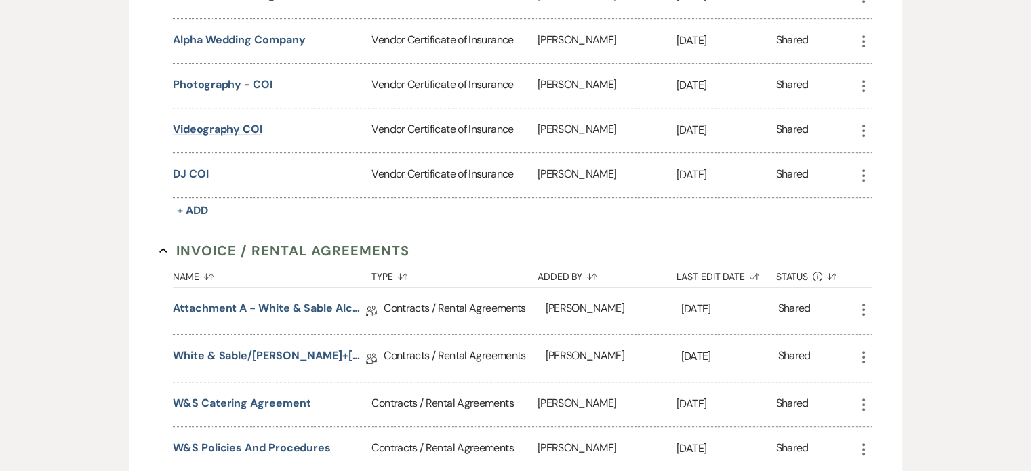
click at [201, 129] on button "Videography COI" at bounding box center [217, 129] width 89 height 16
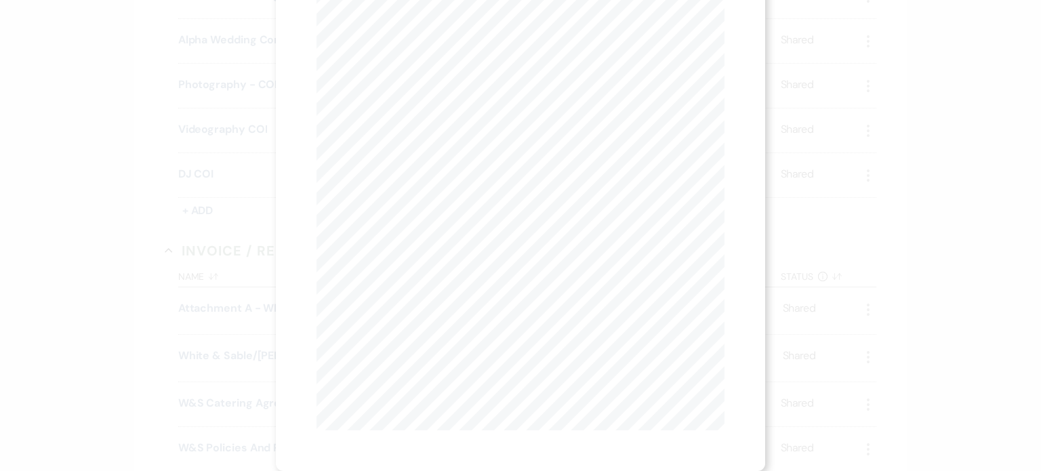
click at [66, 249] on div "X Previous Previous Next Next Page 1 of 2 - Zoom + Download INSURER(S) AFFORDIN…" at bounding box center [520, 235] width 1041 height 471
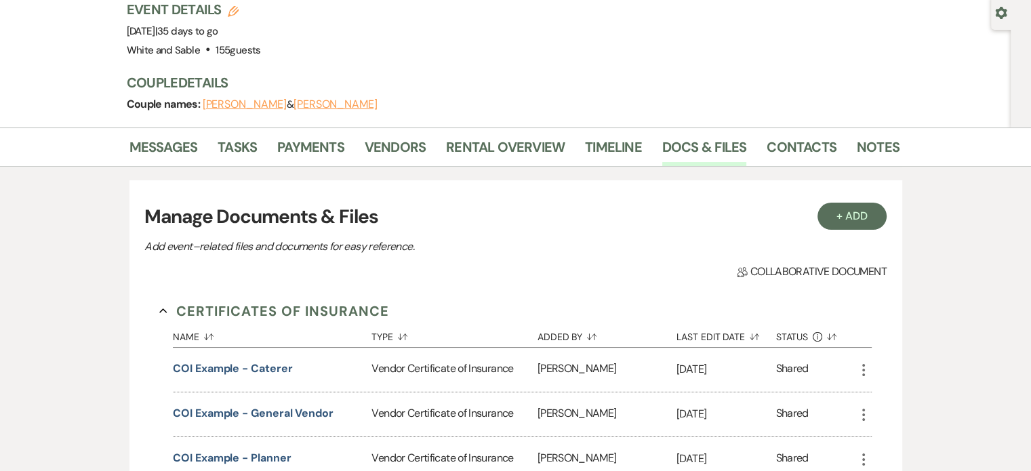
scroll to position [0, 0]
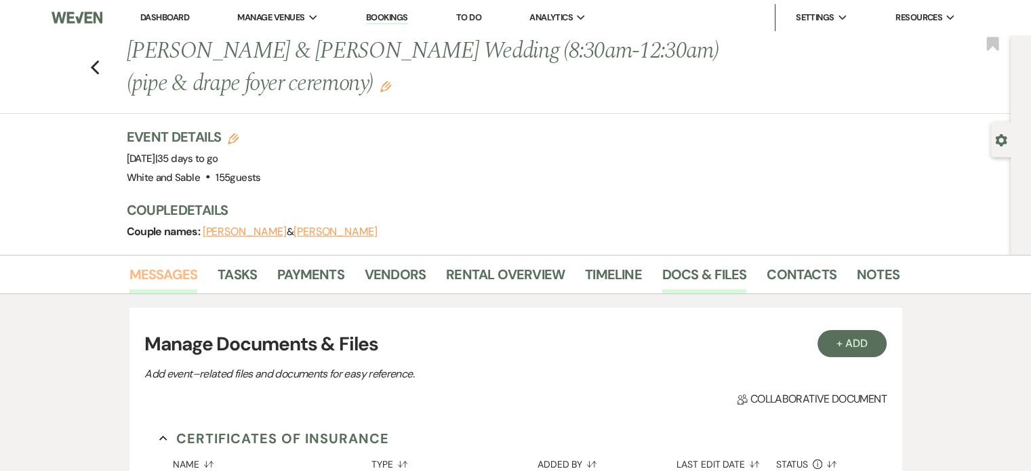
click at [182, 275] on link "Messages" at bounding box center [163, 279] width 68 height 30
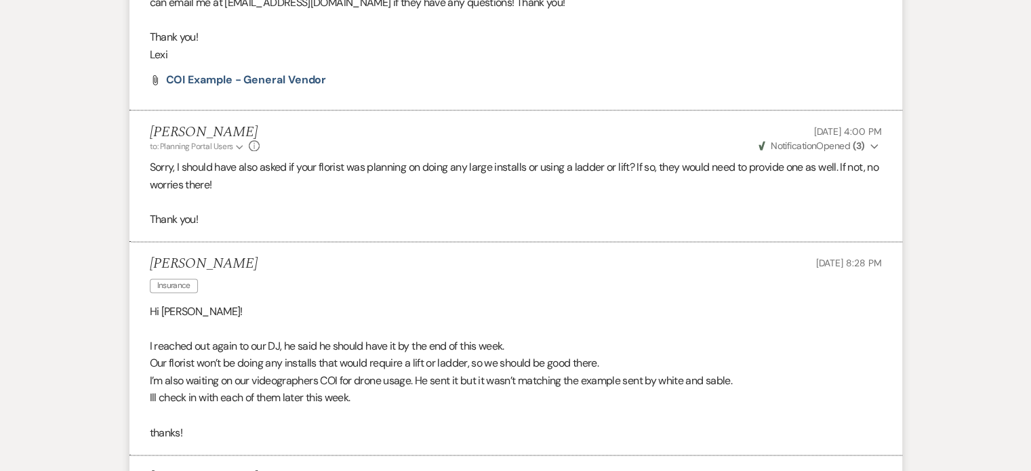
scroll to position [2237, 0]
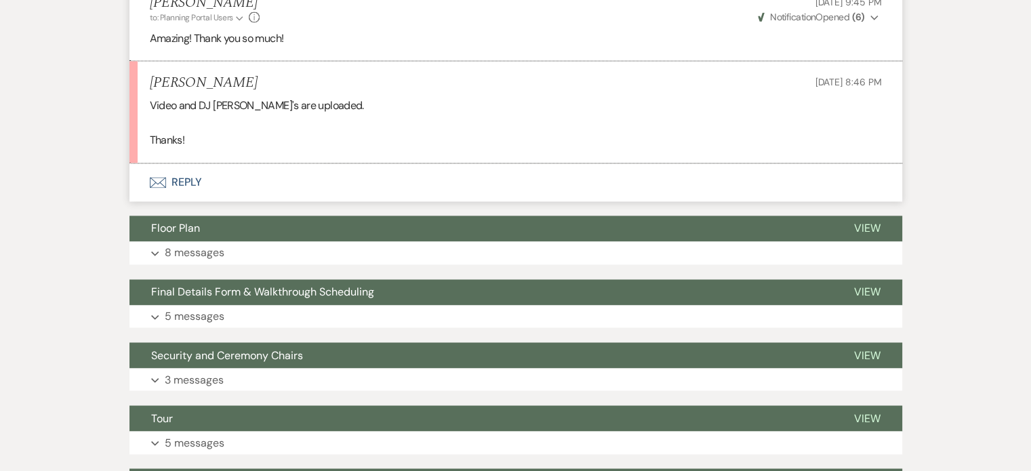
click at [182, 171] on button "Envelope Reply" at bounding box center [515, 182] width 773 height 38
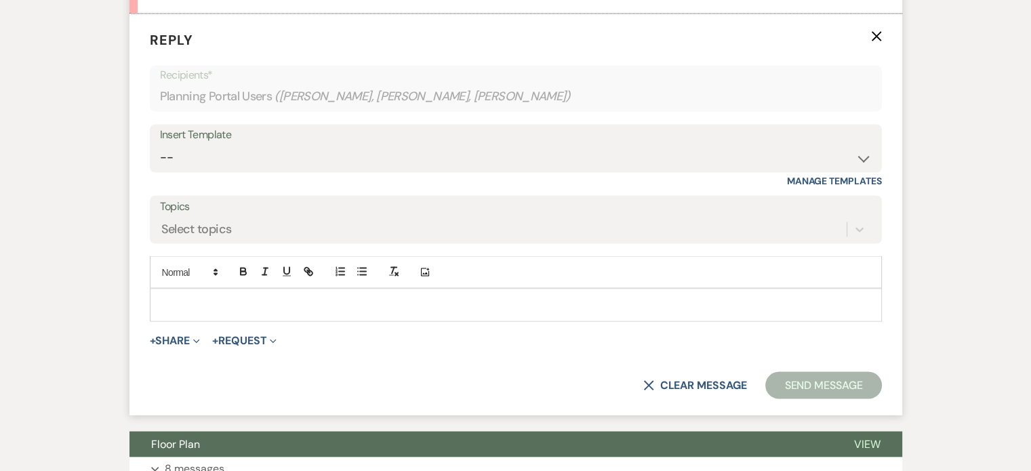
scroll to position [2440, 0]
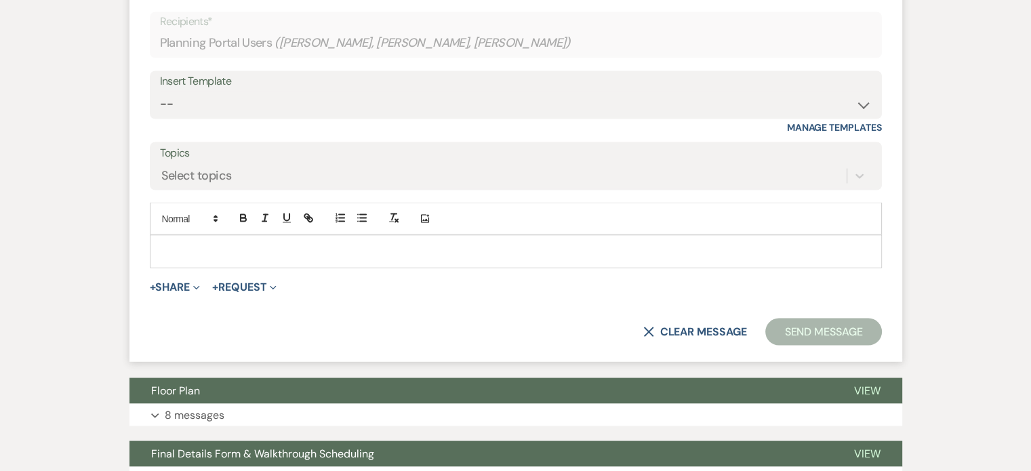
click at [248, 252] on p at bounding box center [516, 250] width 710 height 15
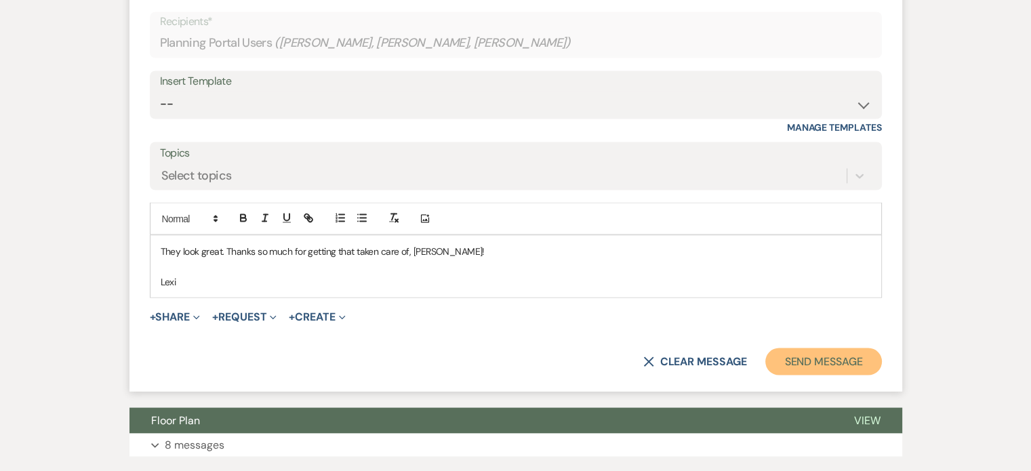
click at [782, 360] on button "Send Message" at bounding box center [823, 361] width 116 height 27
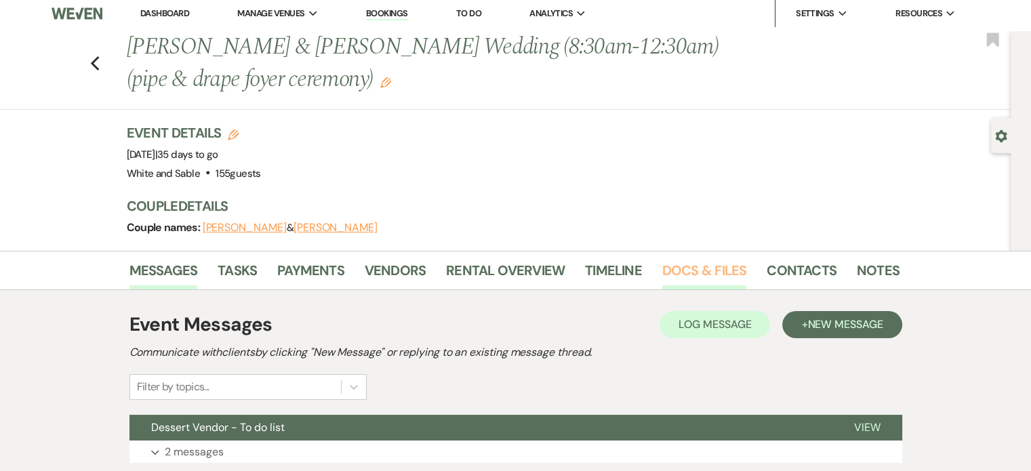
scroll to position [0, 0]
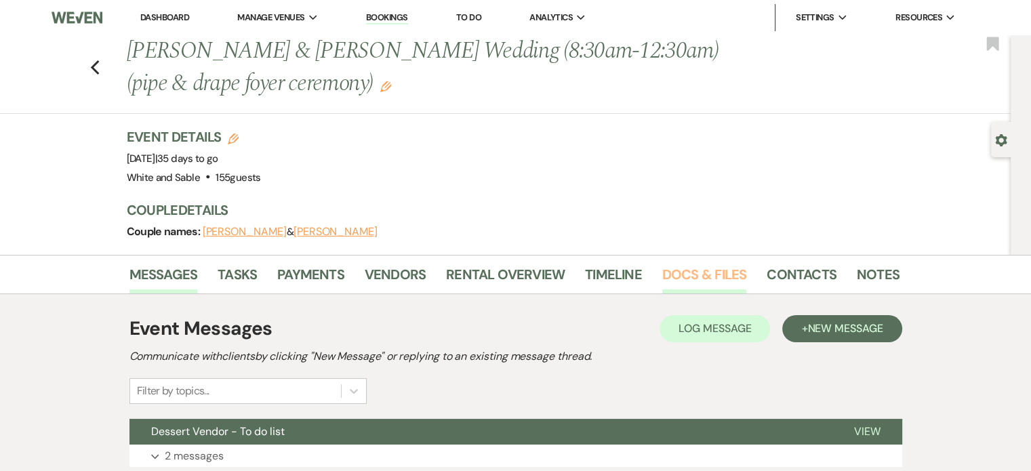
click at [692, 276] on link "Docs & Files" at bounding box center [704, 279] width 84 height 30
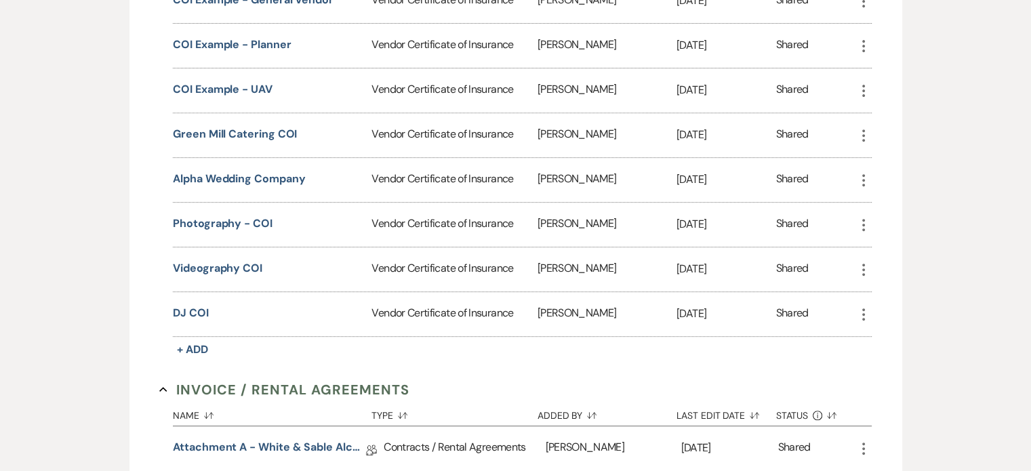
scroll to position [542, 0]
click at [859, 264] on icon "More" at bounding box center [863, 268] width 16 height 16
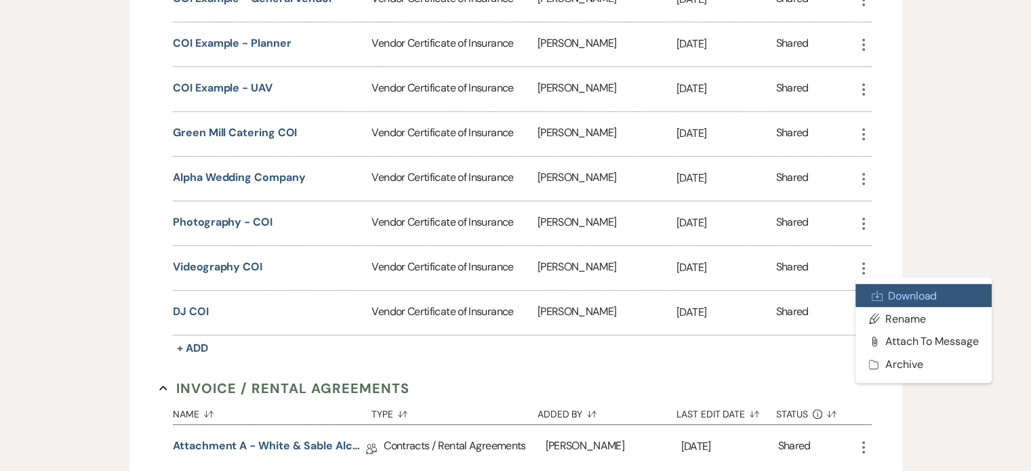
click at [876, 290] on icon "Download" at bounding box center [877, 295] width 11 height 11
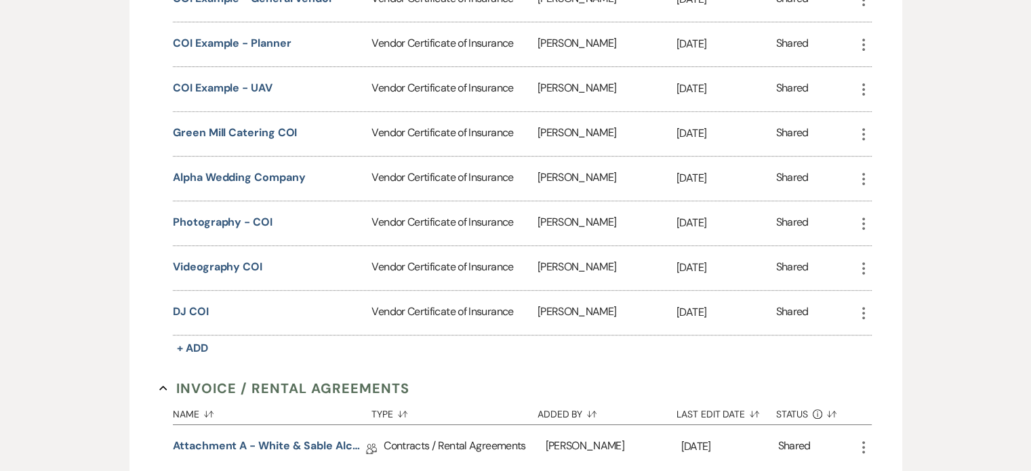
click at [851, 309] on div "Shared" at bounding box center [815, 313] width 79 height 44
click at [855, 308] on icon "More" at bounding box center [863, 313] width 16 height 16
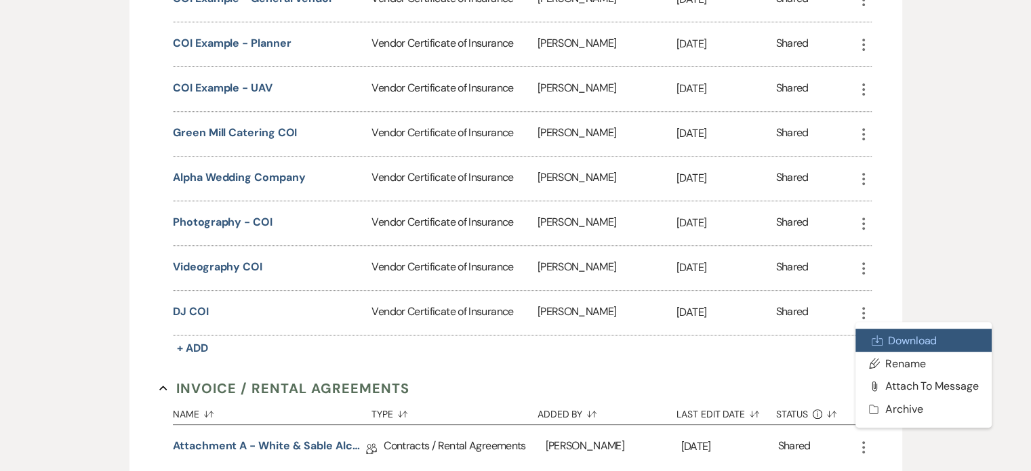
click at [874, 335] on icon "Download" at bounding box center [877, 340] width 11 height 11
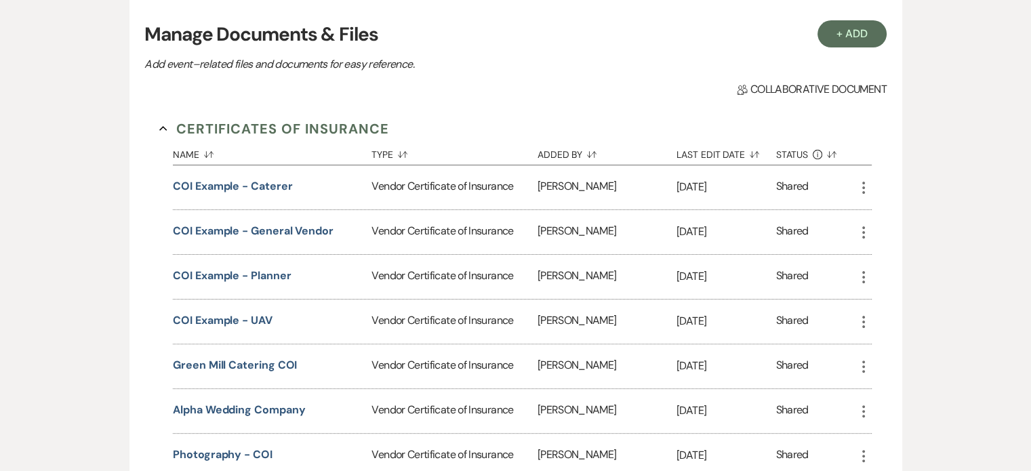
scroll to position [474, 0]
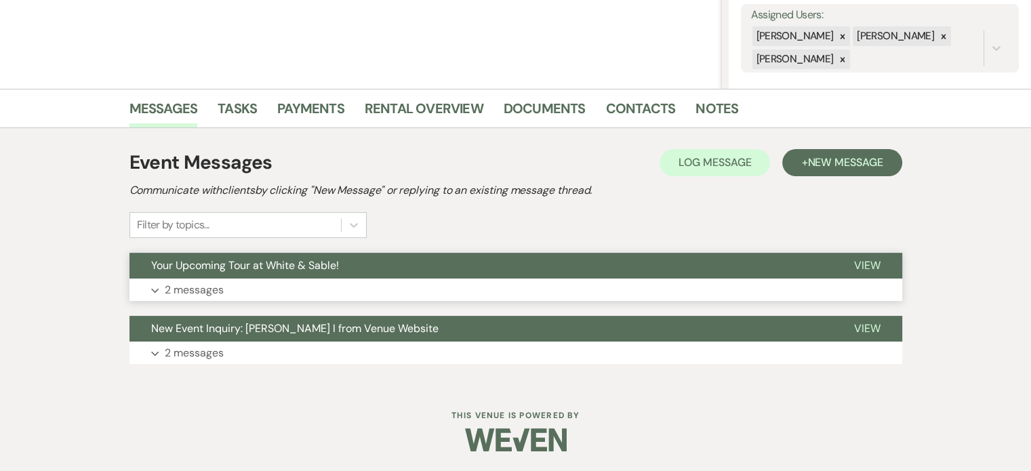
click at [203, 283] on p "2 messages" at bounding box center [194, 290] width 59 height 18
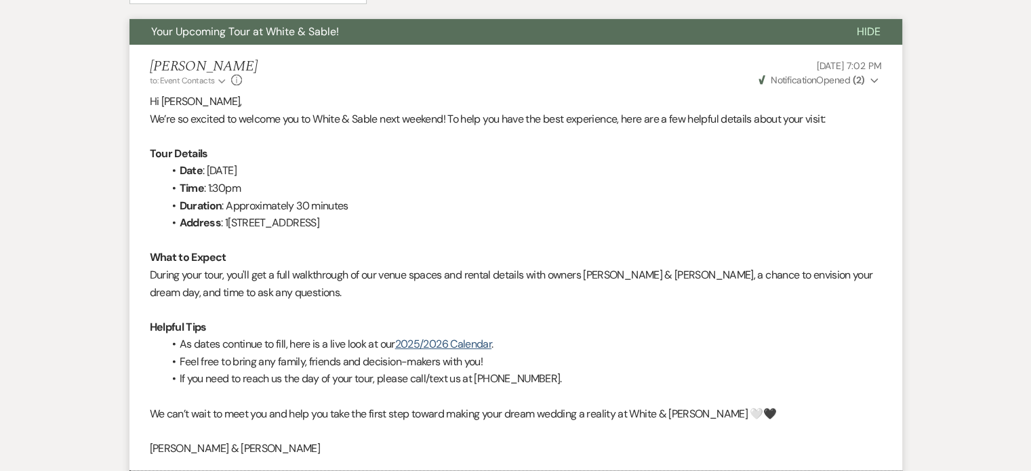
scroll to position [483, 0]
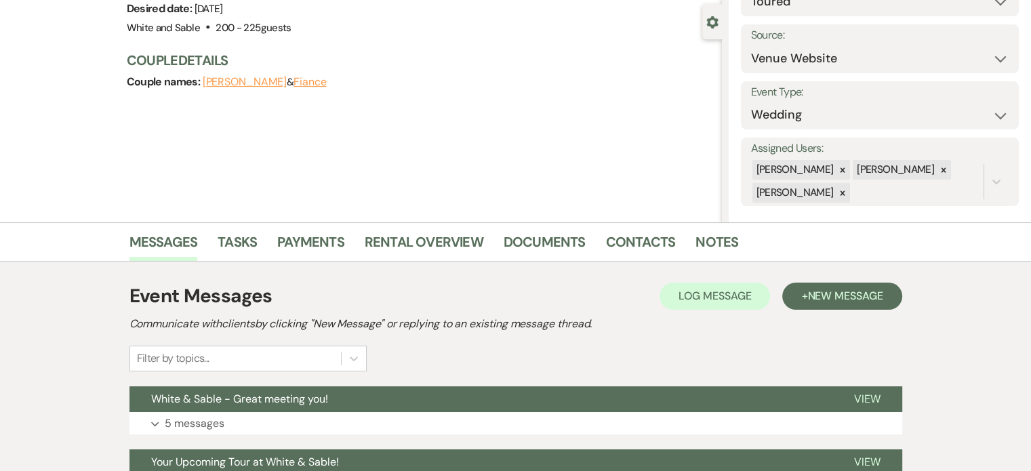
scroll to position [268, 0]
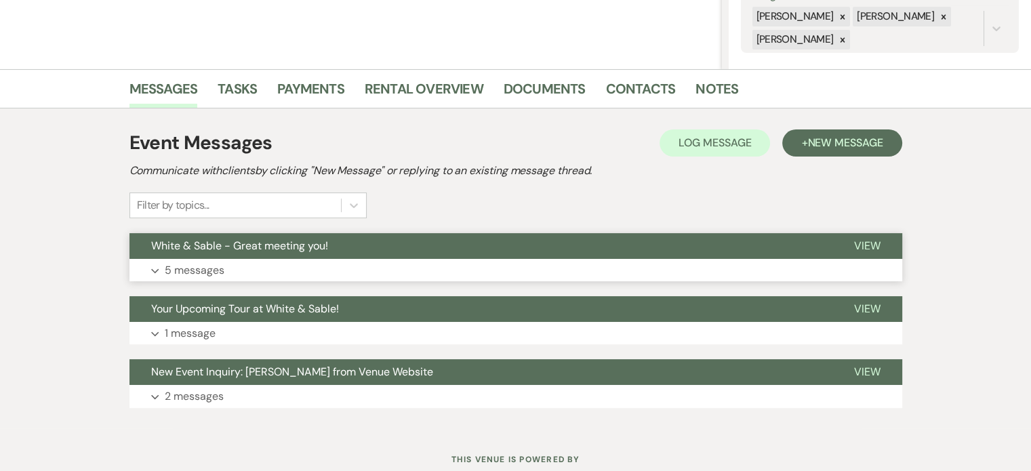
click at [179, 266] on p "5 messages" at bounding box center [195, 271] width 60 height 18
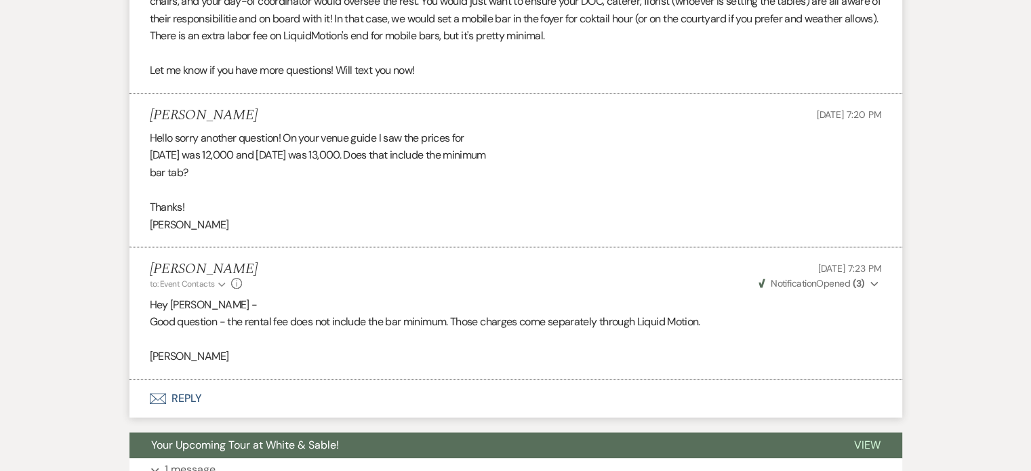
scroll to position [1296, 0]
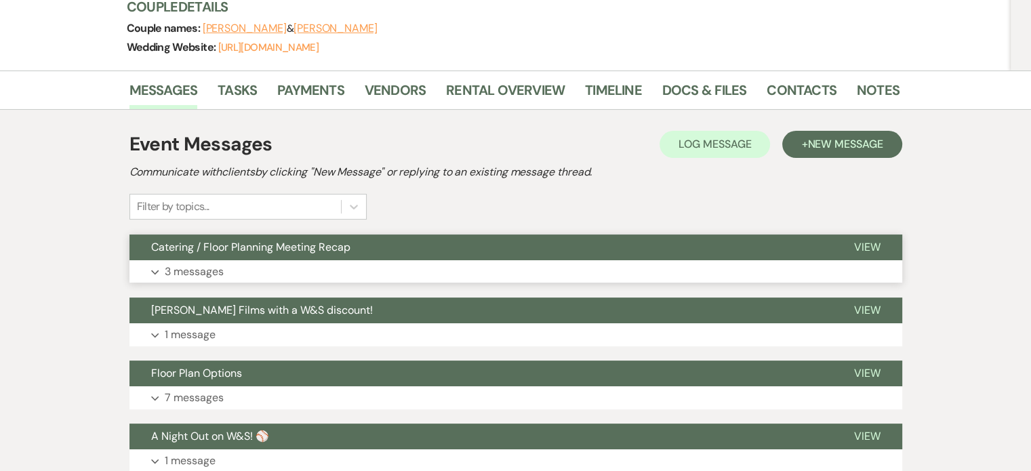
click at [202, 269] on p "3 messages" at bounding box center [194, 272] width 59 height 18
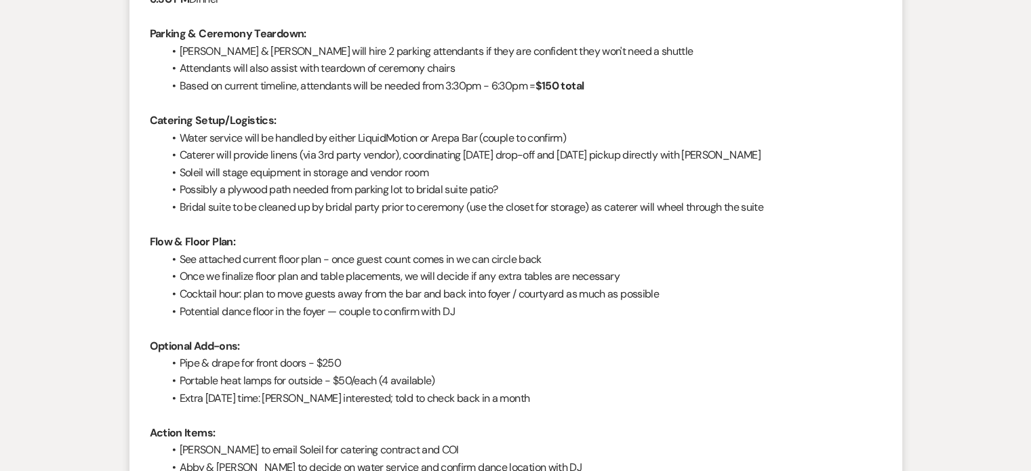
scroll to position [435, 0]
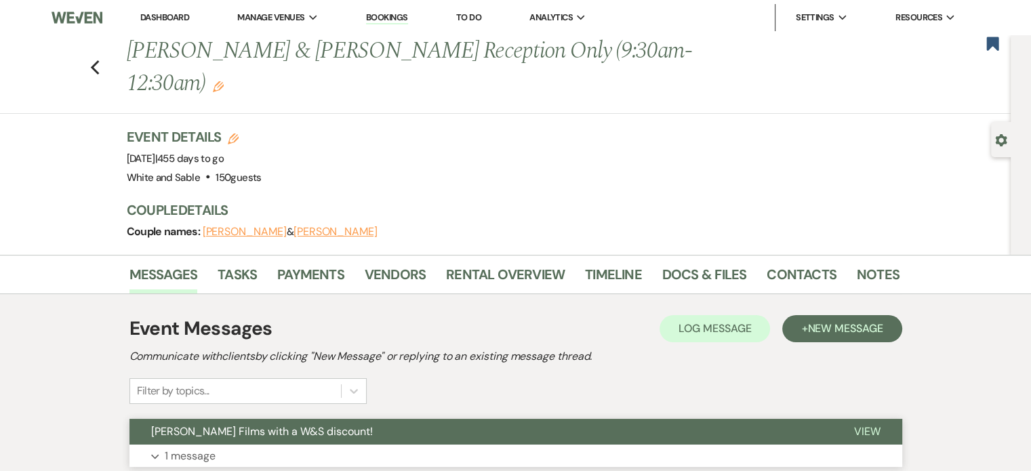
click at [217, 445] on button "Expand 1 message" at bounding box center [515, 456] width 773 height 23
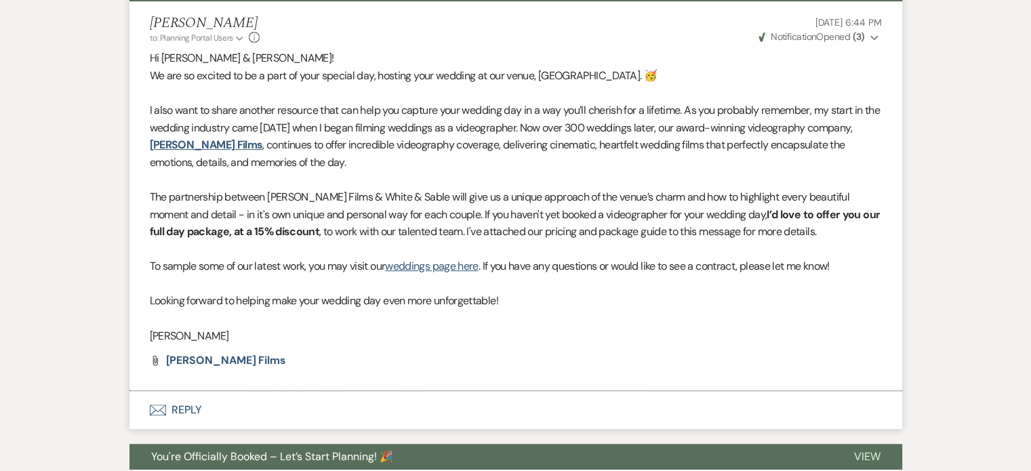
scroll to position [474, 0]
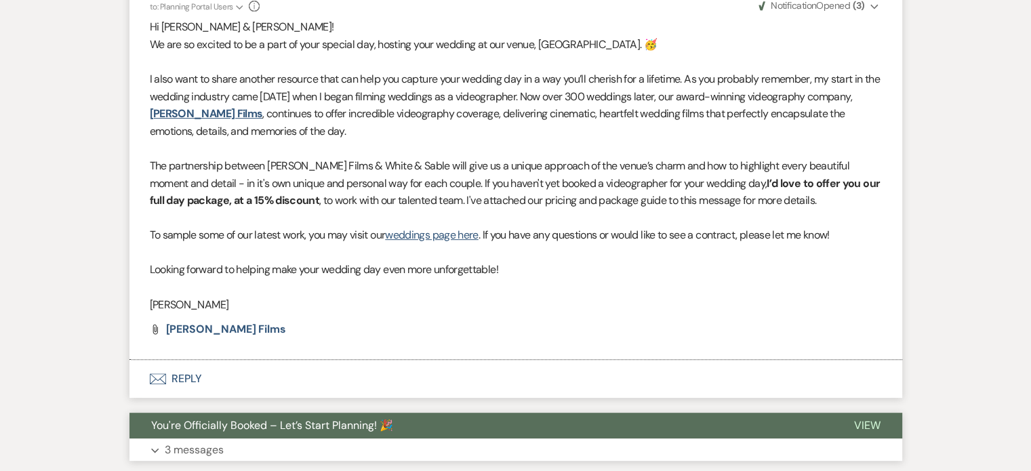
click at [168, 441] on p "3 messages" at bounding box center [194, 450] width 59 height 18
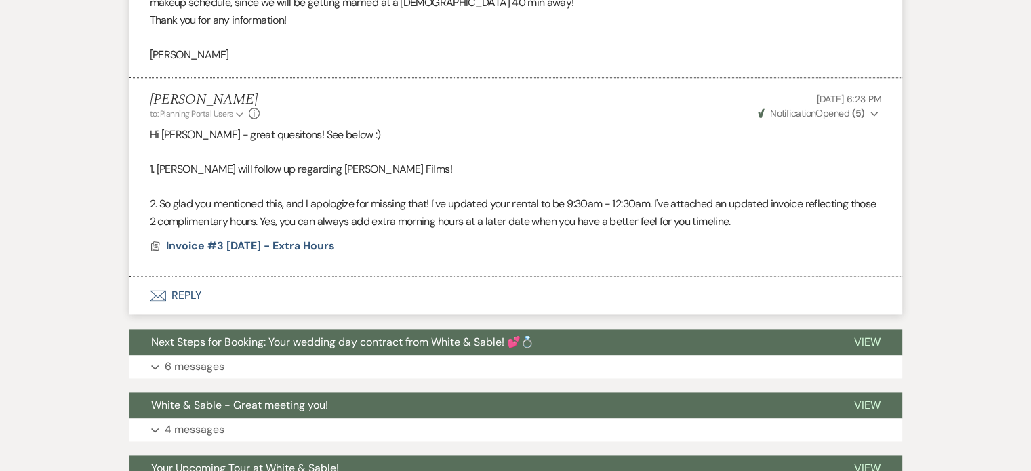
scroll to position [1803, 0]
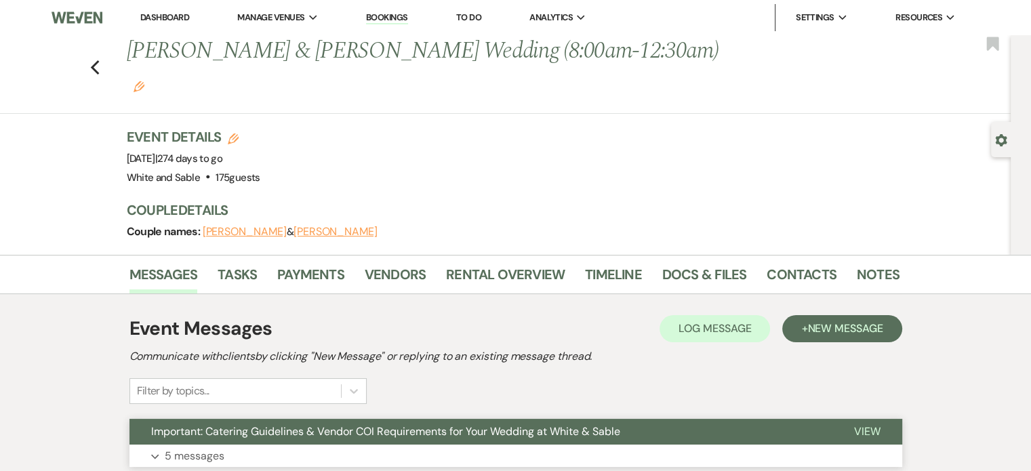
click at [220, 419] on button "Important: Catering Guidelines & Vendor COI Requirements for Your Wedding at Wh…" at bounding box center [480, 432] width 703 height 26
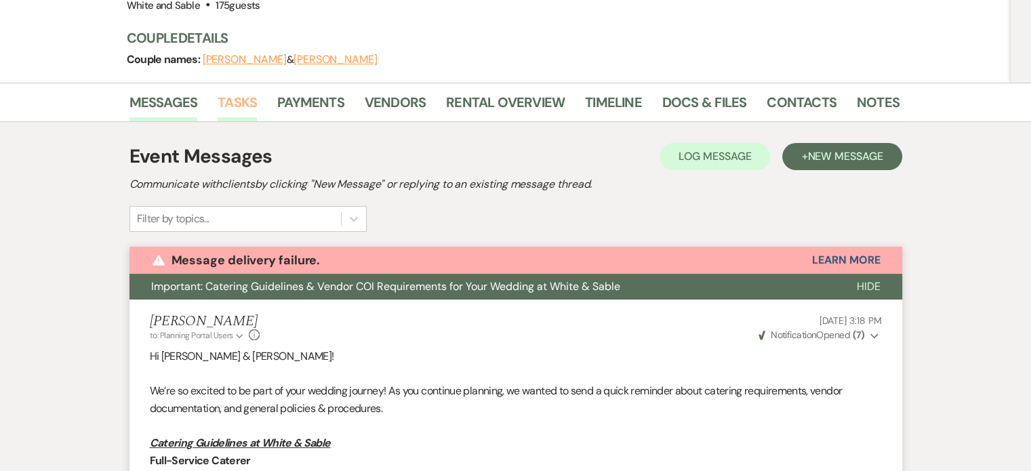
scroll to position [13, 0]
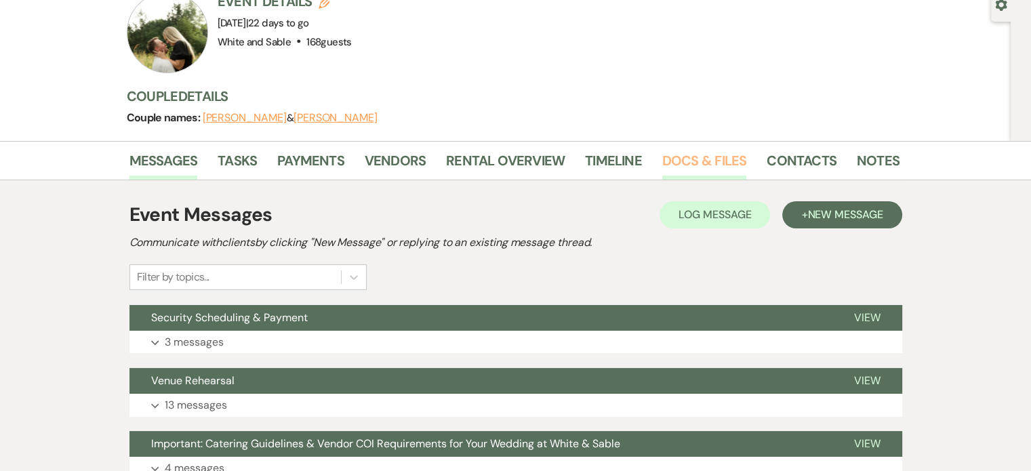
click at [667, 171] on link "Docs & Files" at bounding box center [704, 165] width 84 height 30
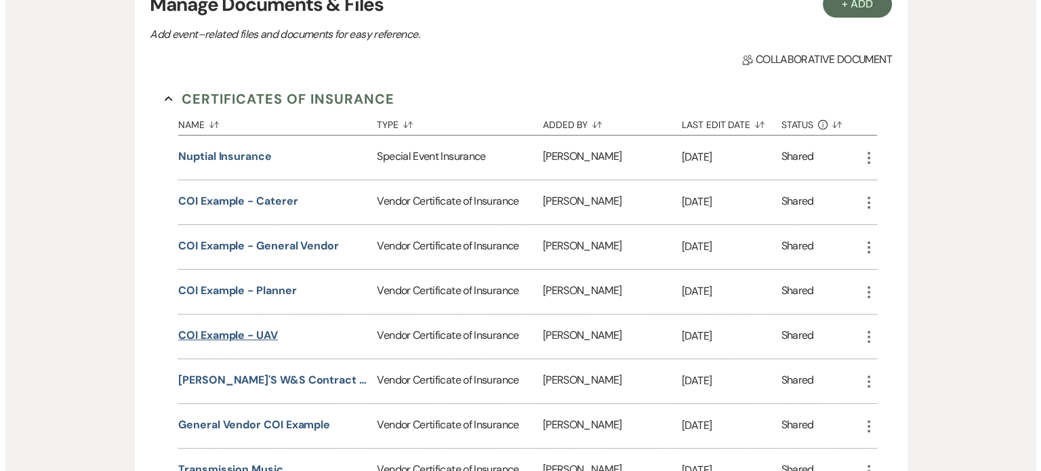
scroll to position [768, 0]
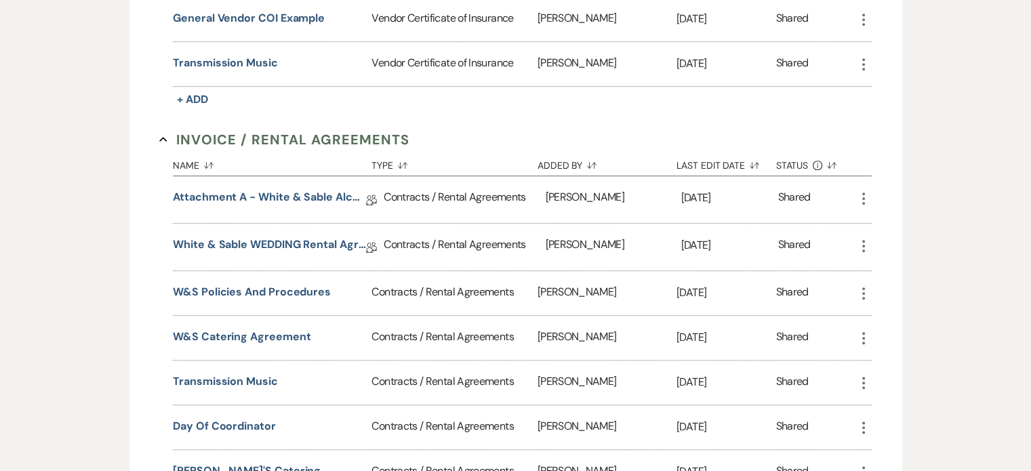
click at [221, 69] on div "Transmission Music" at bounding box center [272, 64] width 199 height 44
click at [216, 57] on button "Transmission Music" at bounding box center [225, 63] width 105 height 16
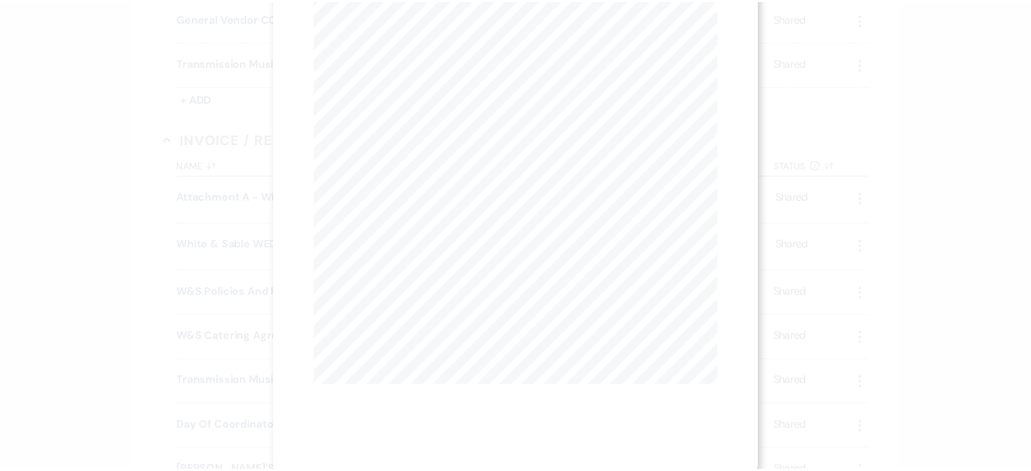
scroll to position [215, 0]
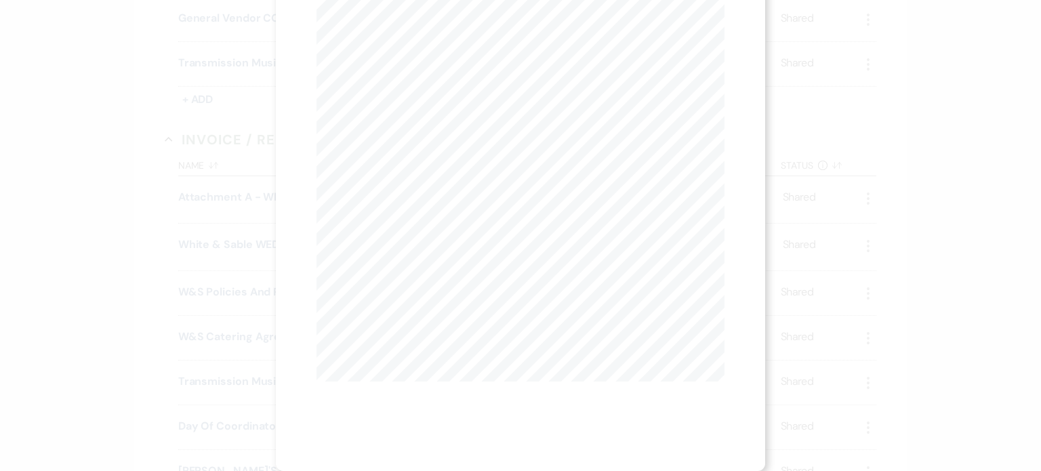
click at [115, 183] on div "X Previous Previous Next Next Page 1 of 1 - Zoom + Download SHOULD ANY OF THE A…" at bounding box center [520, 235] width 1041 height 471
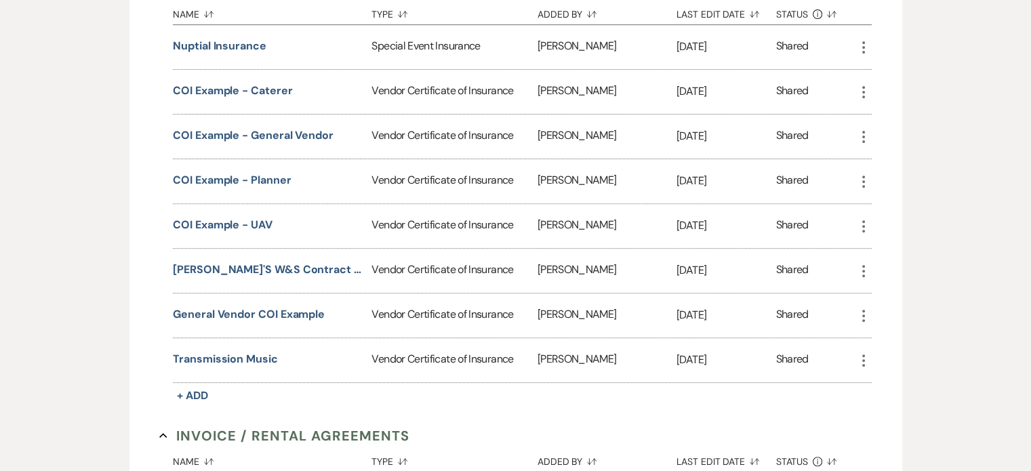
scroll to position [68, 0]
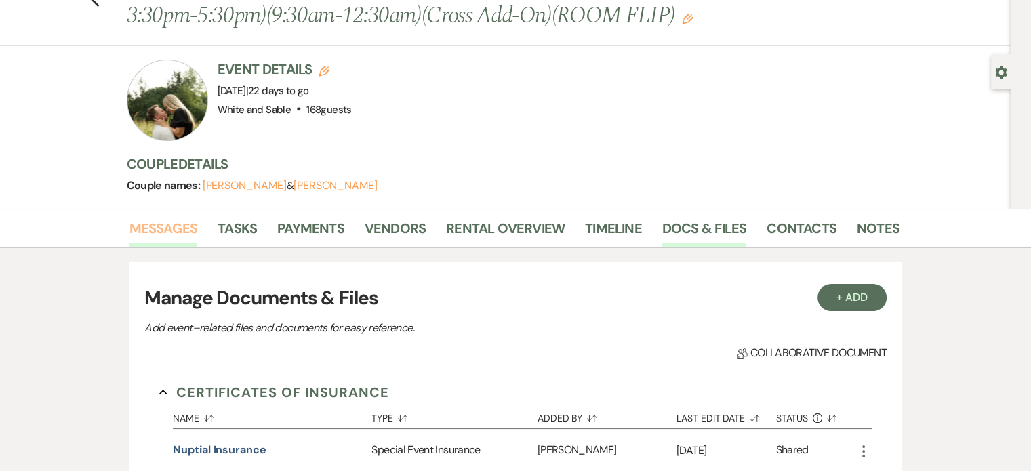
click at [155, 224] on link "Messages" at bounding box center [163, 233] width 68 height 30
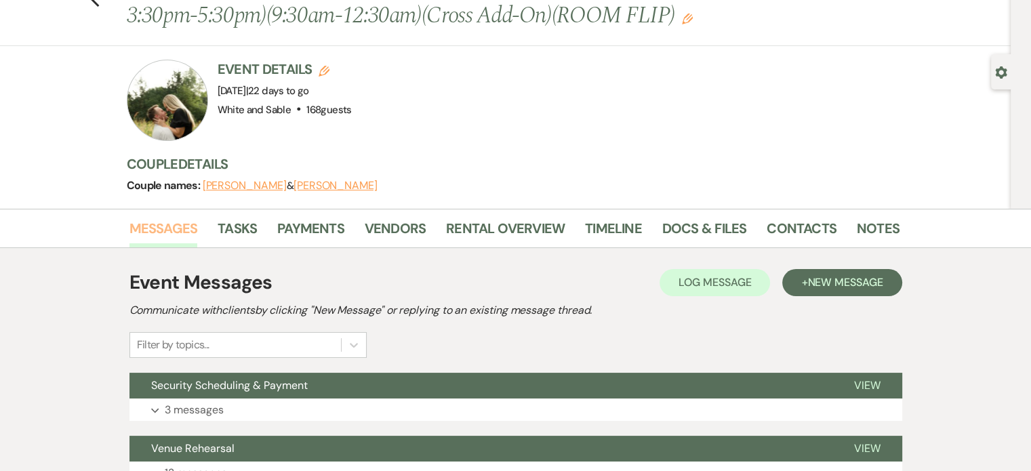
scroll to position [339, 0]
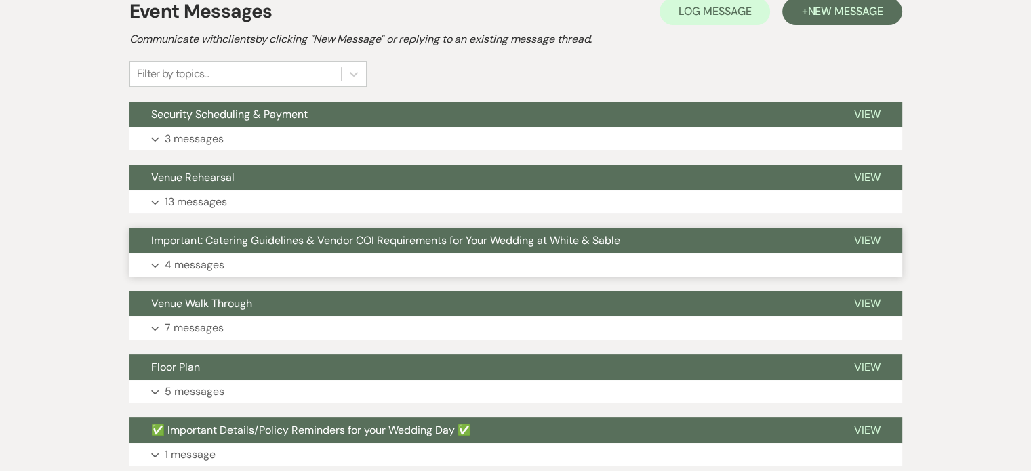
click at [196, 262] on p "4 messages" at bounding box center [195, 265] width 60 height 18
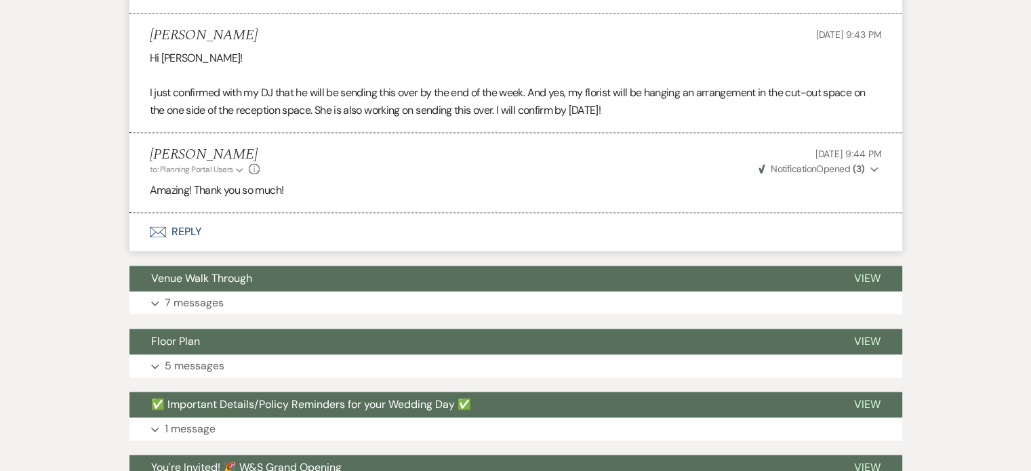
scroll to position [1830, 0]
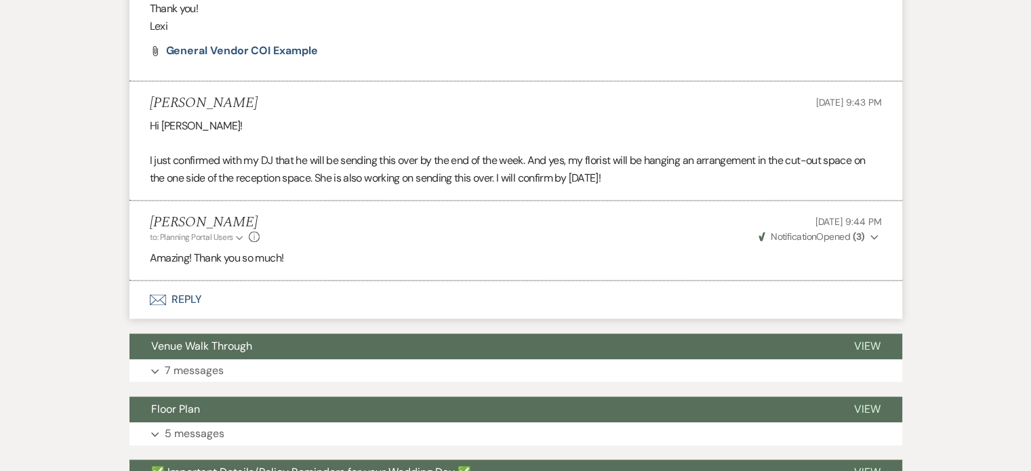
click at [188, 294] on button "Envelope Reply" at bounding box center [515, 300] width 773 height 38
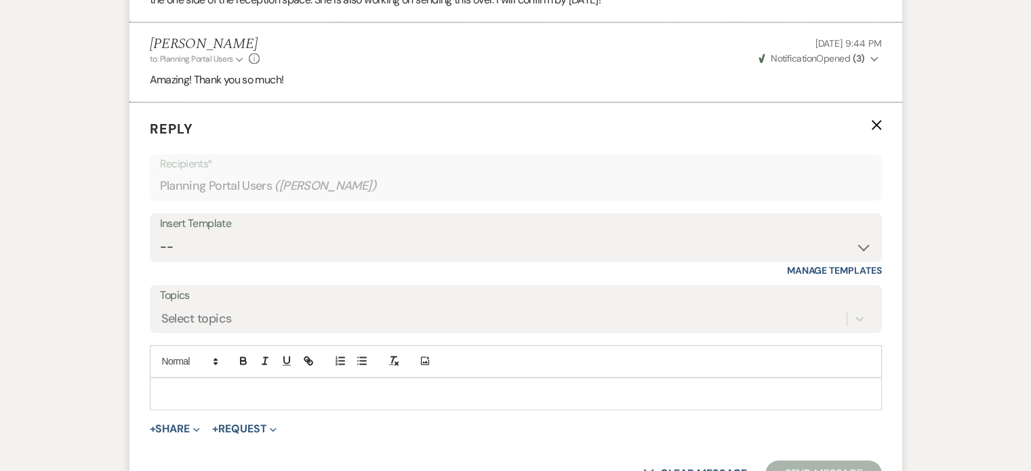
scroll to position [2014, 0]
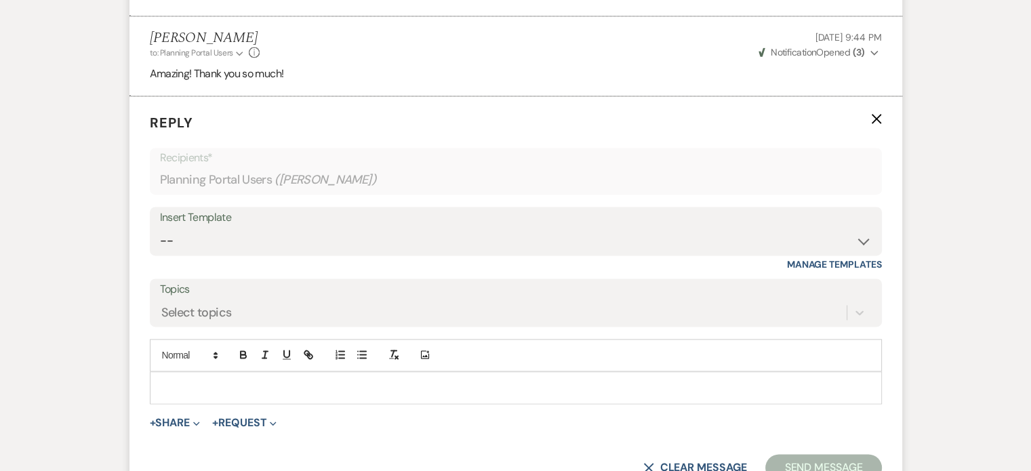
click at [266, 383] on p at bounding box center [516, 387] width 710 height 15
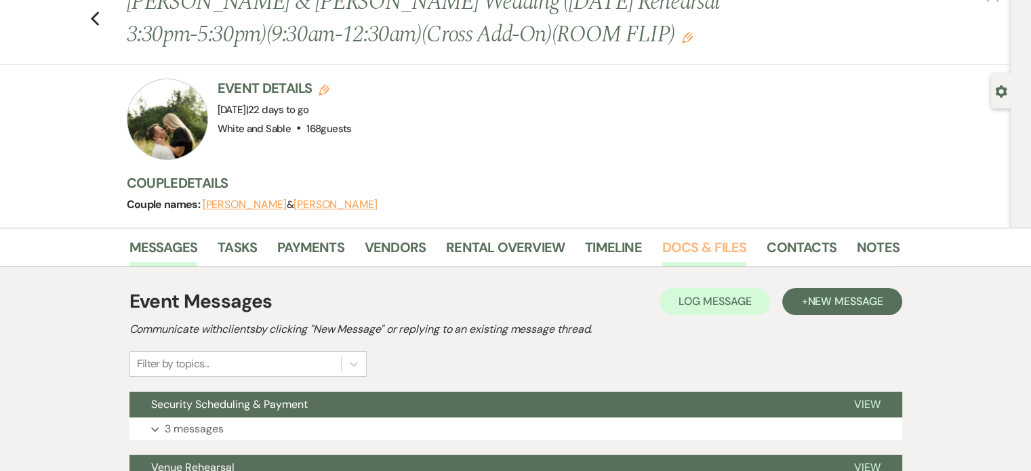
scroll to position [0, 0]
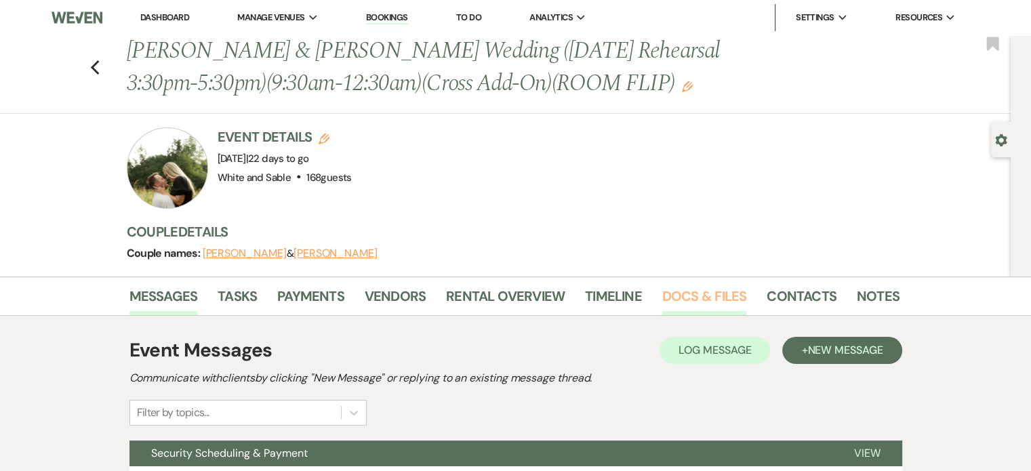
click at [687, 291] on link "Docs & Files" at bounding box center [704, 300] width 84 height 30
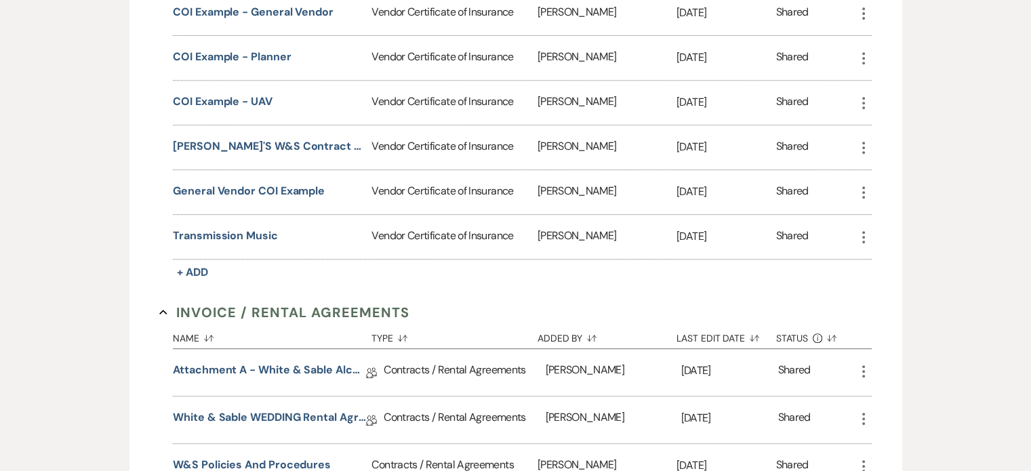
scroll to position [610, 0]
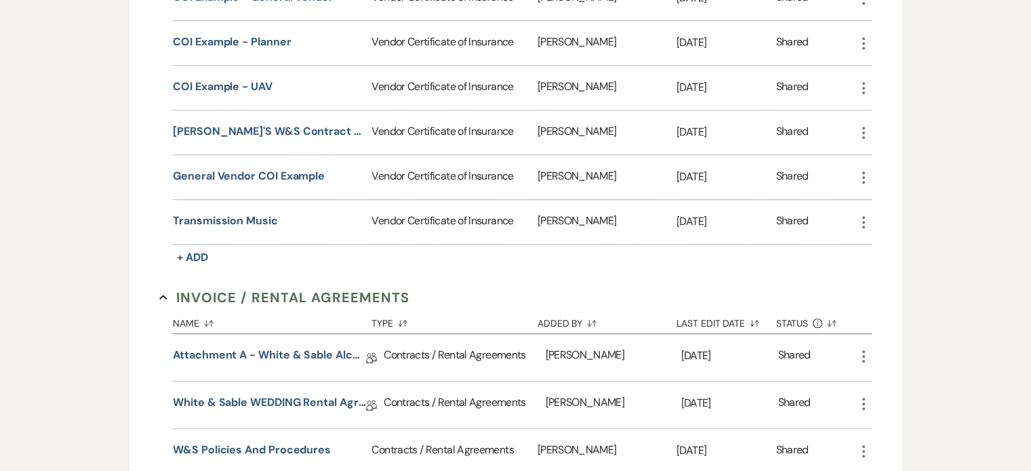
click at [222, 224] on div "Transmission Music" at bounding box center [272, 222] width 199 height 44
click at [225, 213] on button "Transmission Music" at bounding box center [225, 221] width 105 height 16
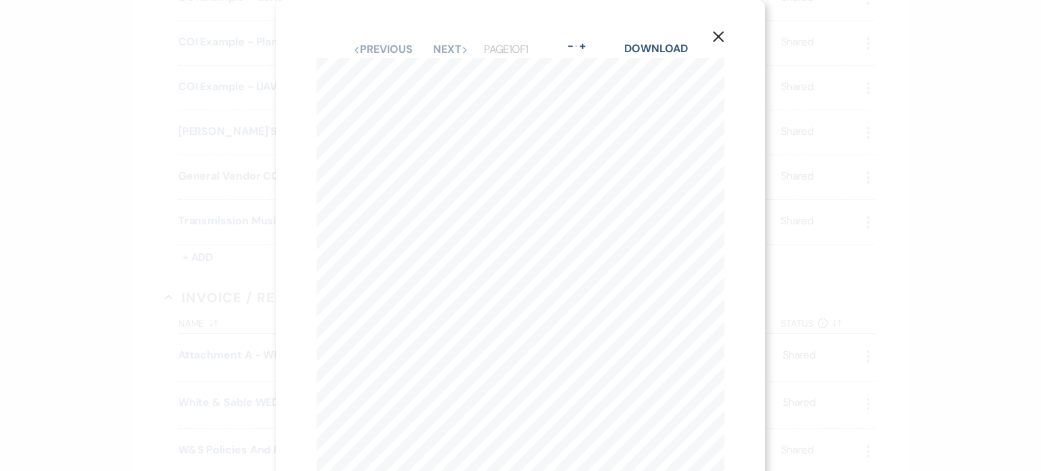
click at [88, 273] on div "X Previous Previous Next Next Page 1 of 1 - Zoom + Download SHOULD ANY OF THE A…" at bounding box center [520, 235] width 1041 height 471
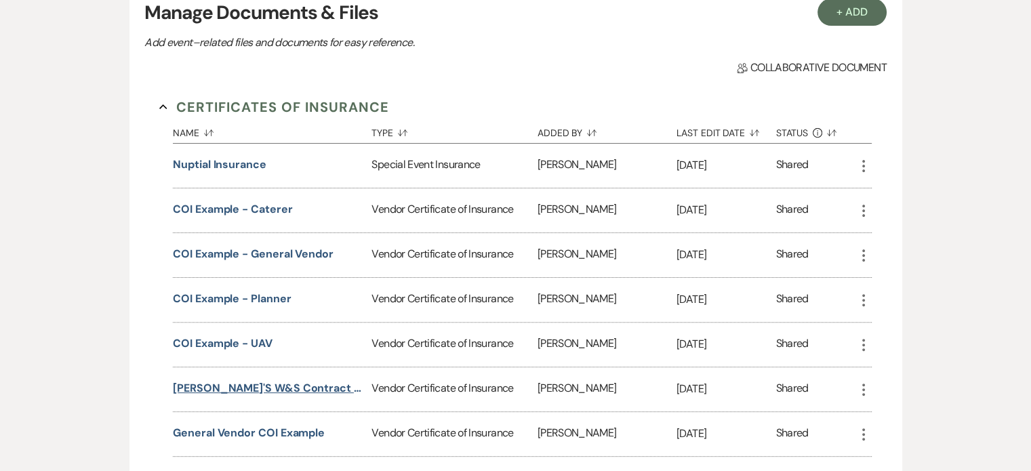
scroll to position [136, 0]
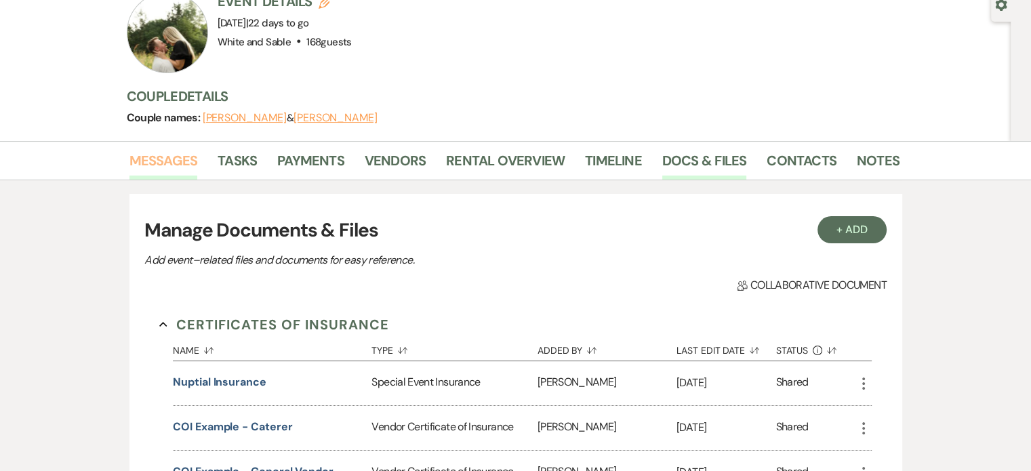
click at [175, 158] on link "Messages" at bounding box center [163, 165] width 68 height 30
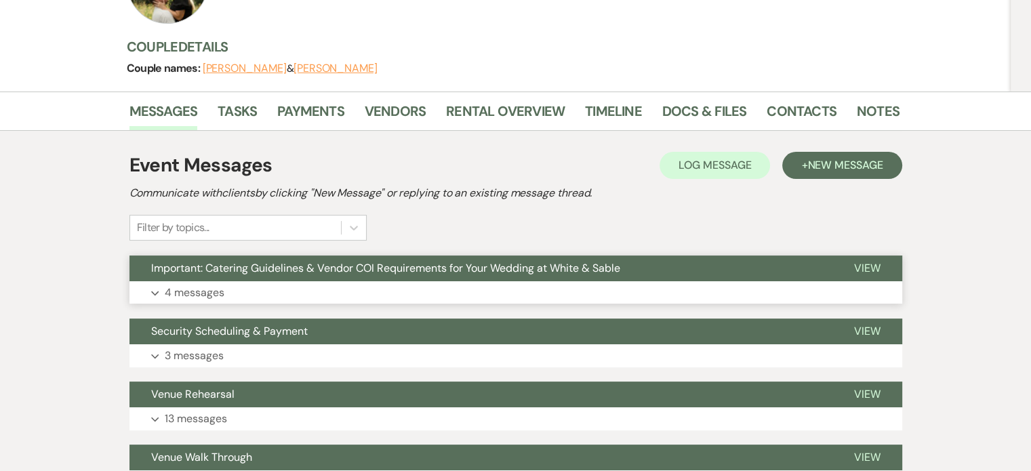
click at [194, 292] on p "4 messages" at bounding box center [195, 293] width 60 height 18
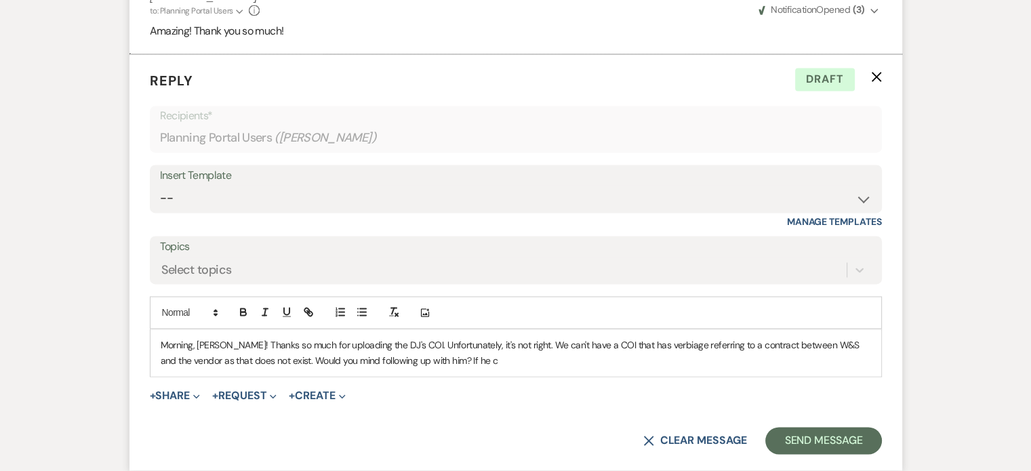
scroll to position [2087, 0]
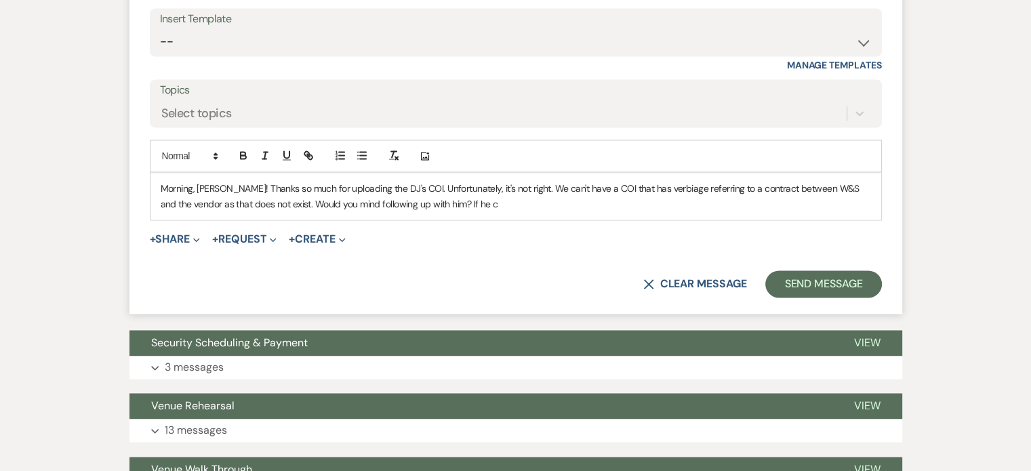
click at [466, 211] on div "Morning, Lindsey! Thanks so much for uploading the DJ's COI. Unfortunately, it'…" at bounding box center [515, 196] width 731 height 47
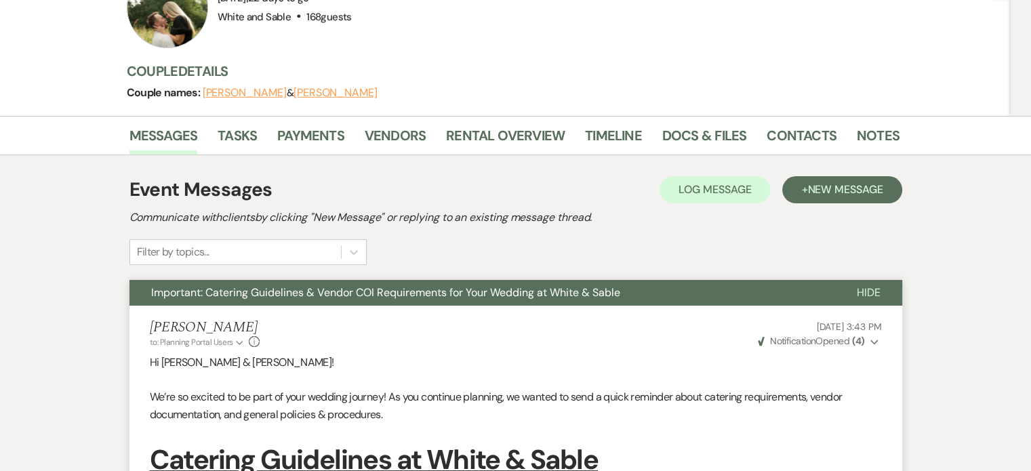
scroll to position [0, 0]
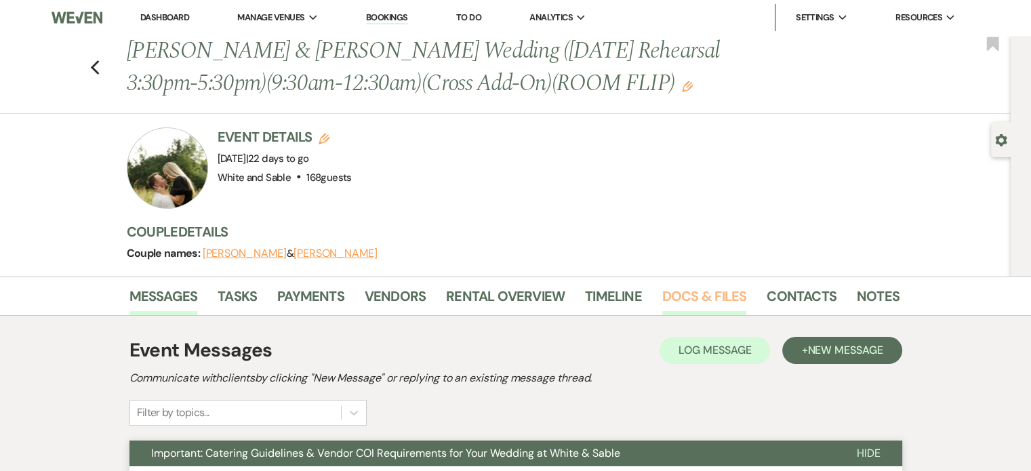
click at [706, 294] on link "Docs & Files" at bounding box center [704, 300] width 84 height 30
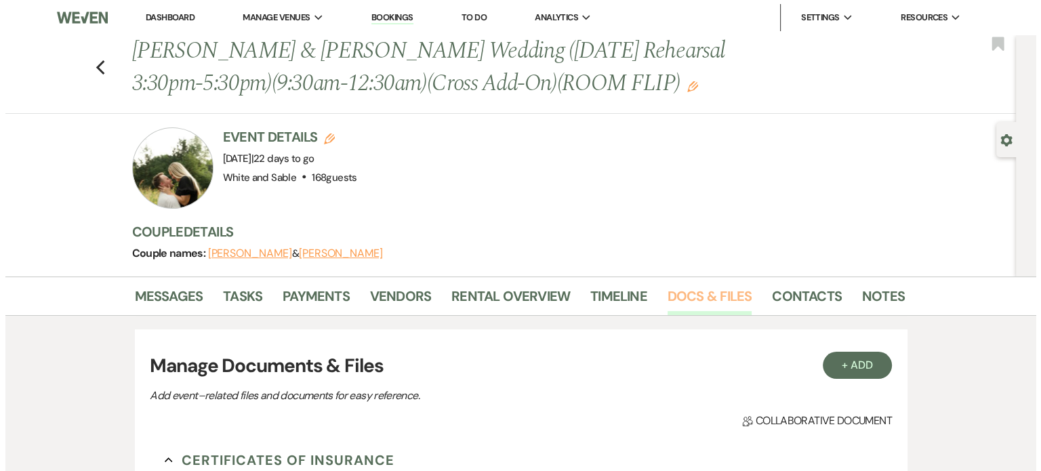
scroll to position [542, 0]
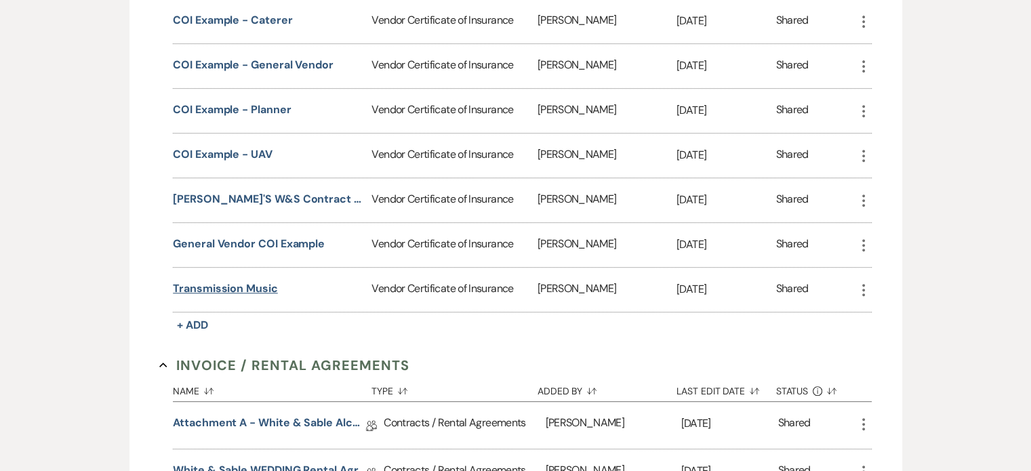
click at [218, 285] on button "Transmission Music" at bounding box center [225, 289] width 105 height 16
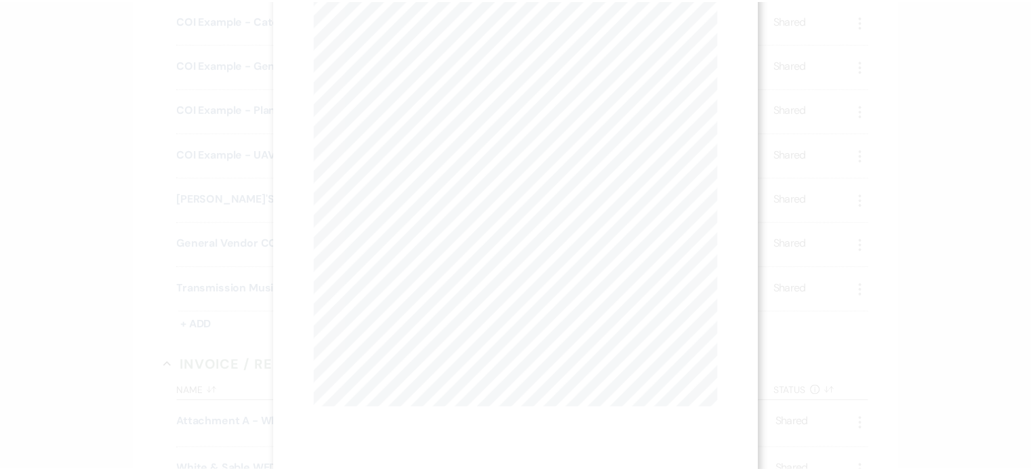
scroll to position [203, 0]
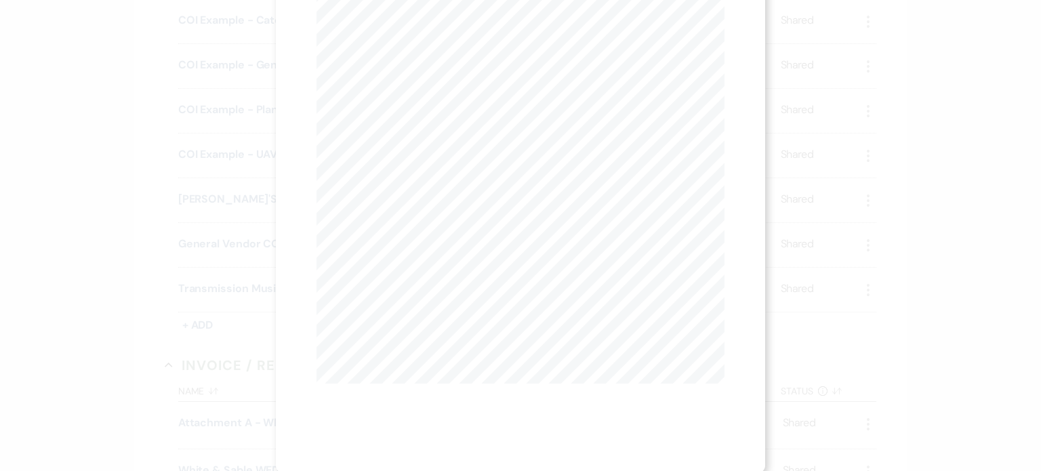
click at [205, 298] on div "X Previous Previous Next Next Page 1 of 1 - Zoom + Download SHOULD ANY OF THE A…" at bounding box center [520, 235] width 1041 height 471
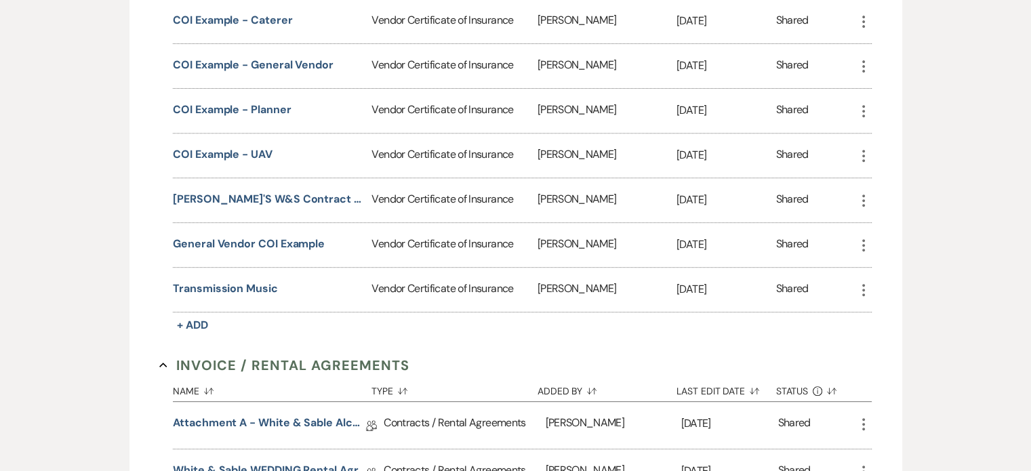
click at [863, 291] on use "button" at bounding box center [863, 290] width 3 height 12
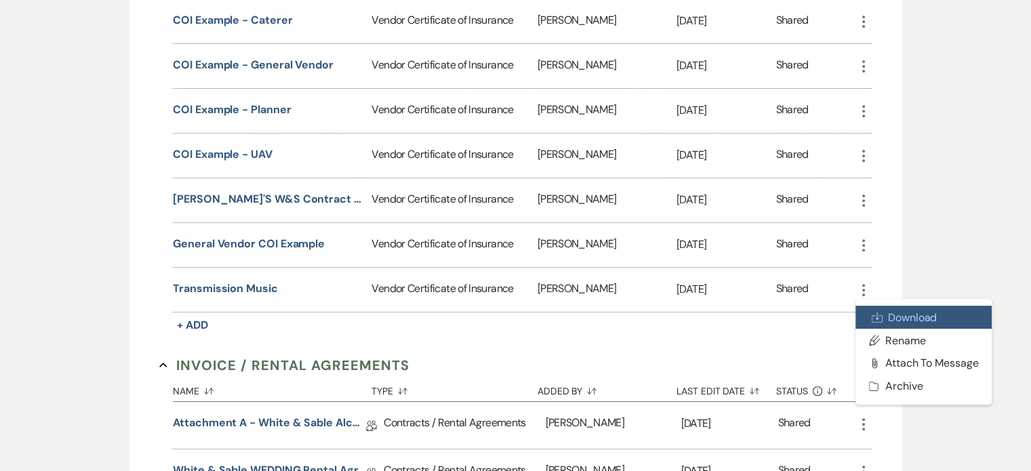
click at [896, 323] on link "Download Download" at bounding box center [923, 317] width 137 height 23
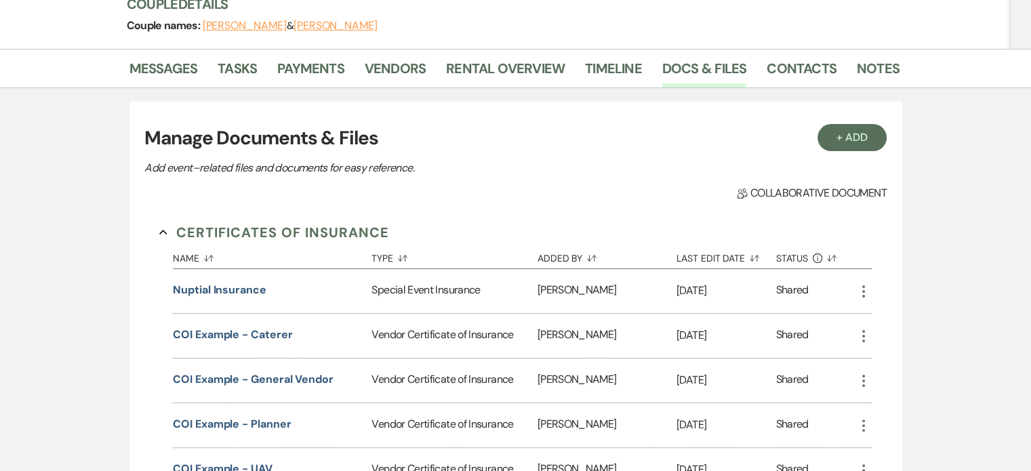
scroll to position [0, 0]
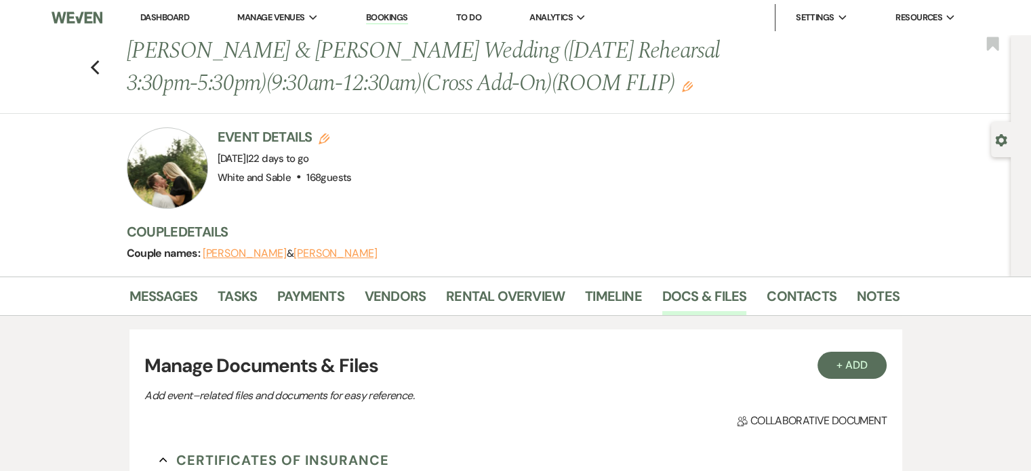
click at [428, 293] on li "Vendors" at bounding box center [405, 299] width 81 height 33
click at [390, 298] on link "Vendors" at bounding box center [395, 300] width 61 height 30
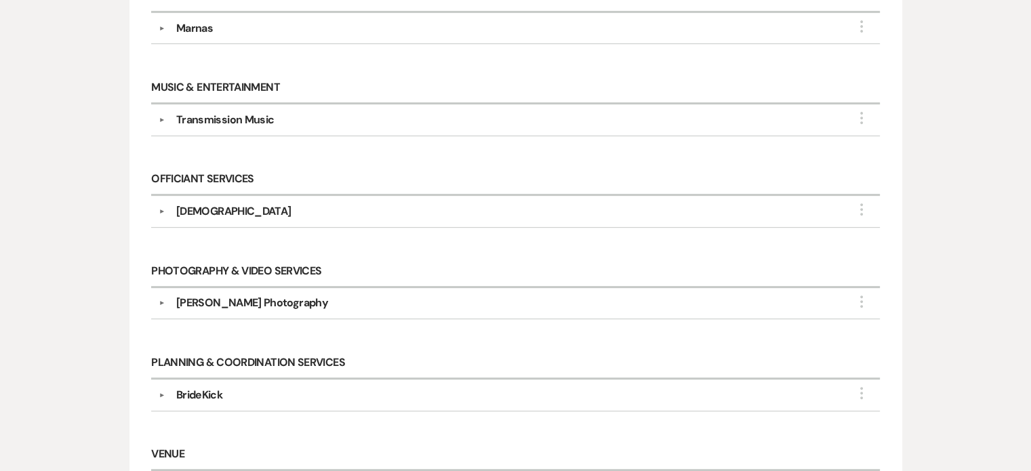
scroll to position [510, 0]
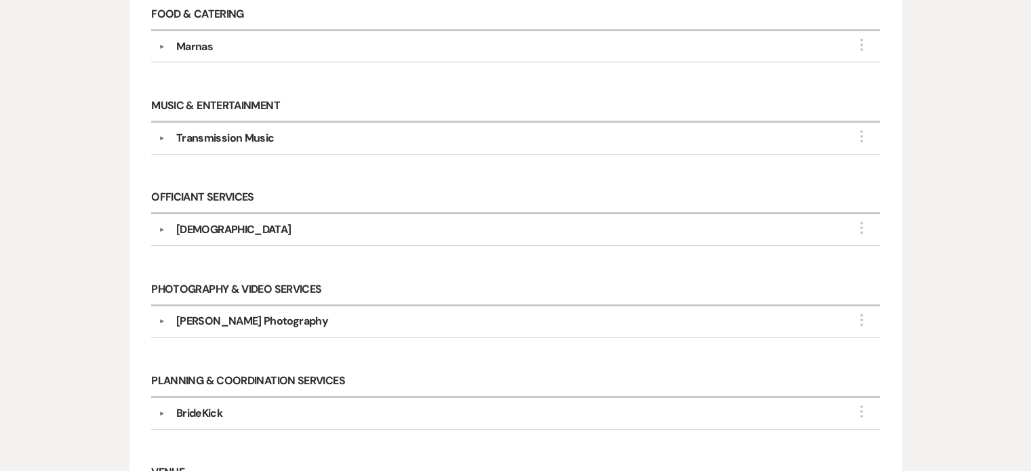
click at [237, 136] on div "Transmission Music" at bounding box center [225, 138] width 98 height 16
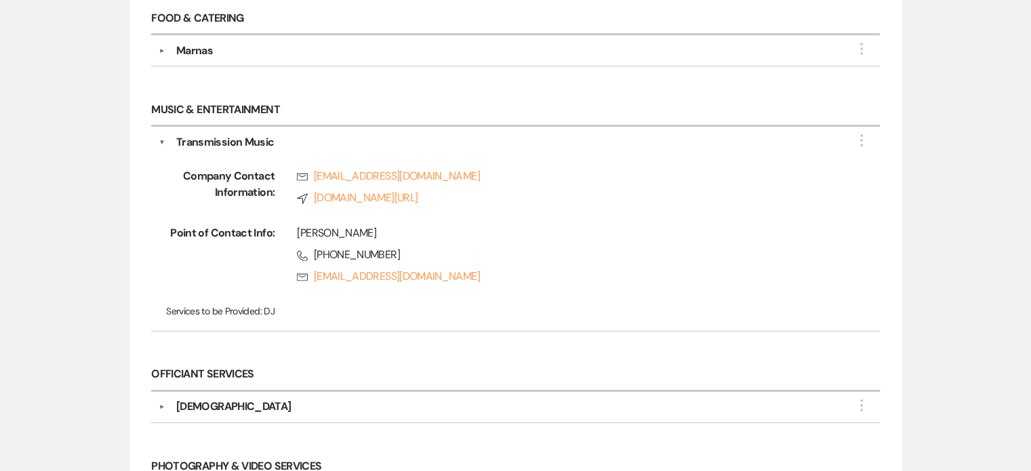
scroll to position [0, 0]
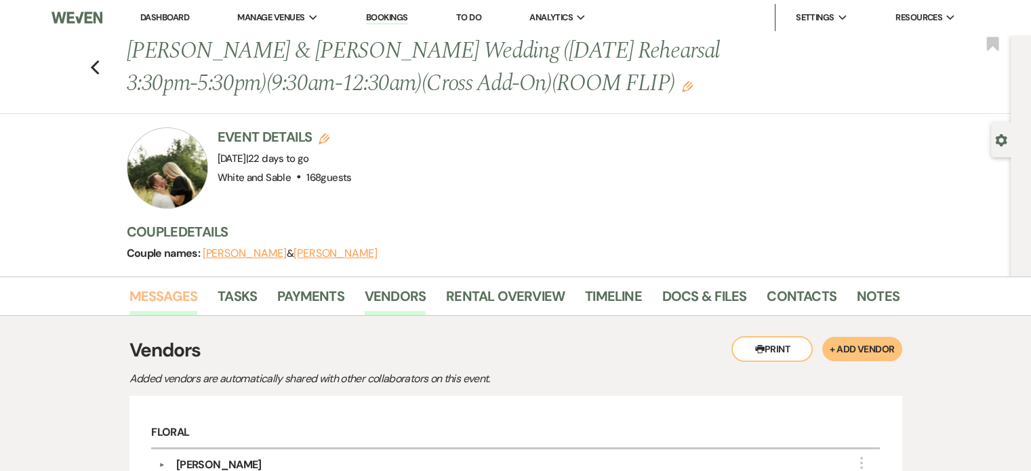
click at [180, 290] on link "Messages" at bounding box center [163, 300] width 68 height 30
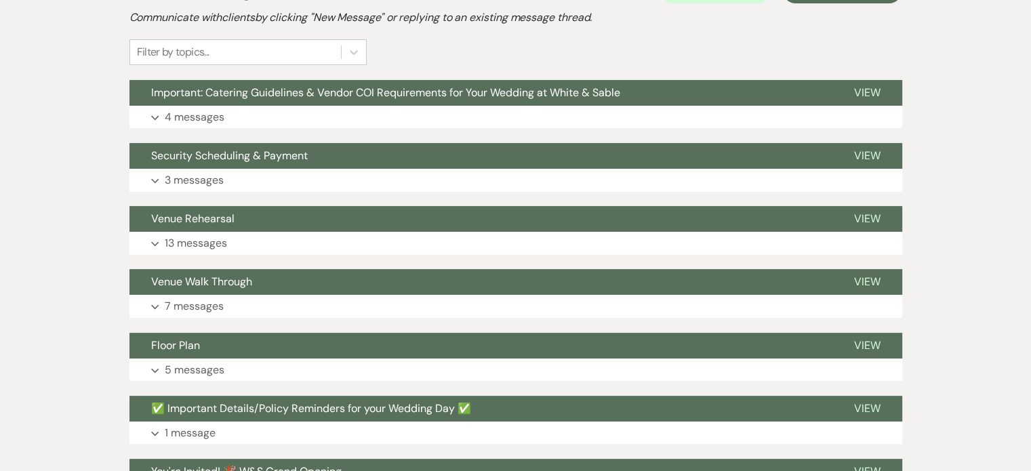
scroll to position [203, 0]
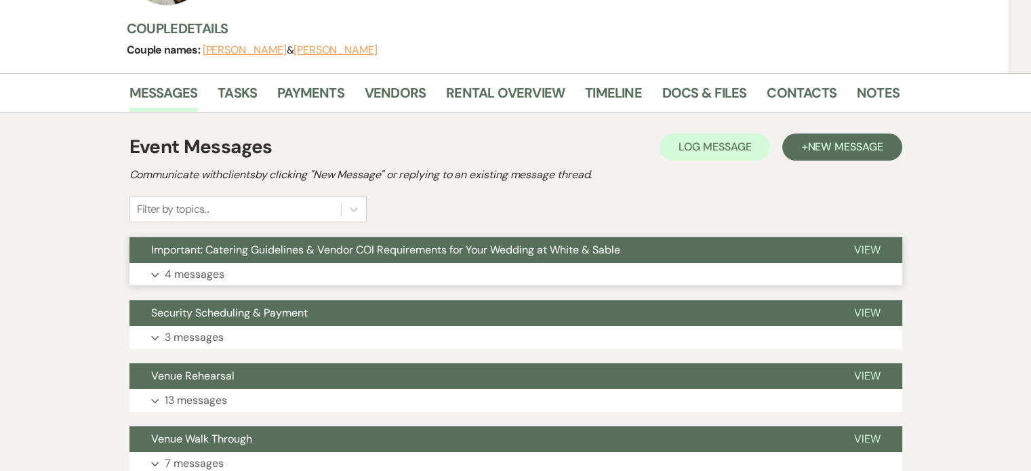
click at [206, 279] on p "4 messages" at bounding box center [195, 275] width 60 height 18
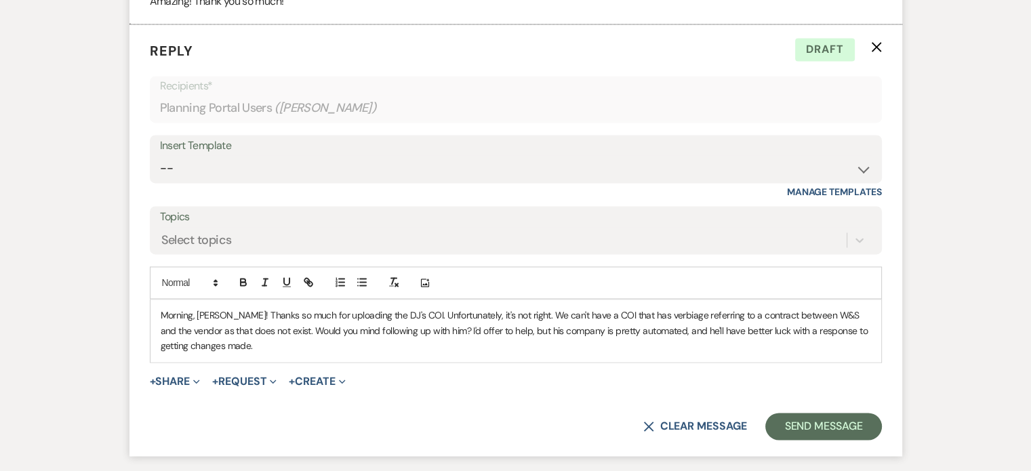
scroll to position [1962, 0]
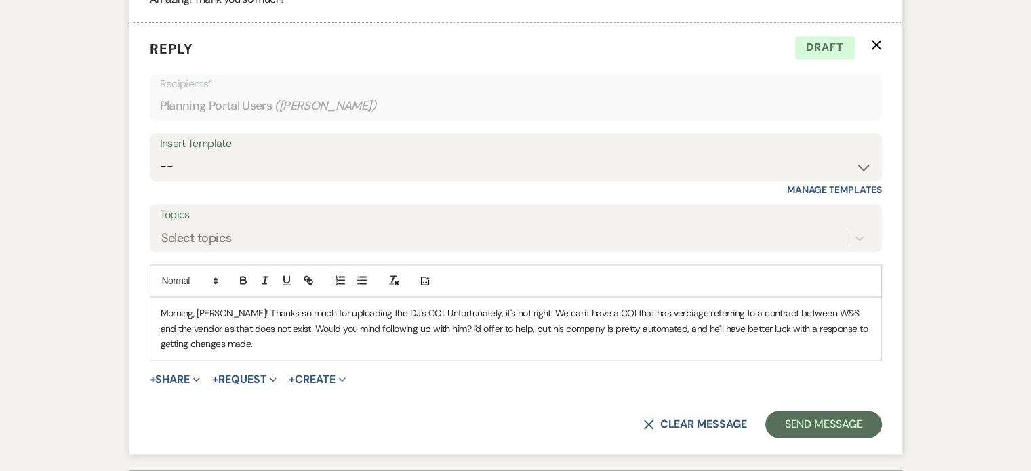
click at [512, 310] on p "Morning, Lindsey! Thanks so much for uploading the DJ's COI. Unfortunately, it'…" at bounding box center [516, 328] width 710 height 45
click at [620, 349] on p "Morning, Lindsey! Thanks so much for uploading the DJ's COI. Unfortunately, it'…" at bounding box center [516, 328] width 710 height 45
click at [221, 338] on p "Morning, Lindsey! Thanks so much for uploading the DJ's COI. Unfortunately, it'…" at bounding box center [516, 328] width 710 height 45
drag, startPoint x: 264, startPoint y: 356, endPoint x: 277, endPoint y: 350, distance: 13.6
click at [265, 356] on div "Morning, Lindsey! Thanks so much for uploading the DJ's COI. Unfortunately, it'…" at bounding box center [515, 329] width 731 height 62
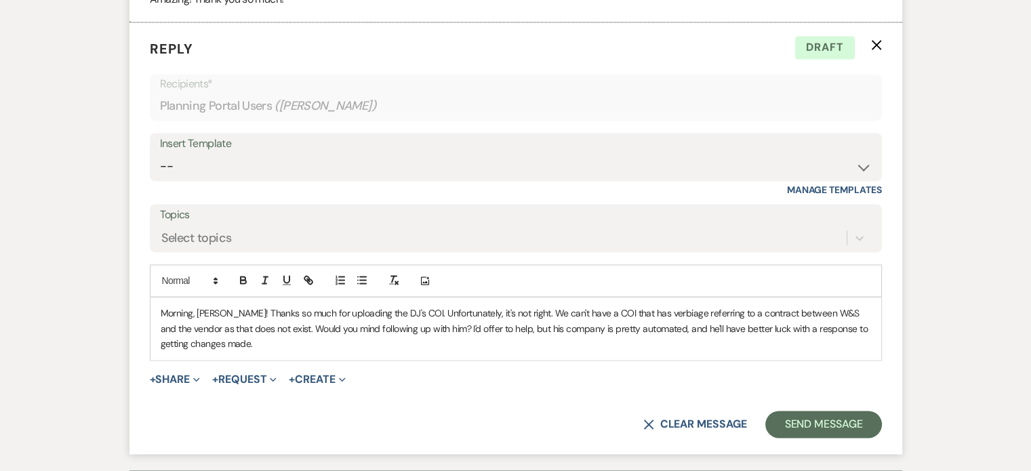
click at [445, 342] on p "Morning, Lindsey! Thanks so much for uploading the DJ's COI. Unfortunately, it'…" at bounding box center [516, 328] width 710 height 45
click at [497, 326] on p "Morning, Lindsey! Thanks so much for uploading the DJ's COI. Unfortunately, it'…" at bounding box center [516, 328] width 710 height 45
click at [440, 344] on p "Morning, Lindsey! Thanks so much for uploading the DJ's COI. Unfortunately, it'…" at bounding box center [516, 328] width 710 height 45
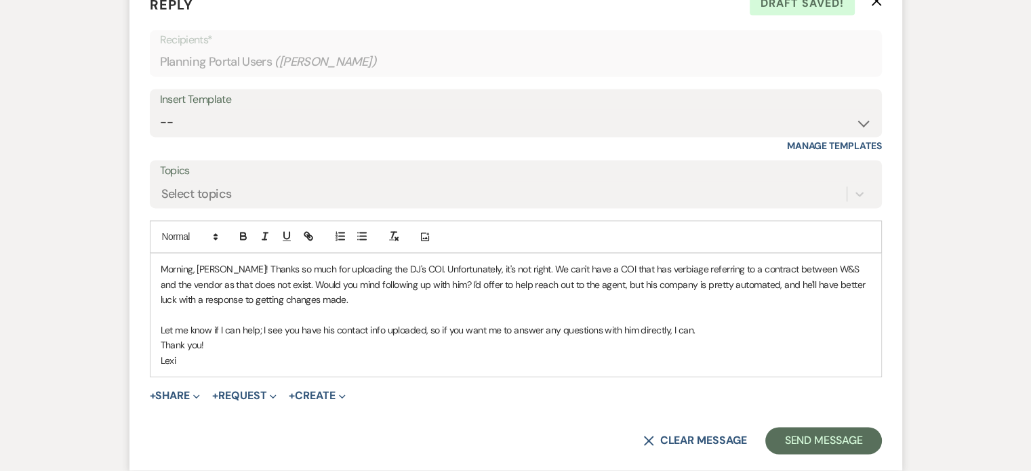
scroll to position [2030, 0]
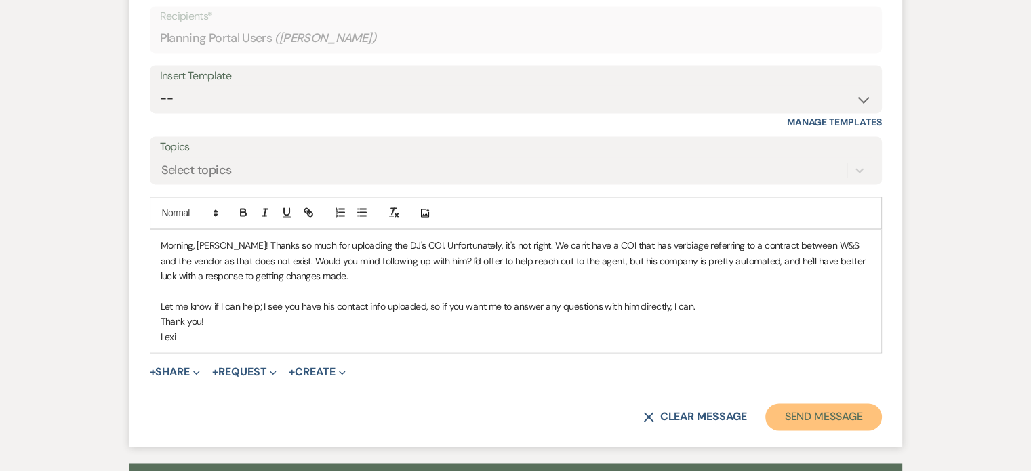
click at [834, 414] on button "Send Message" at bounding box center [823, 416] width 116 height 27
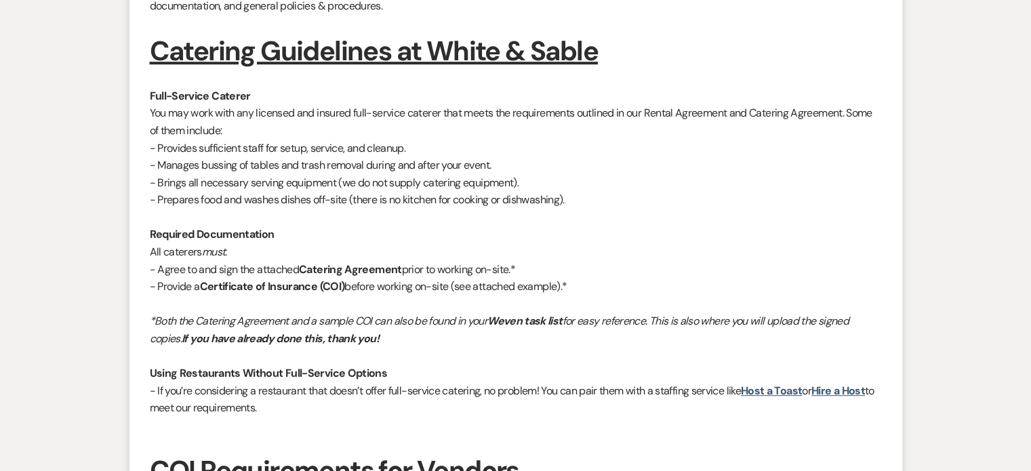
scroll to position [548, 0]
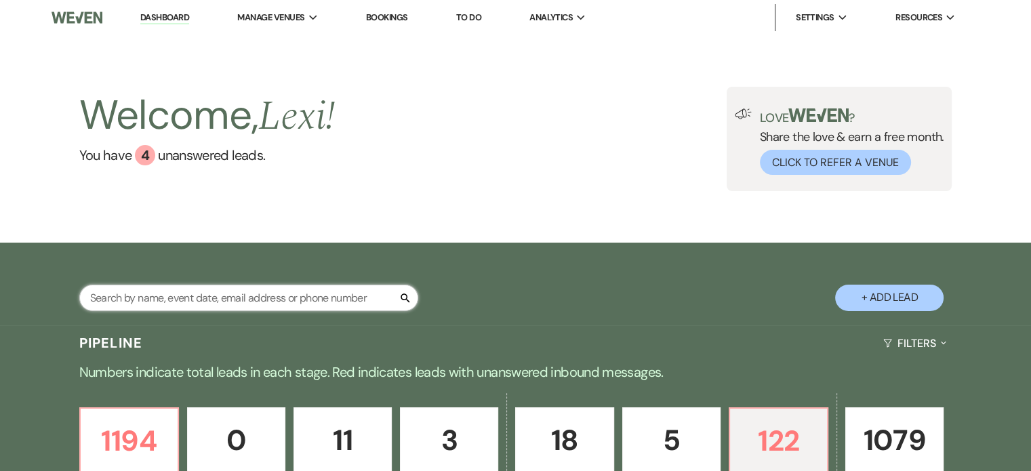
click at [277, 291] on input "text" at bounding box center [248, 298] width 339 height 26
type input "claire mit"
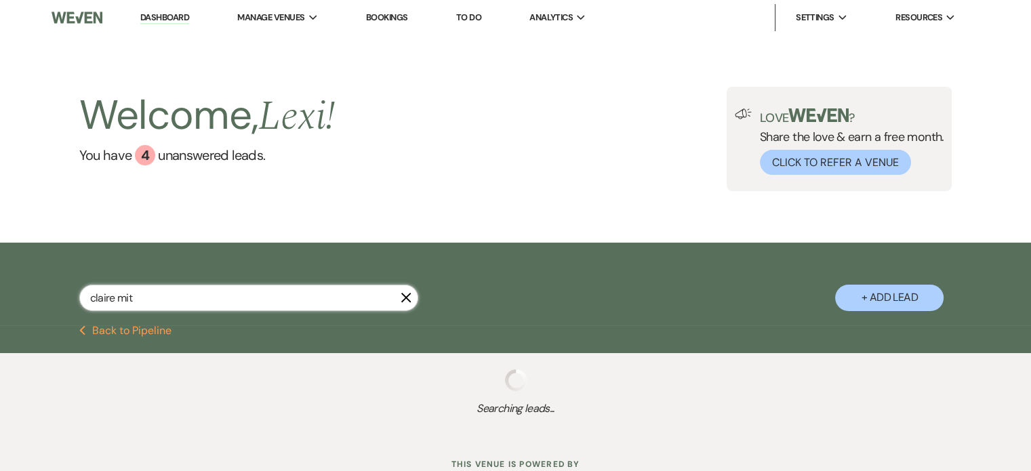
select select "8"
select select "6"
select select "8"
select select "1"
select select "8"
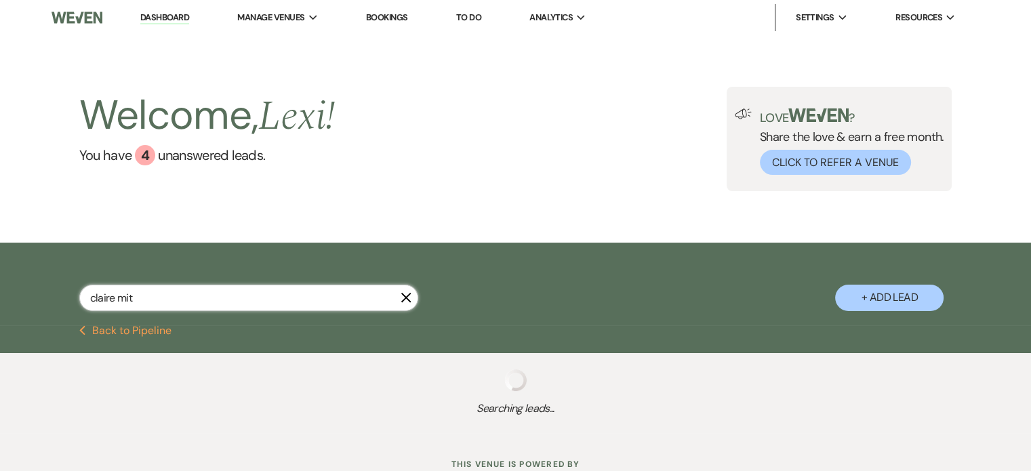
select select "8"
select select "5"
select select "8"
select select "5"
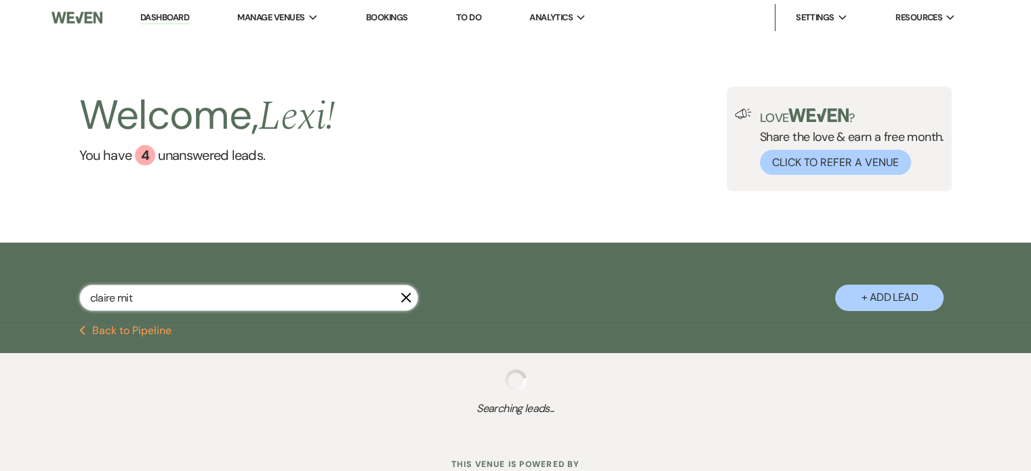
select select "8"
select select "6"
select select "8"
select select "6"
select select "8"
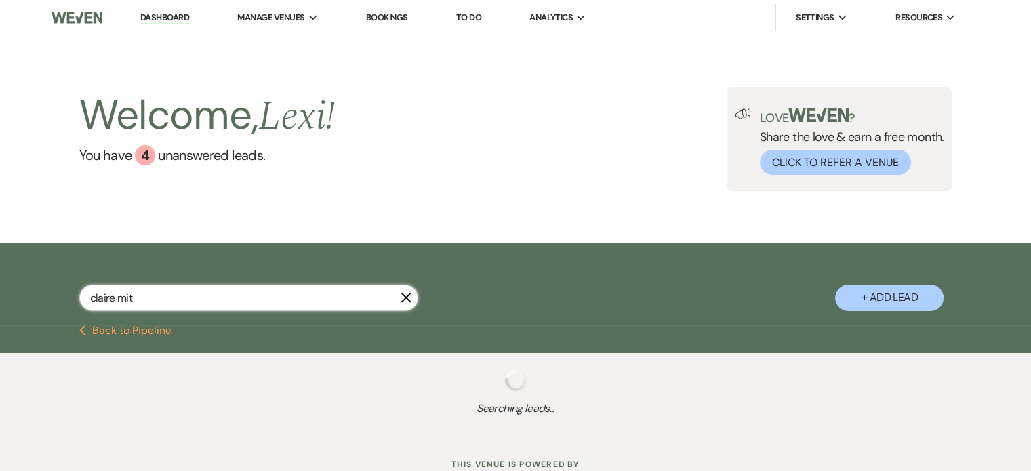
select select "5"
select select "8"
select select "1"
select select "8"
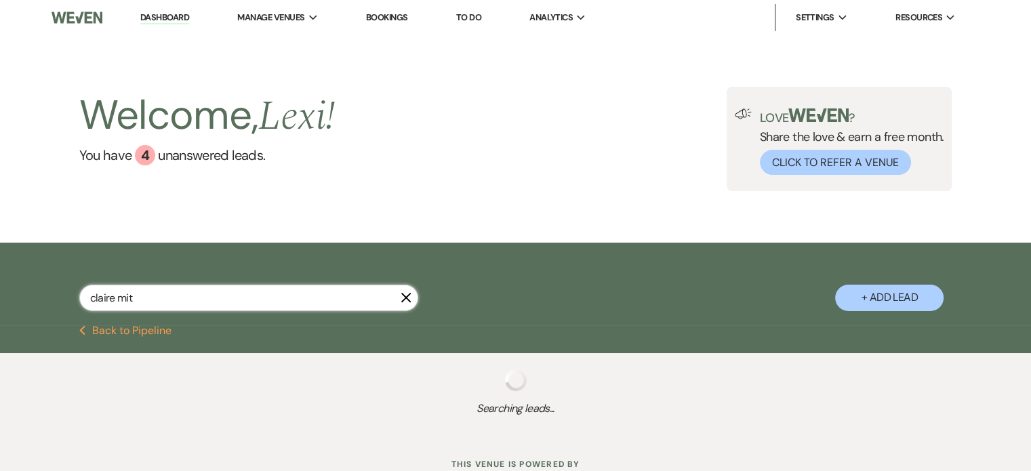
select select "6"
select select "8"
select select "4"
select select "8"
select select "1"
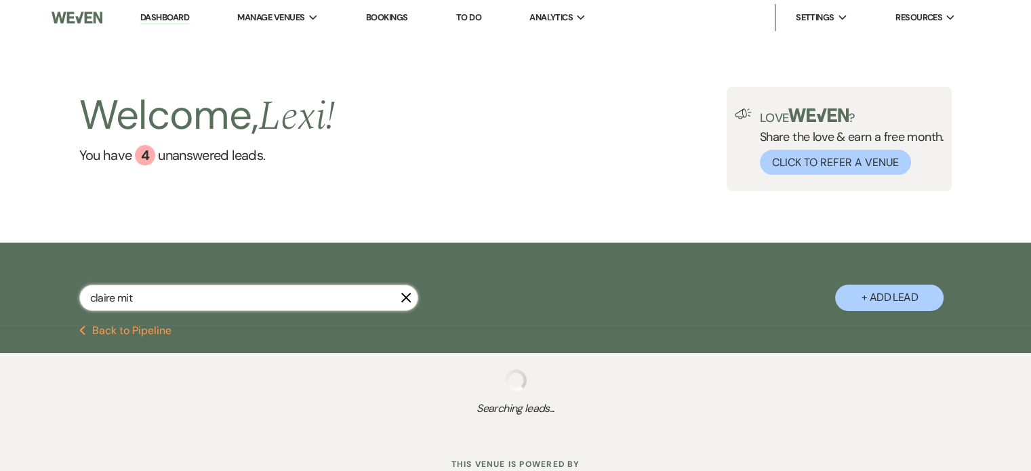
select select "8"
select select "7"
select select "8"
select select "2"
select select "8"
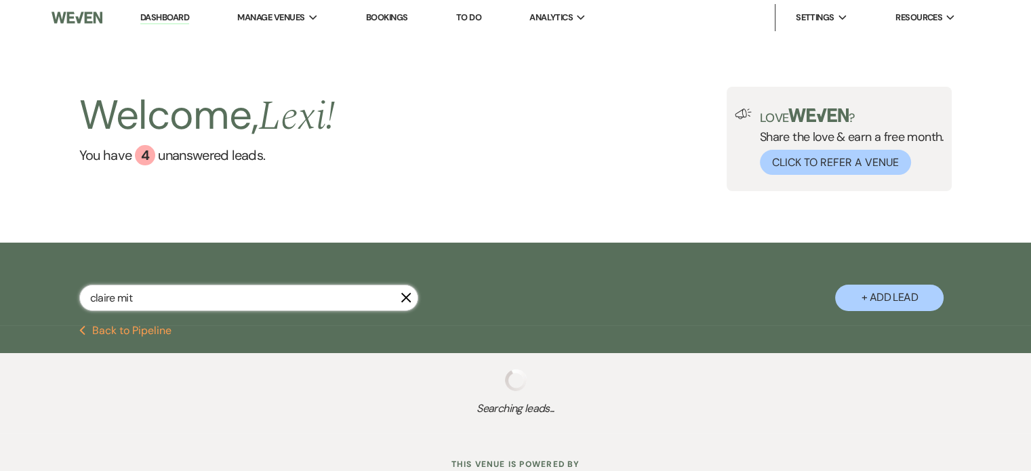
select select "2"
select select "8"
select select "2"
select select "8"
select select "2"
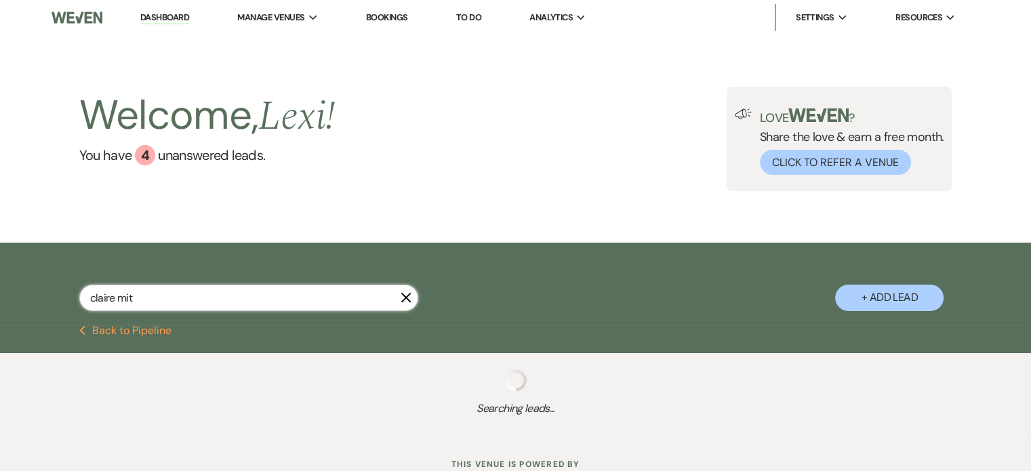
select select "8"
select select "2"
select select "8"
select select "2"
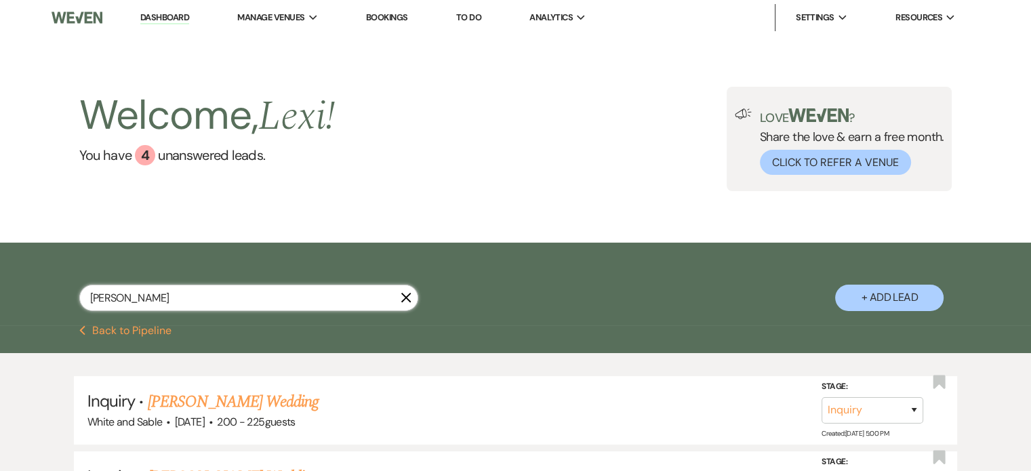
type input "[PERSON_NAME]"
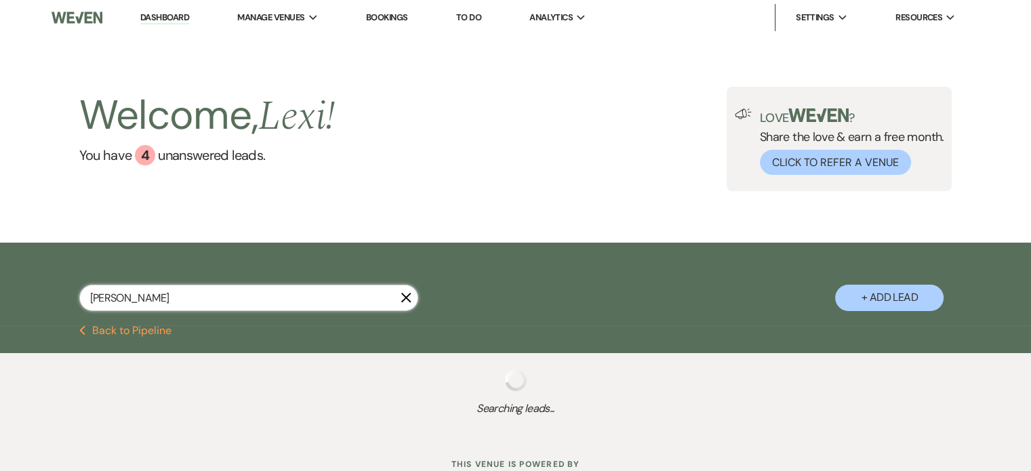
select select "8"
select select "6"
select select "8"
select select "5"
select select "8"
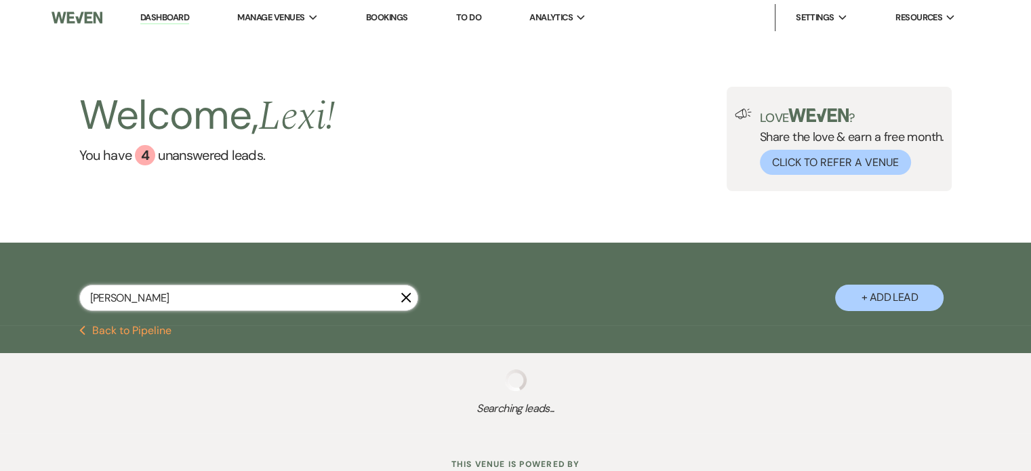
select select "8"
select select "6"
select select "8"
select select "2"
select select "8"
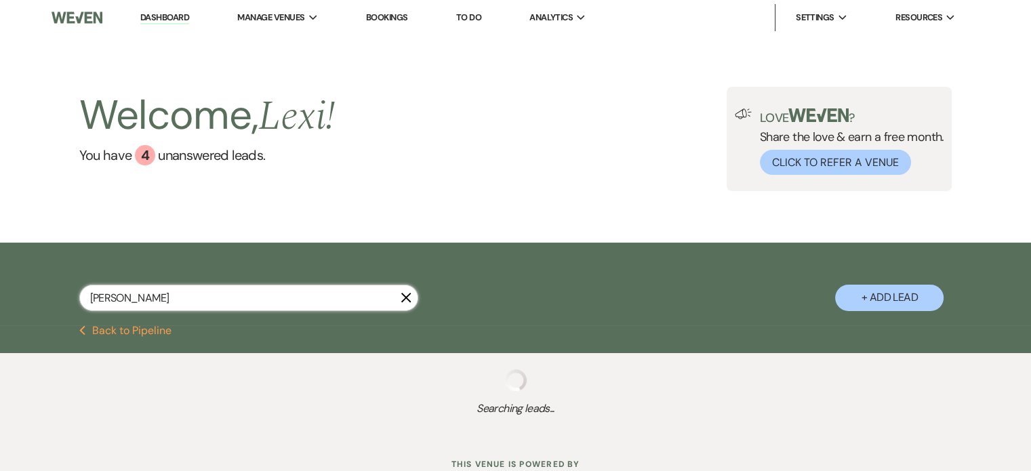
select select "2"
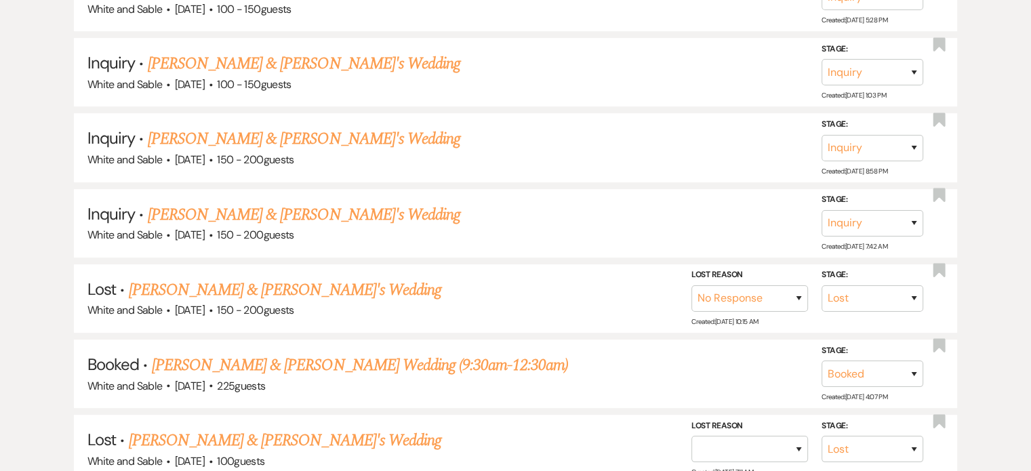
scroll to position [746, 0]
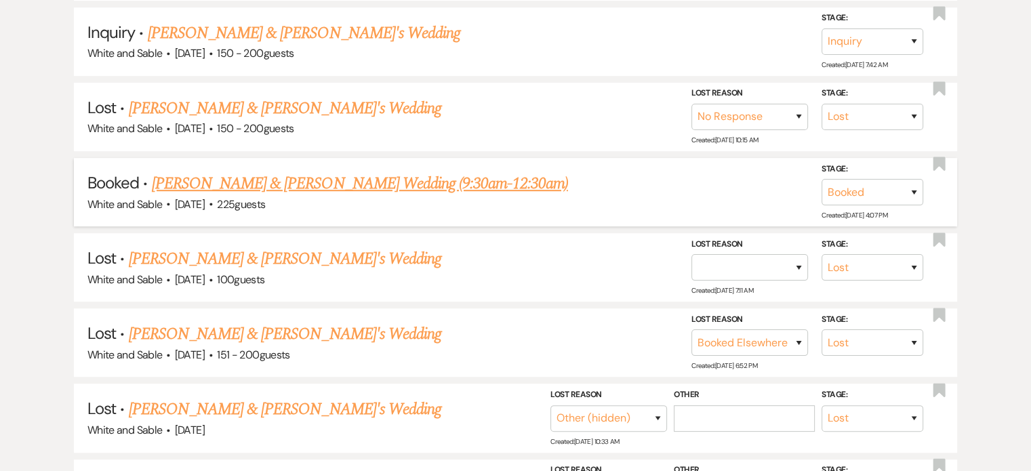
type input "[PERSON_NAME]"
click at [281, 174] on link "[PERSON_NAME] & [PERSON_NAME] Wedding (9:30am-12:30am)" at bounding box center [360, 183] width 416 height 24
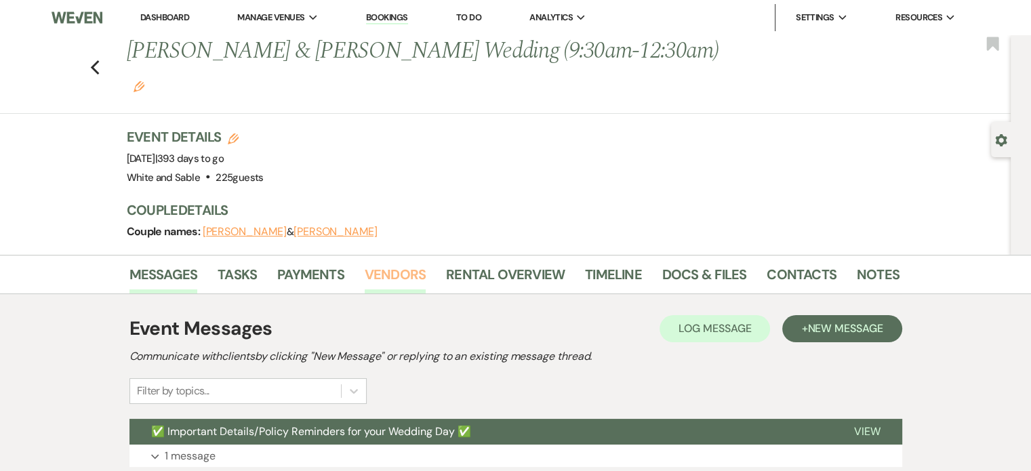
click at [375, 264] on link "Vendors" at bounding box center [395, 279] width 61 height 30
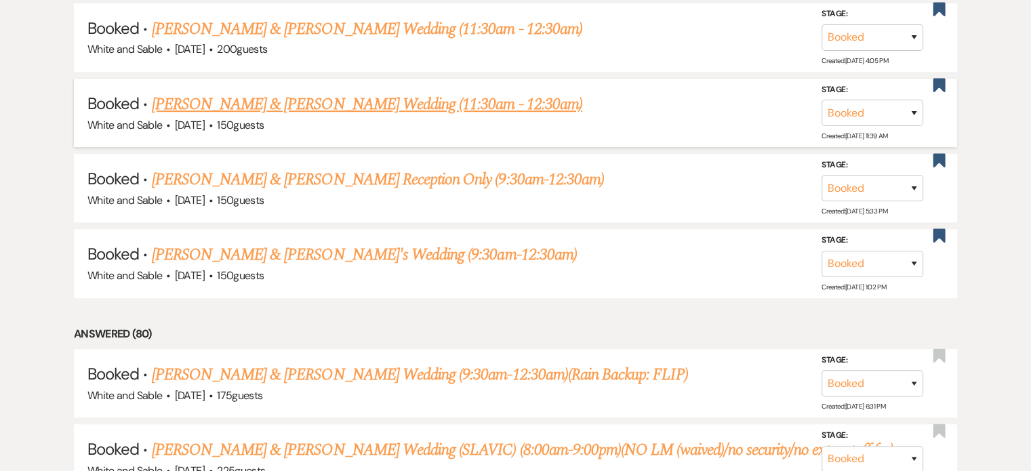
scroll to position [812, 0]
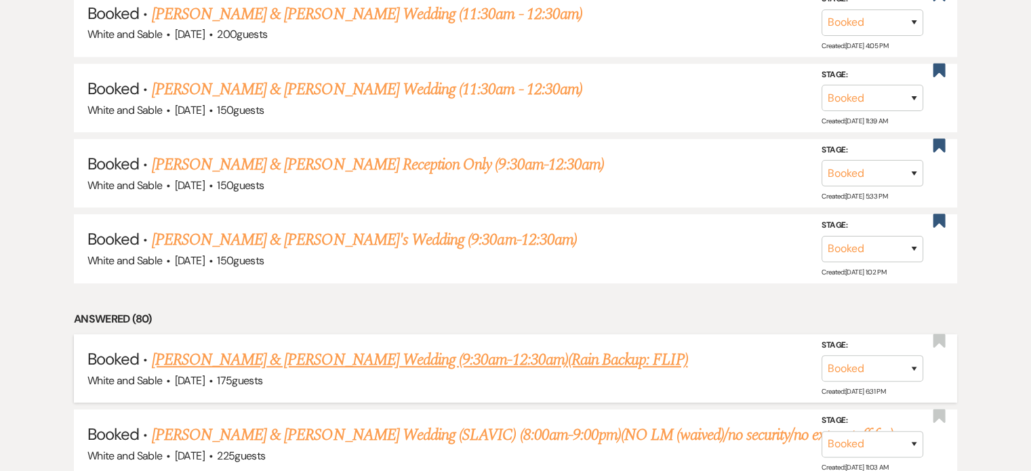
click at [254, 352] on link "Sandy Camacho & Matt Davis's Wedding (9:30am-12:30am)(Rain Backup: FLIP)" at bounding box center [420, 360] width 536 height 24
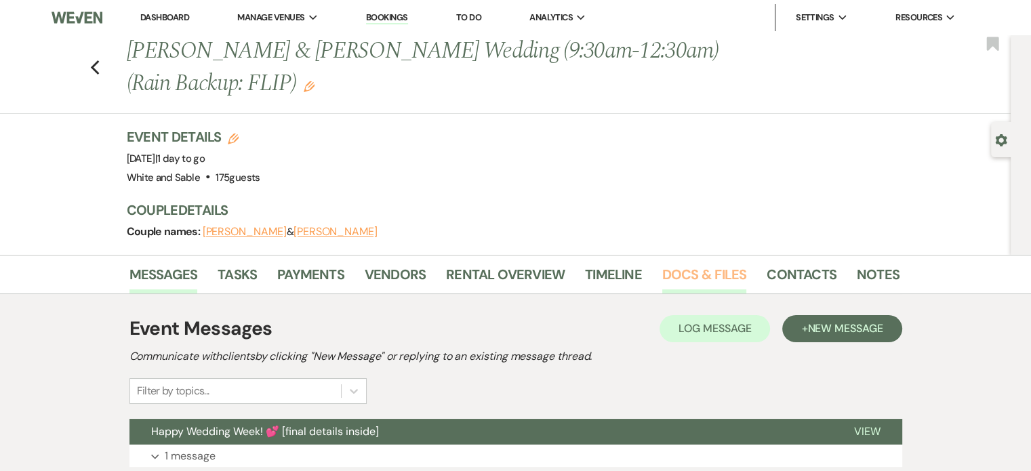
click at [701, 269] on link "Docs & Files" at bounding box center [704, 279] width 84 height 30
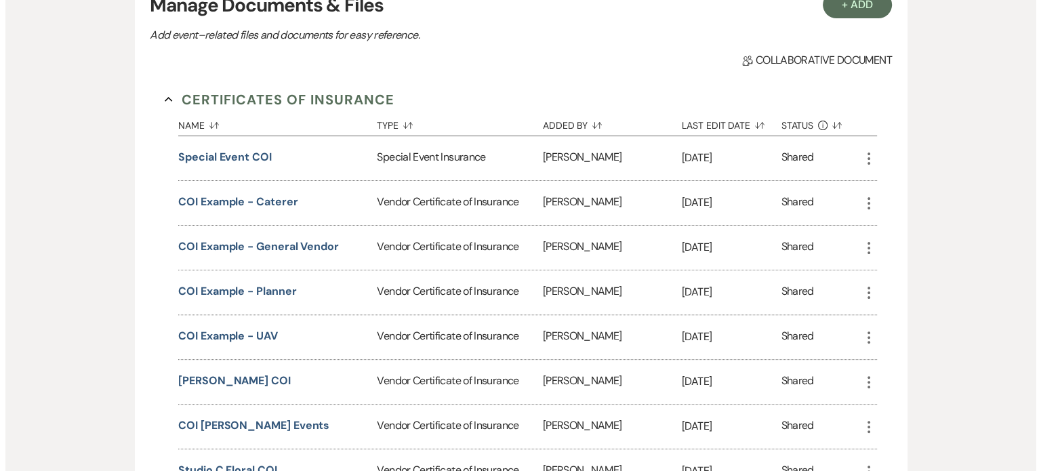
scroll to position [746, 0]
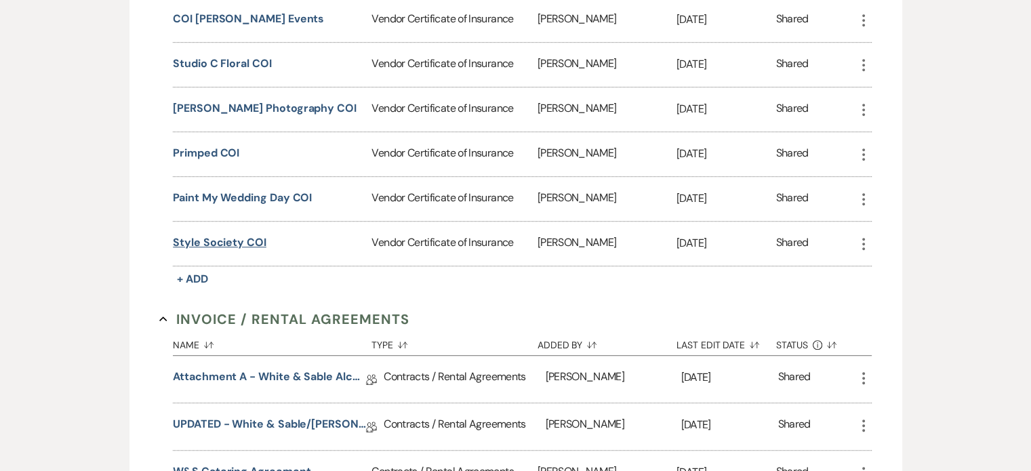
click at [230, 237] on button "Style Society COI" at bounding box center [220, 242] width 94 height 16
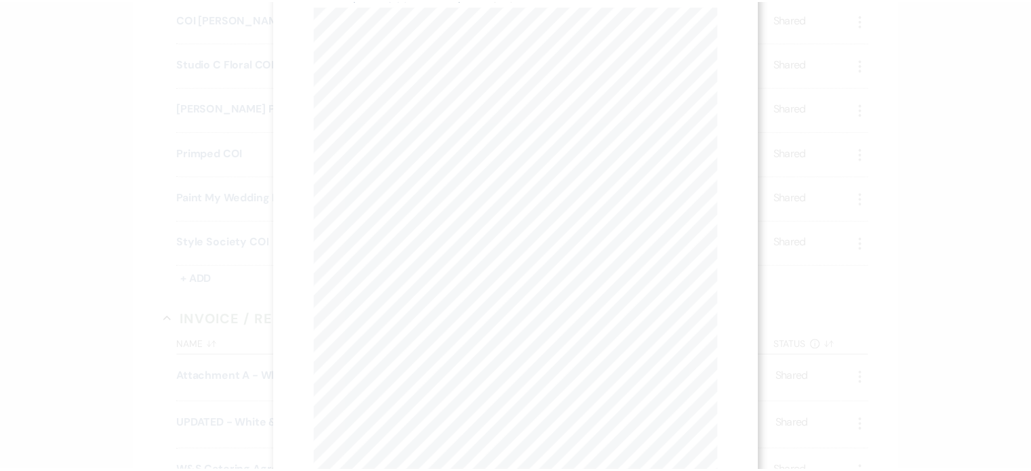
scroll to position [30, 0]
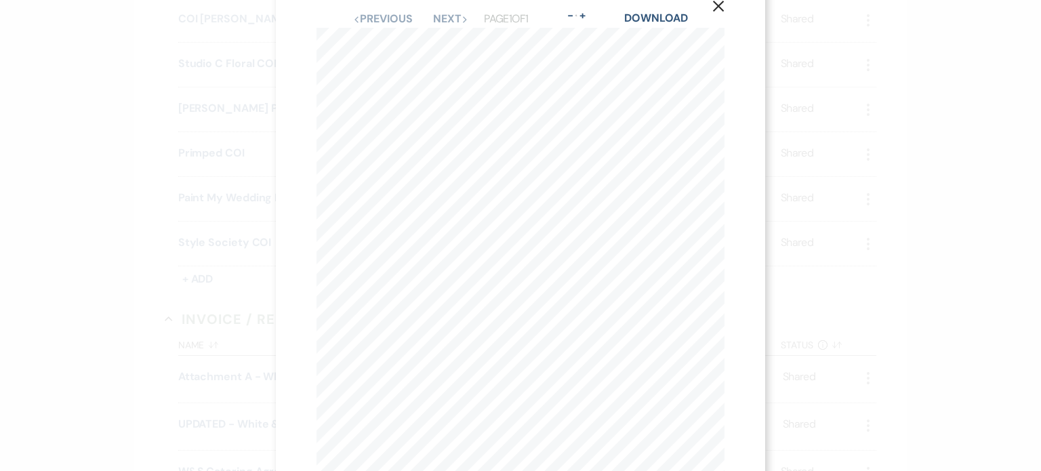
click at [92, 243] on div "X Previous Previous Next Next Page 1 of 1 - Zoom + Download SHOULD ANY OF THE A…" at bounding box center [520, 235] width 1041 height 471
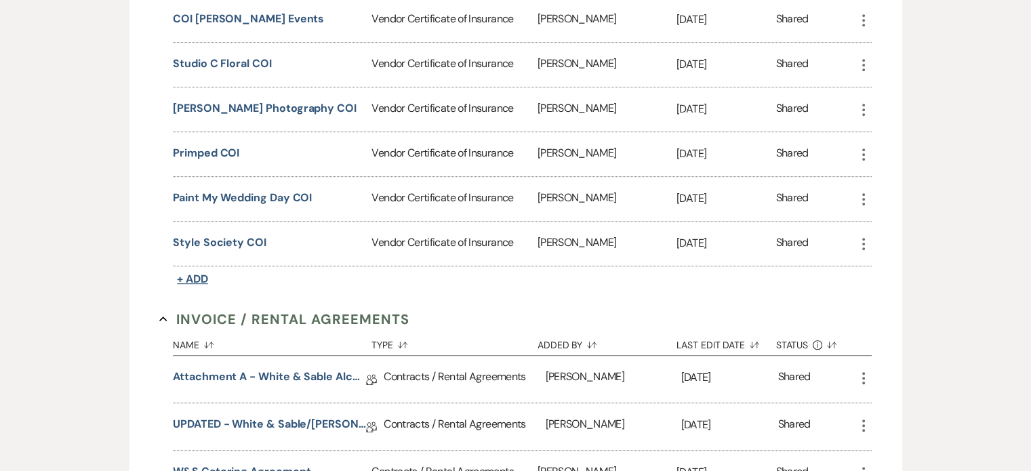
click at [184, 272] on span "+ Add" at bounding box center [192, 279] width 31 height 14
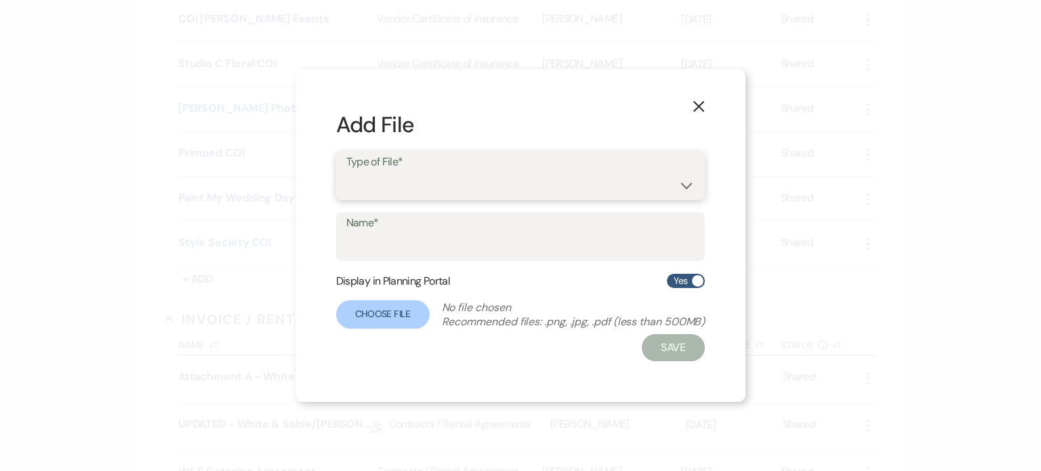
click at [401, 182] on select "Special Event Insurance Vendor Certificate of Insurance" at bounding box center [520, 185] width 349 height 26
select select "18"
click at [346, 172] on select "Special Event Insurance Vendor Certificate of Insurance" at bounding box center [520, 185] width 349 height 26
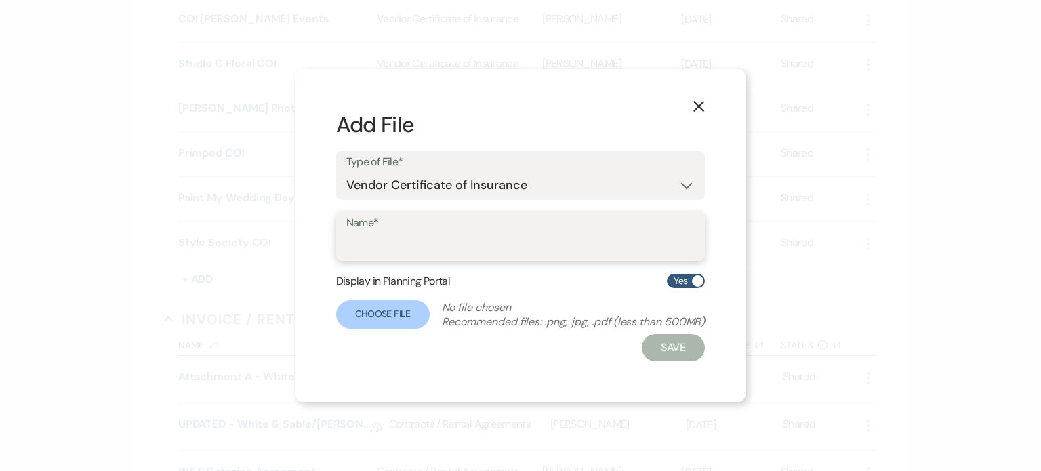
drag, startPoint x: 388, startPoint y: 239, endPoint x: 402, endPoint y: 239, distance: 14.2
click at [388, 239] on input "Name*" at bounding box center [520, 246] width 349 height 26
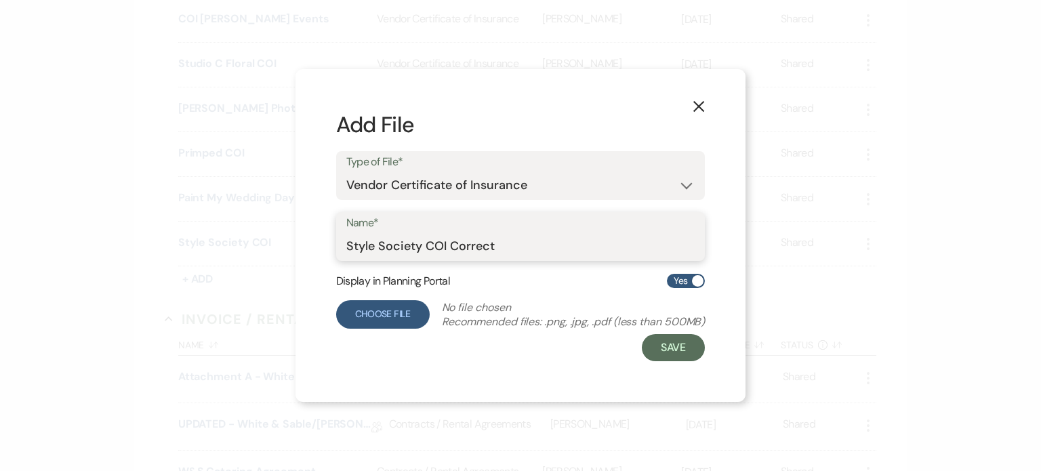
type input "Style Society COI Correct"
click at [373, 322] on label "Choose File" at bounding box center [383, 314] width 94 height 28
click at [0, 0] on input "Choose File" at bounding box center [0, 0] width 0 height 0
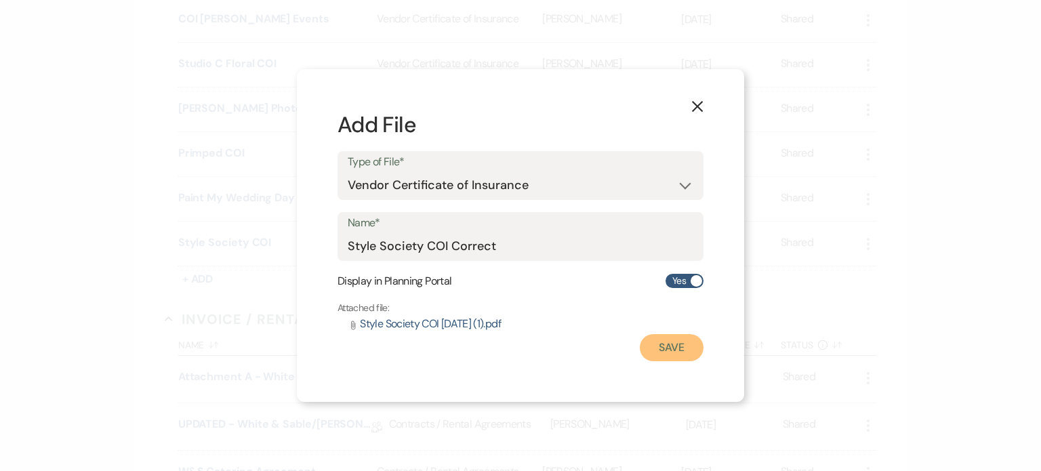
click at [659, 342] on button "Save" at bounding box center [672, 347] width 64 height 27
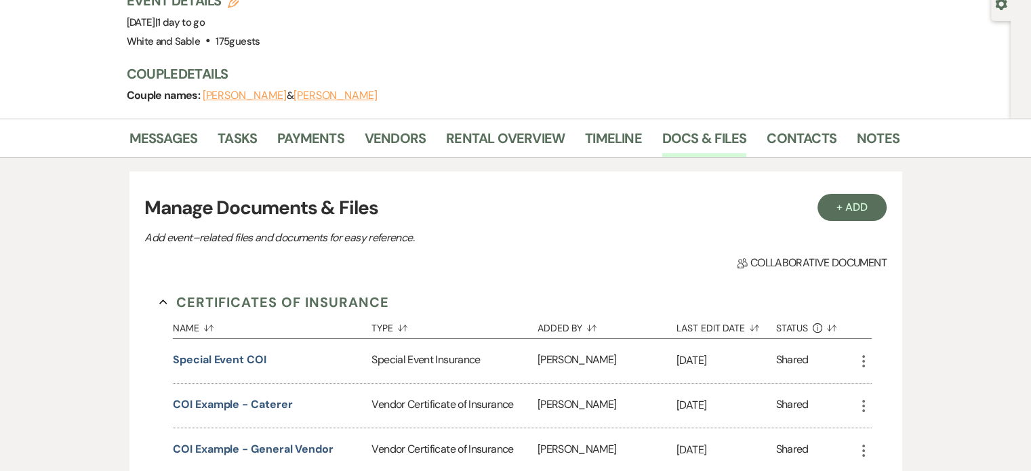
scroll to position [136, 0]
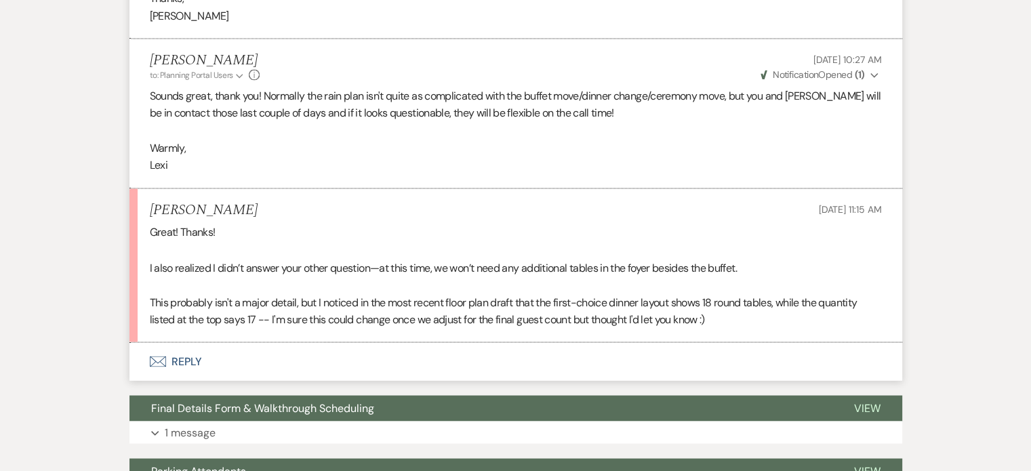
scroll to position [2398, 0]
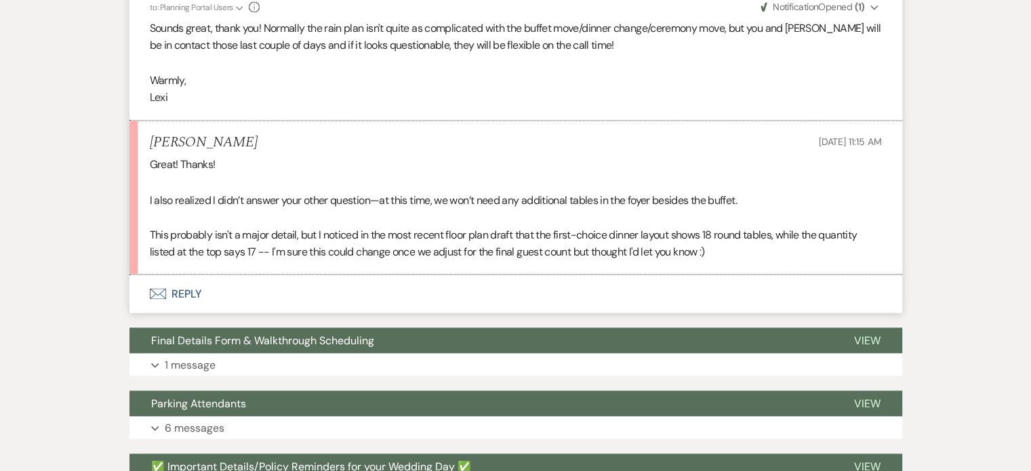
click at [192, 312] on button "Envelope Reply" at bounding box center [515, 293] width 773 height 38
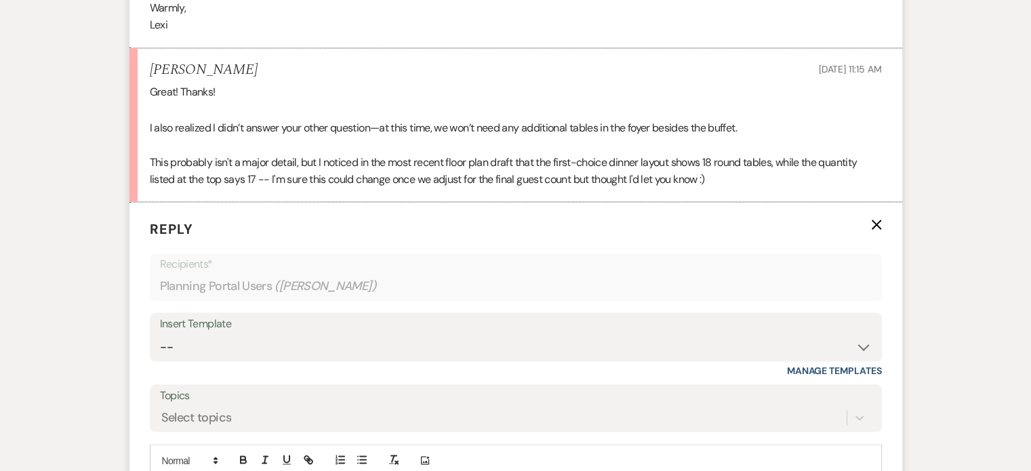
scroll to position [2669, 0]
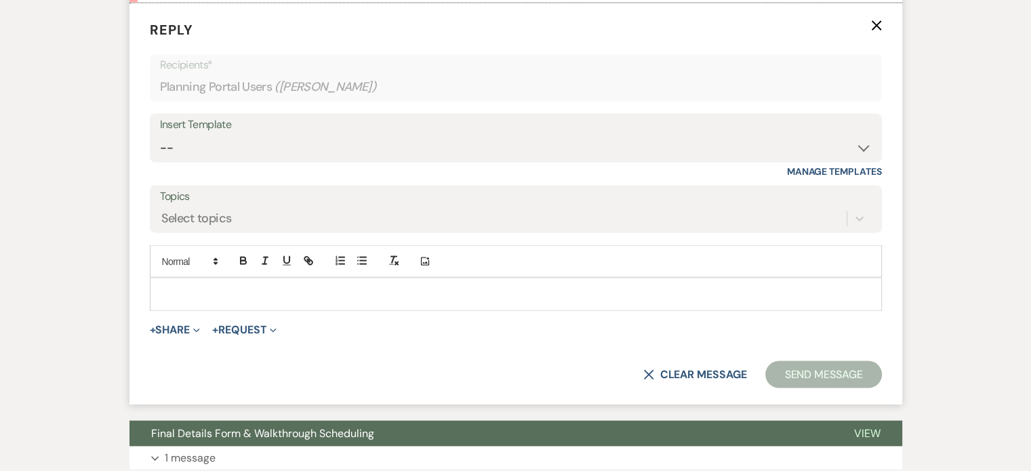
click at [314, 302] on p at bounding box center [516, 294] width 710 height 15
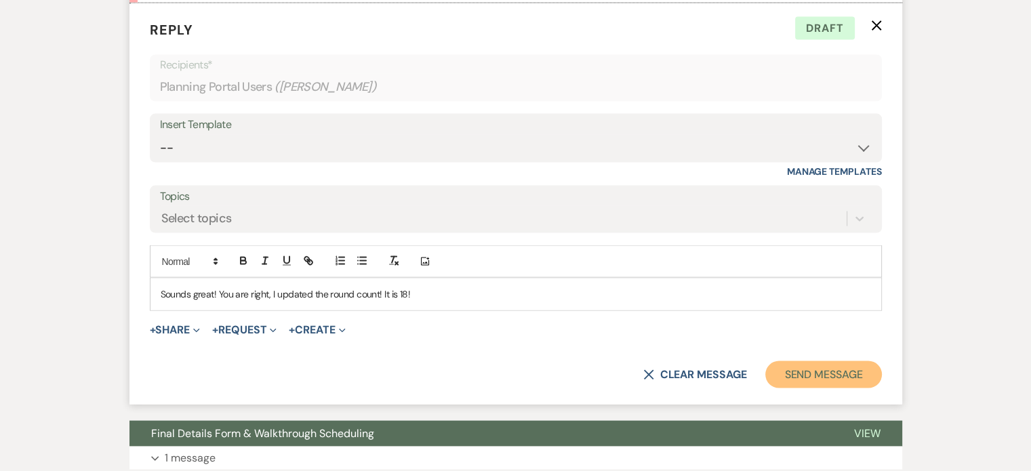
click at [794, 386] on button "Send Message" at bounding box center [823, 374] width 116 height 27
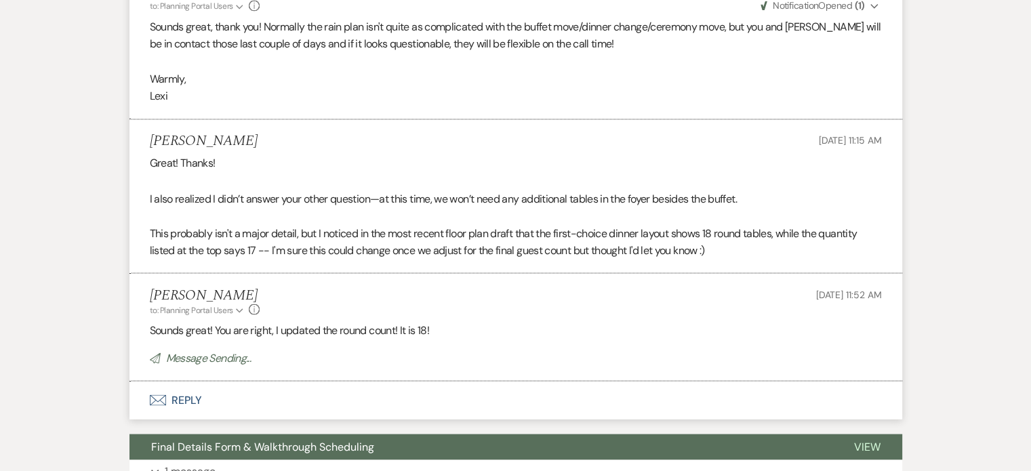
scroll to position [2194, 0]
